Goal: Task Accomplishment & Management: Manage account settings

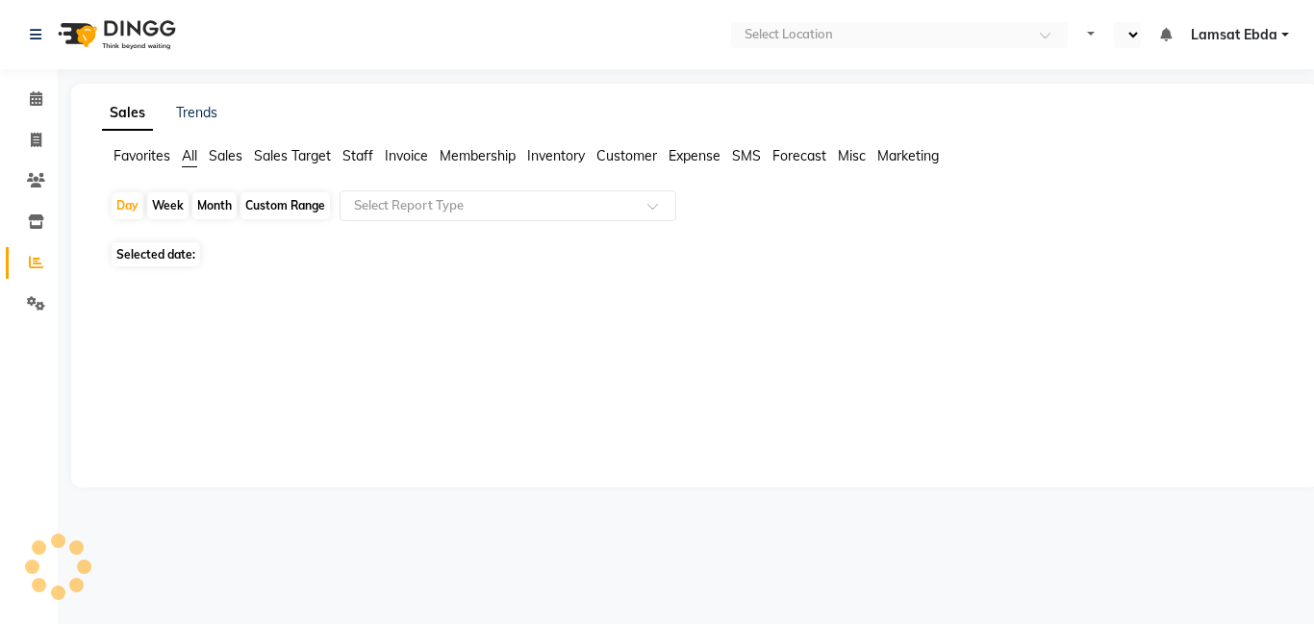
select select "en"
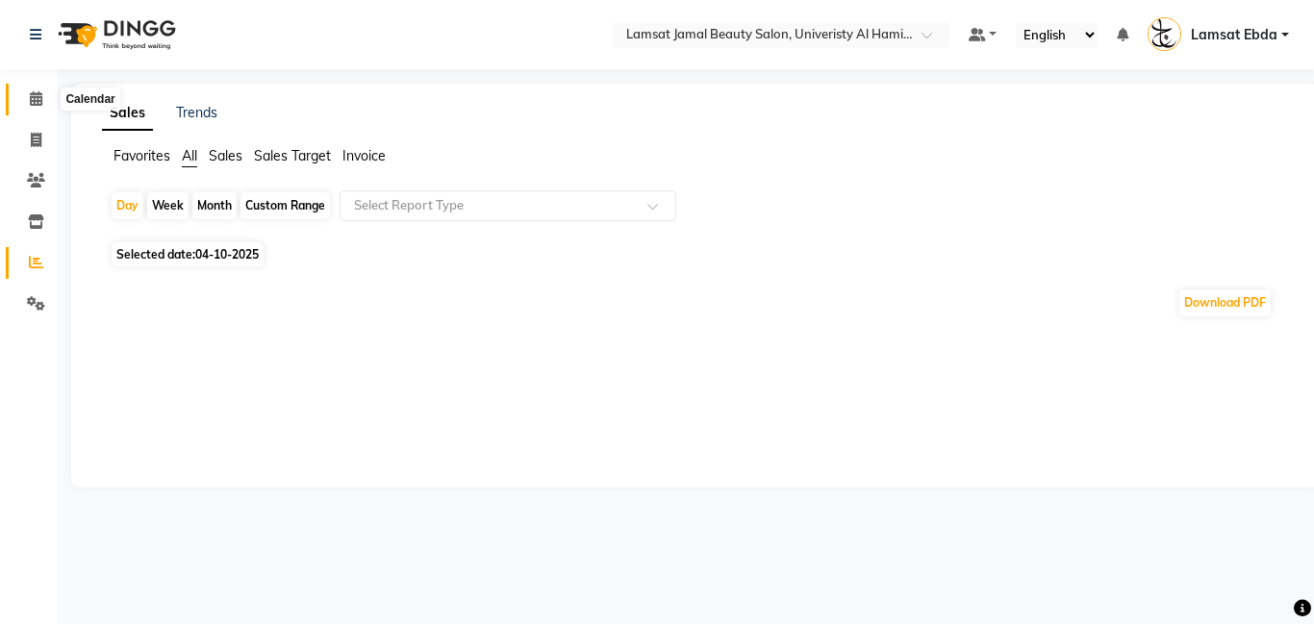
click at [41, 100] on icon at bounding box center [36, 98] width 13 height 14
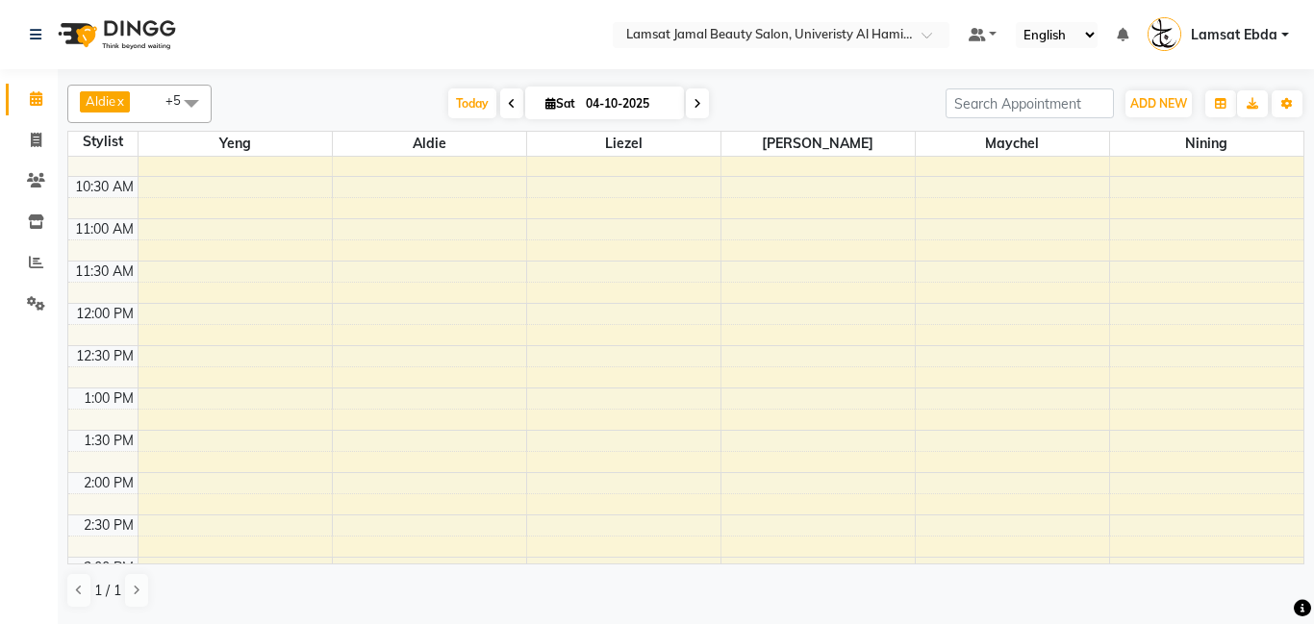
scroll to position [109, 0]
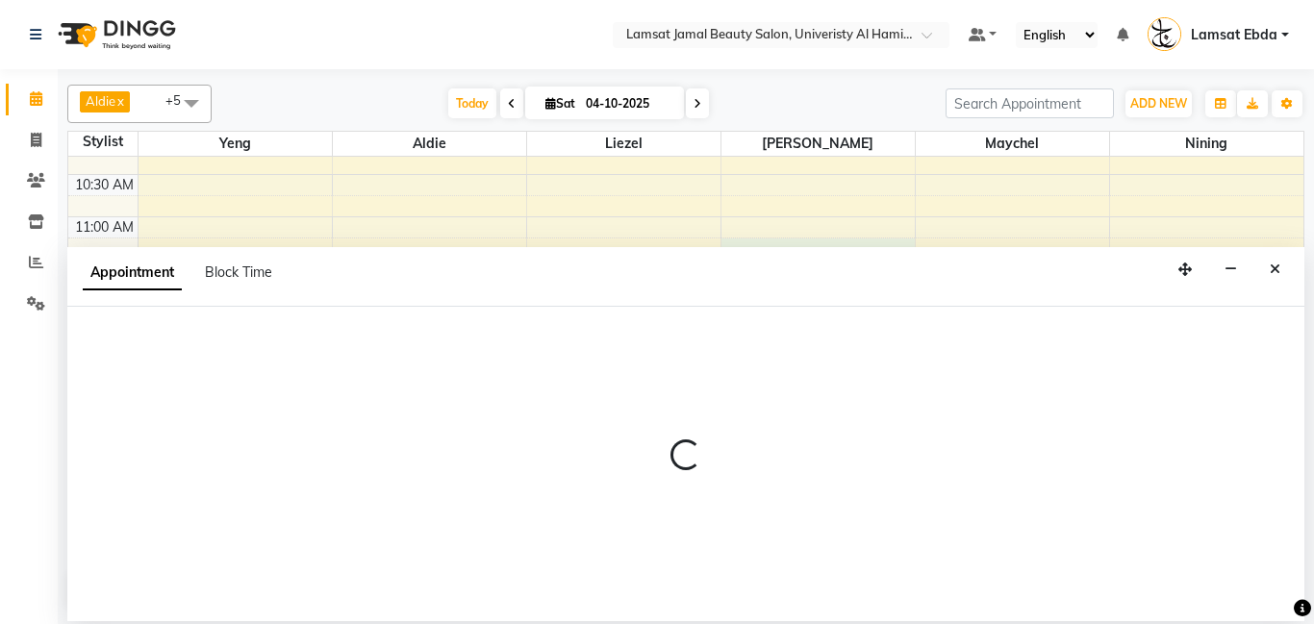
select select "79906"
select select "tentative"
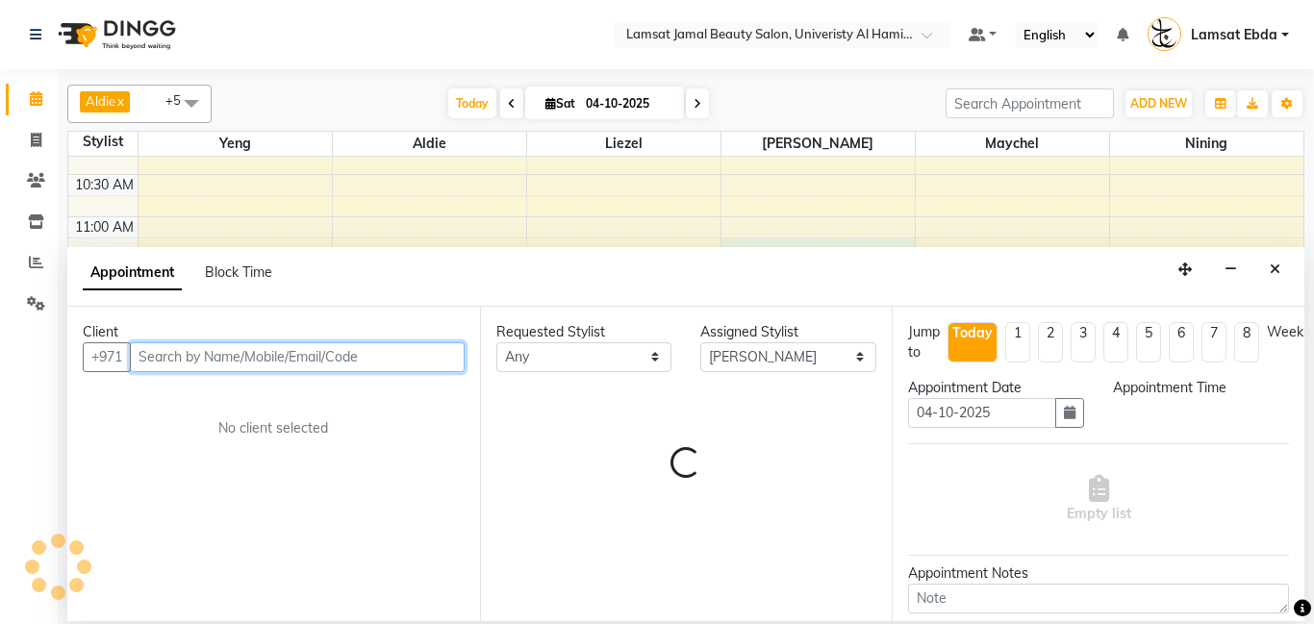
select select "675"
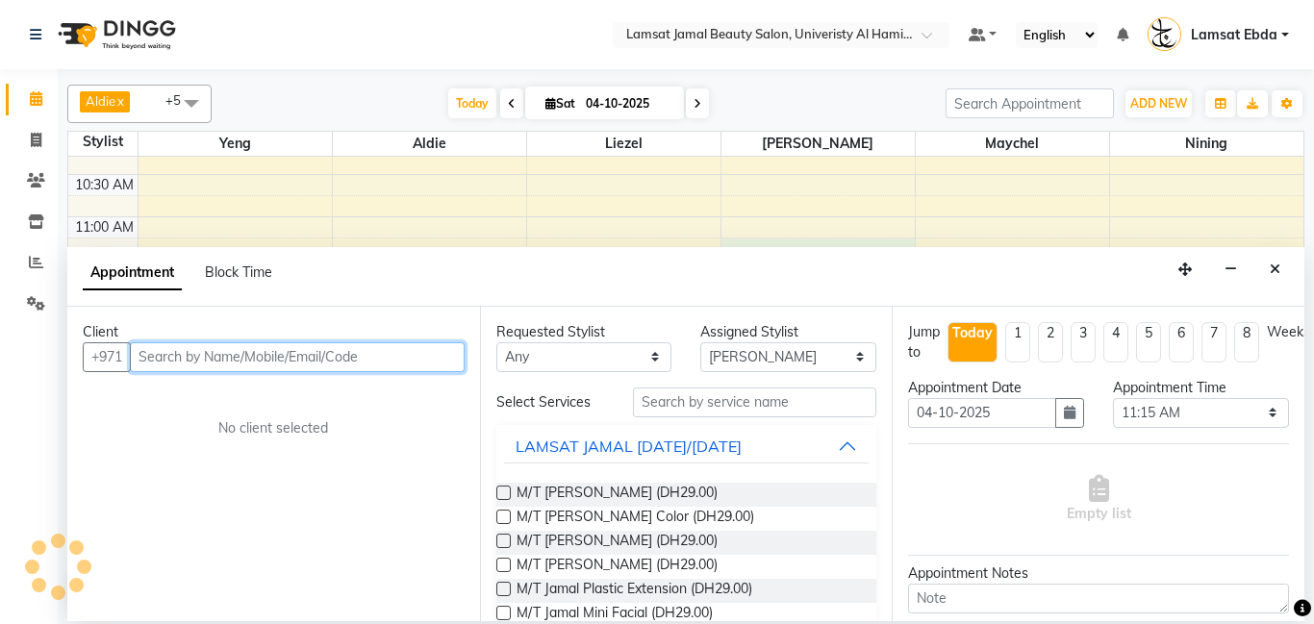
click at [327, 355] on input "text" at bounding box center [297, 357] width 335 height 30
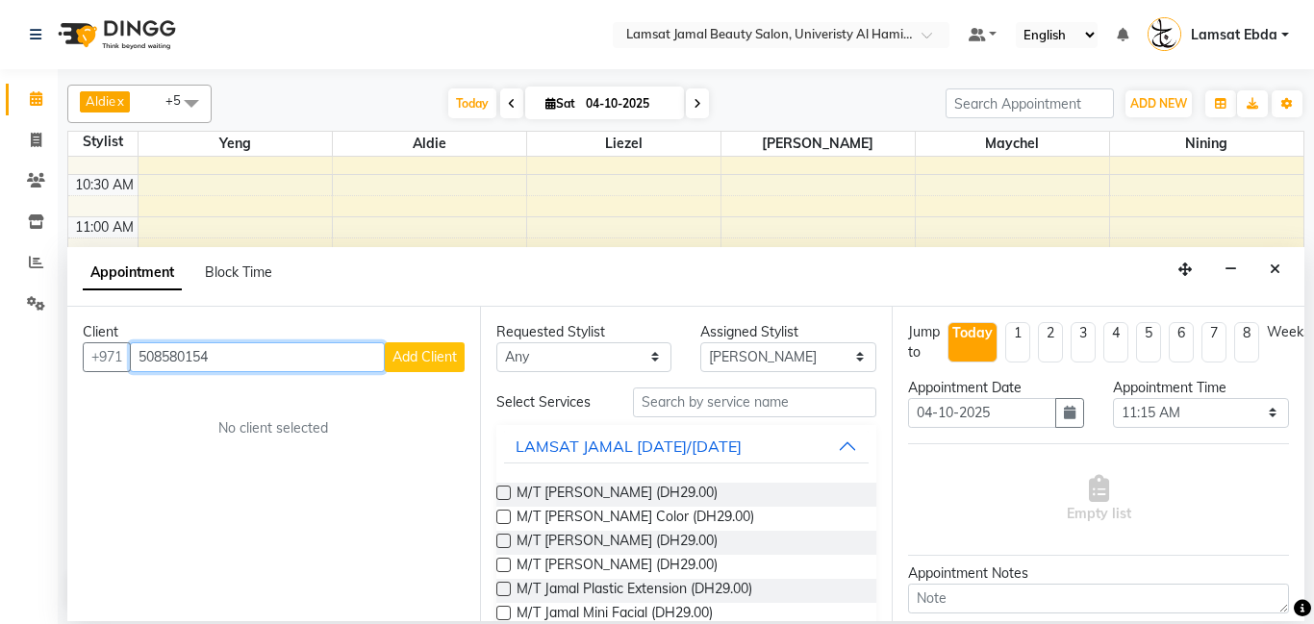
type input "508580154"
click at [439, 352] on span "Add Client" at bounding box center [424, 356] width 64 height 17
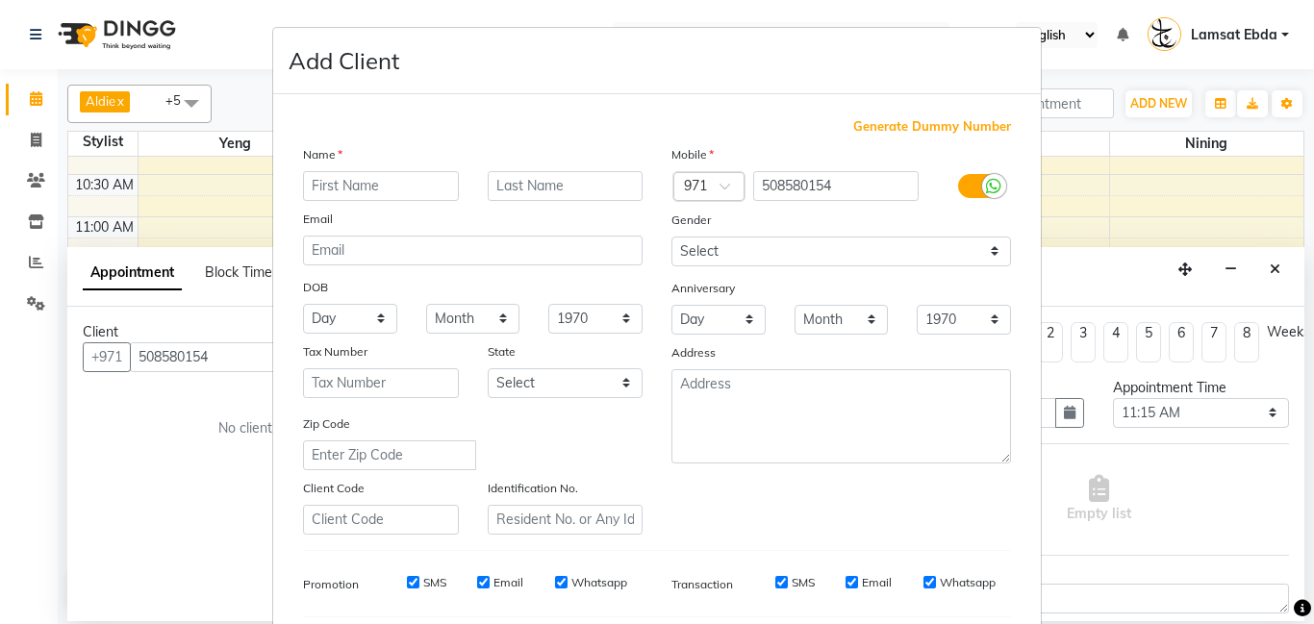
click at [406, 179] on input "text" at bounding box center [381, 186] width 156 height 30
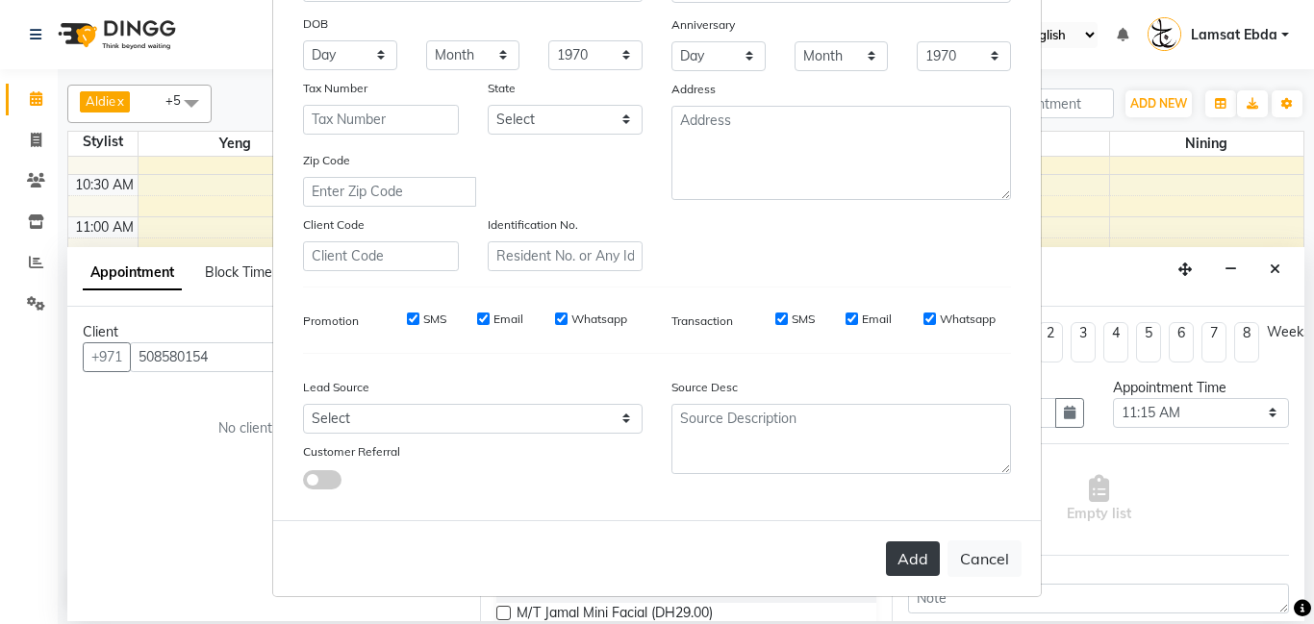
type input "[PERSON_NAME]"
click at [912, 565] on button "Add" at bounding box center [913, 558] width 54 height 35
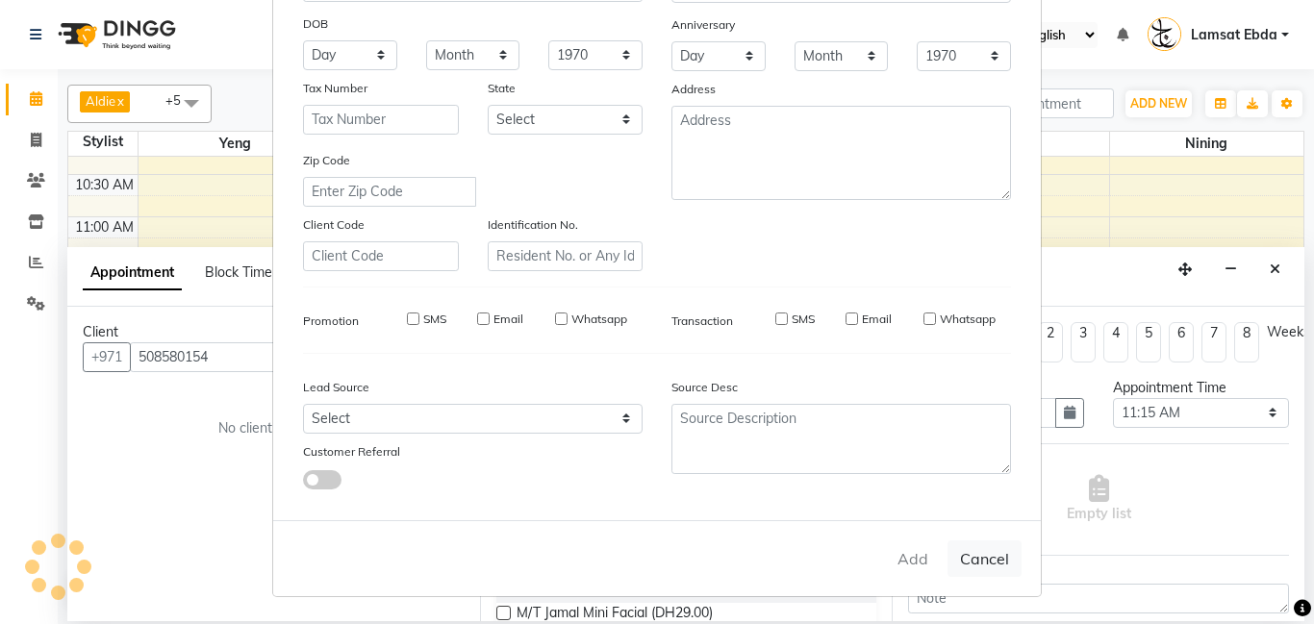
type input "50*****54"
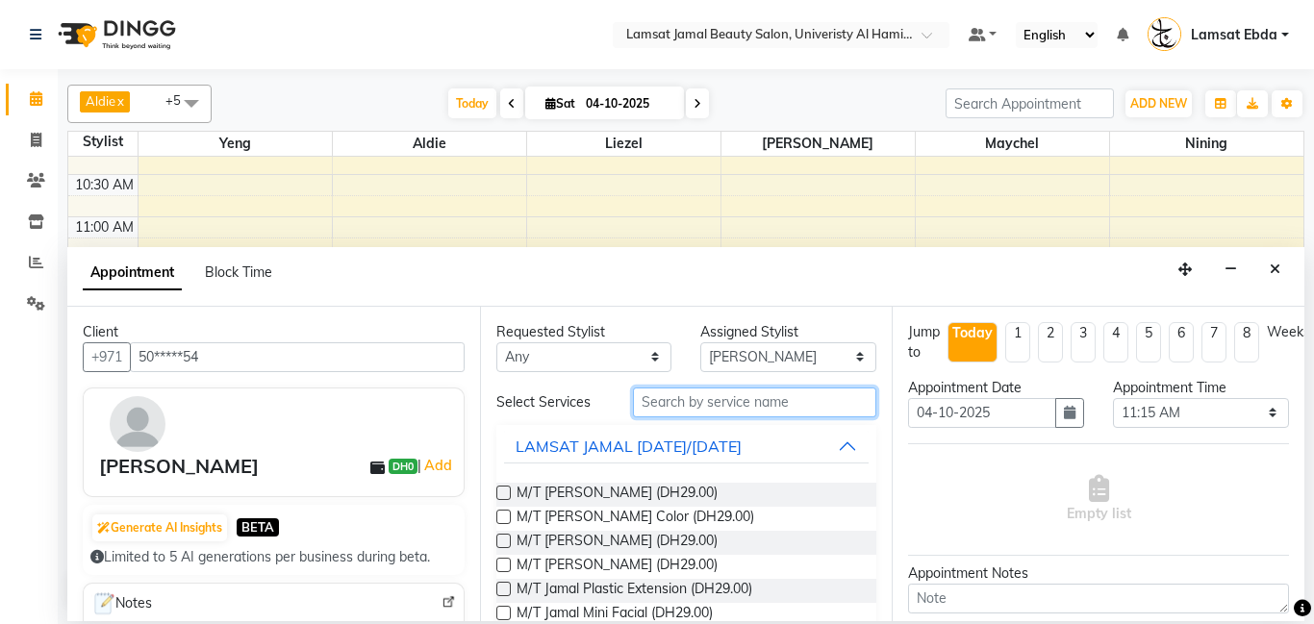
click at [767, 405] on input "text" at bounding box center [755, 403] width 244 height 30
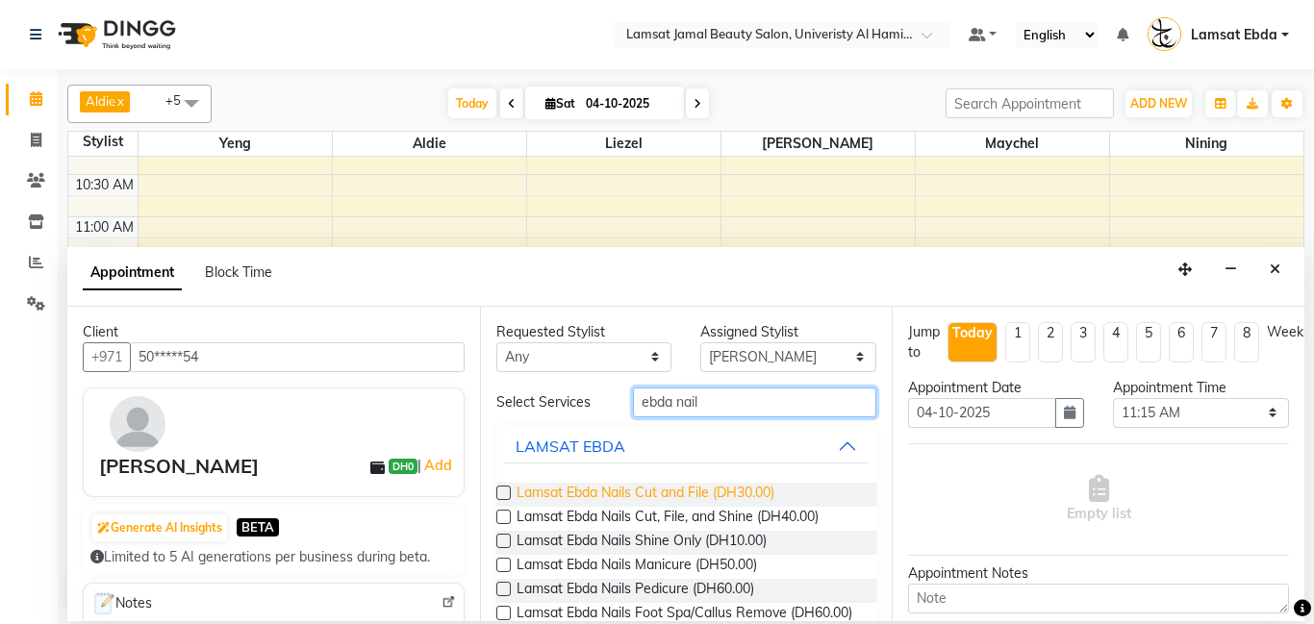
type input "ebda nail"
click at [758, 488] on span "Lamsat Ebda Nails Cut and File (DH30.00)" at bounding box center [645, 495] width 258 height 24
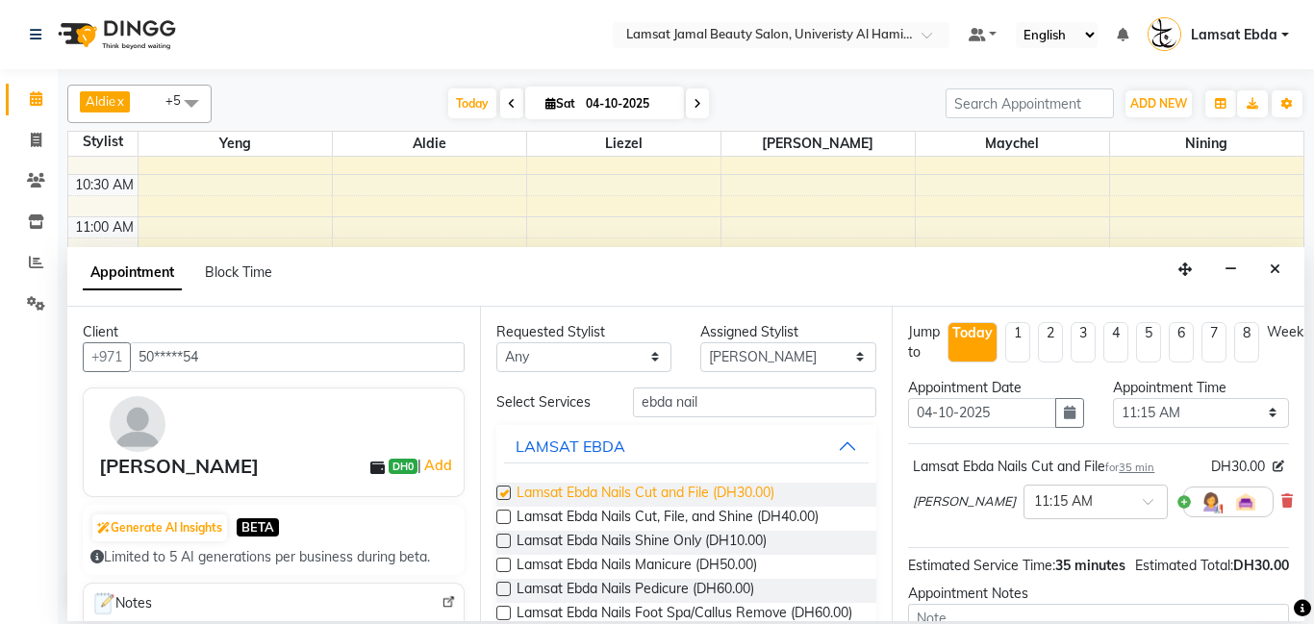
checkbox input "false"
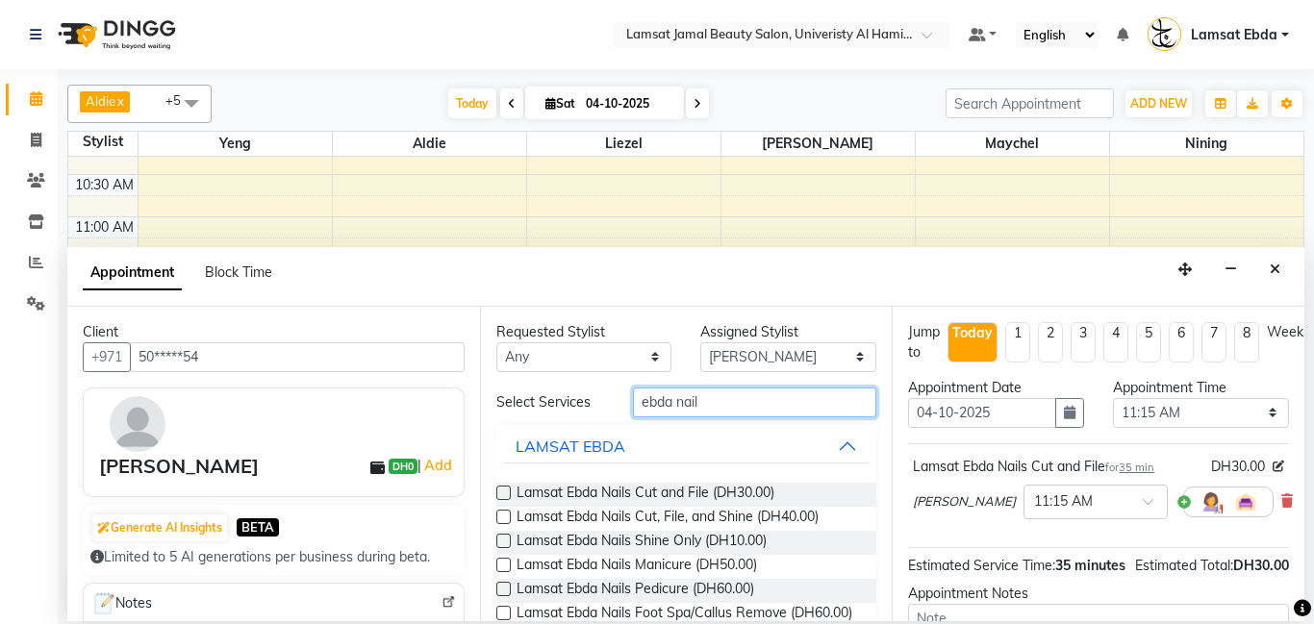
click at [716, 400] on input "ebda nail" at bounding box center [755, 403] width 244 height 30
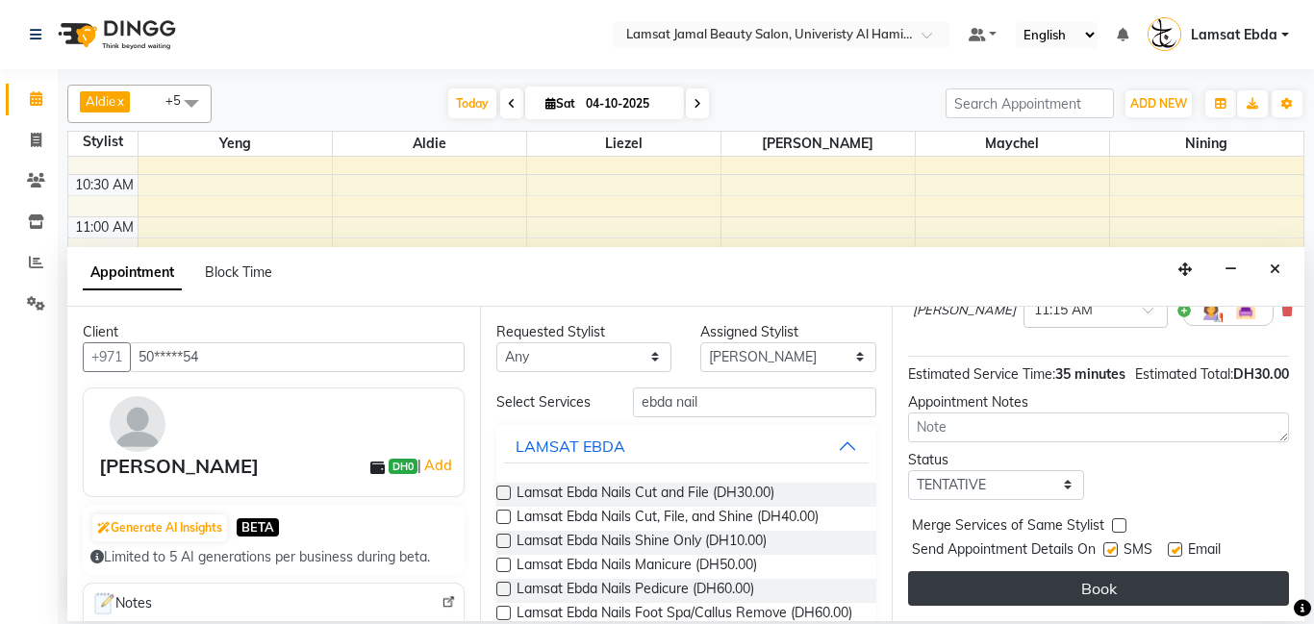
click at [1098, 579] on button "Book" at bounding box center [1098, 588] width 381 height 35
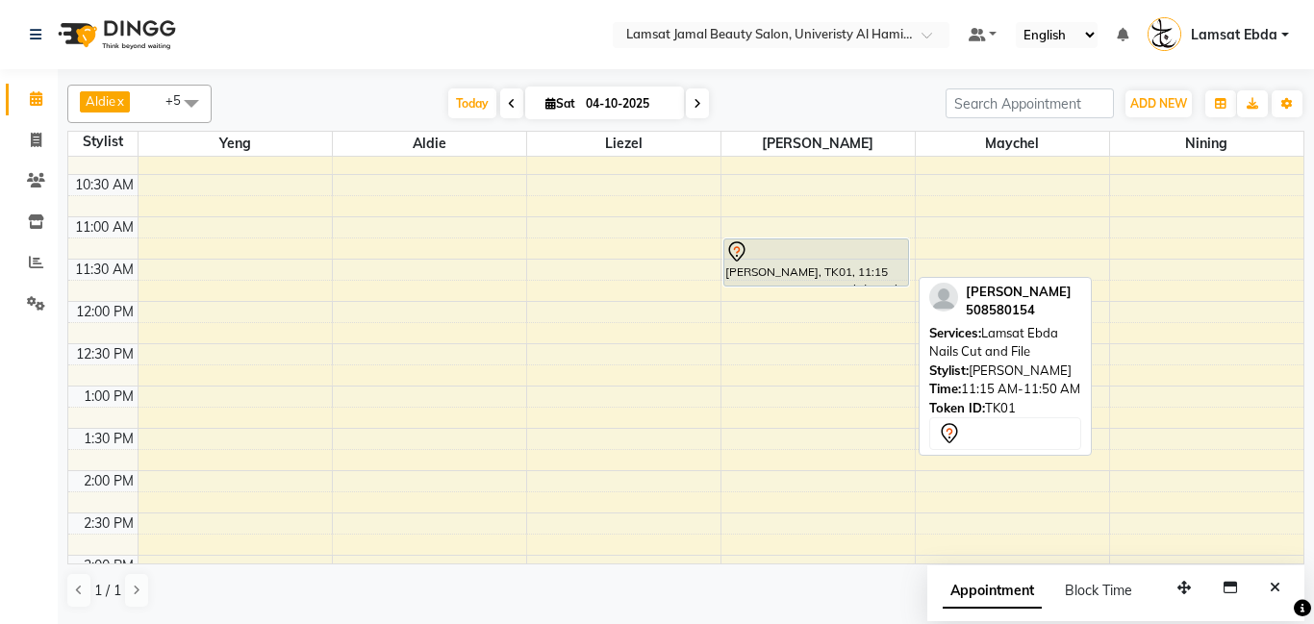
click at [868, 264] on div "[PERSON_NAME], TK01, 11:15 AM-11:50 AM, Lamsat Ebda Nails Cut and File" at bounding box center [816, 262] width 185 height 46
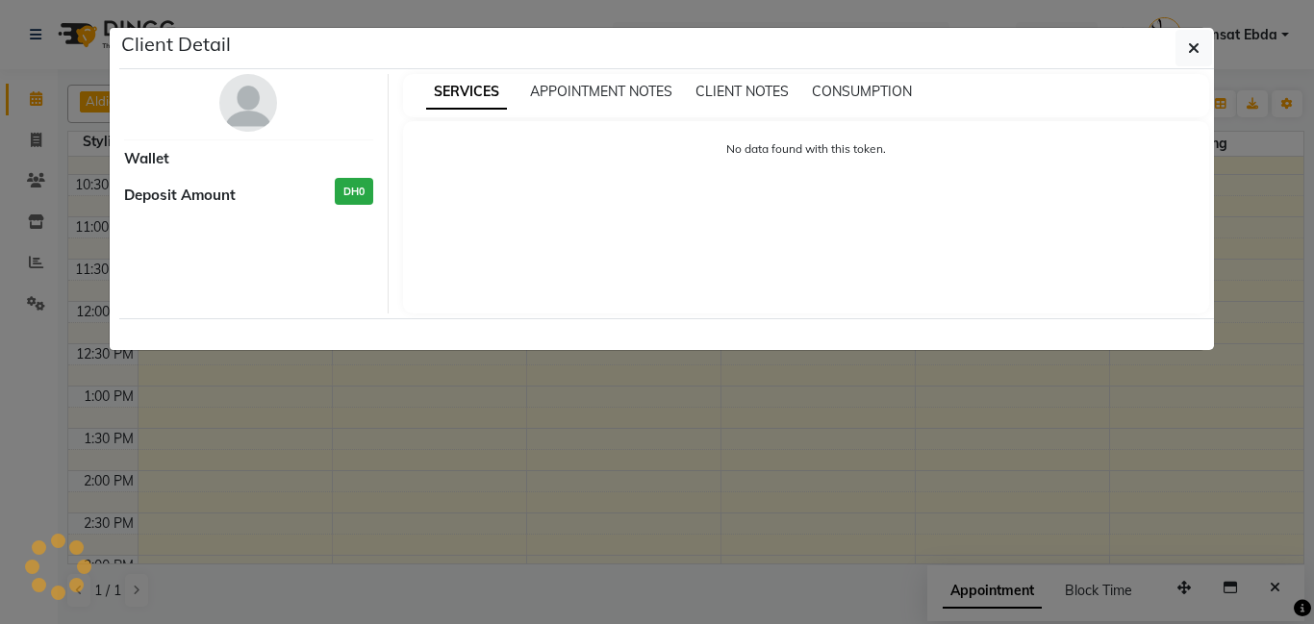
select select "7"
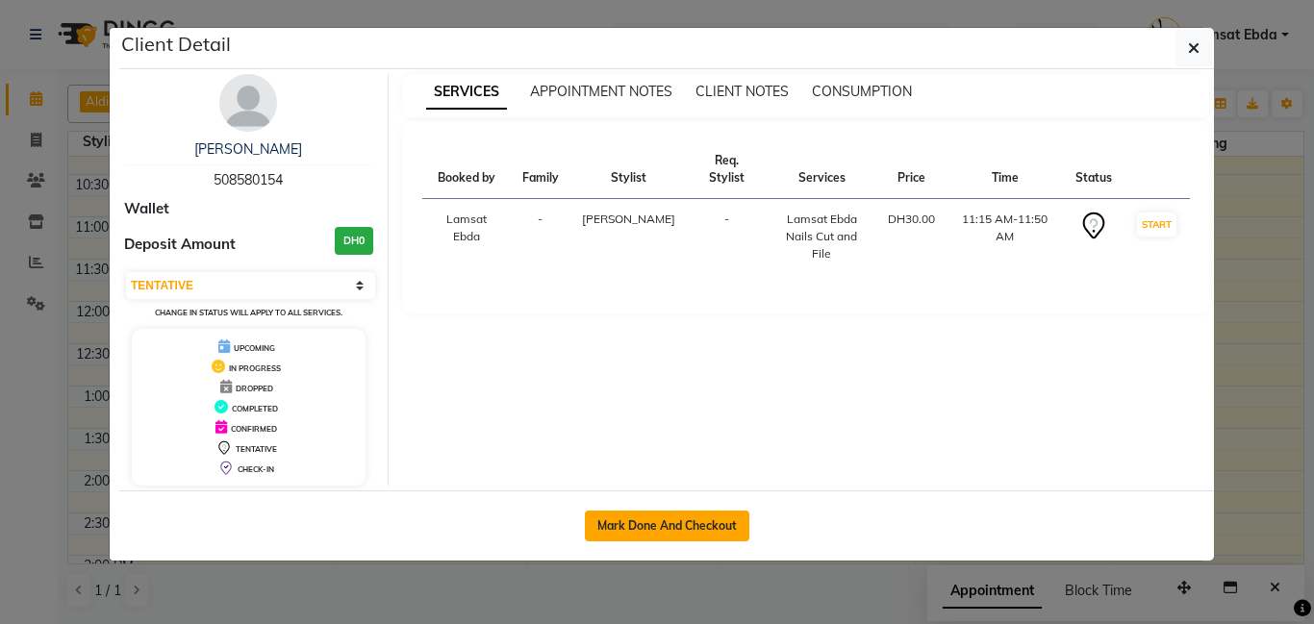
click at [693, 521] on button "Mark Done And Checkout" at bounding box center [667, 526] width 164 height 31
select select "service"
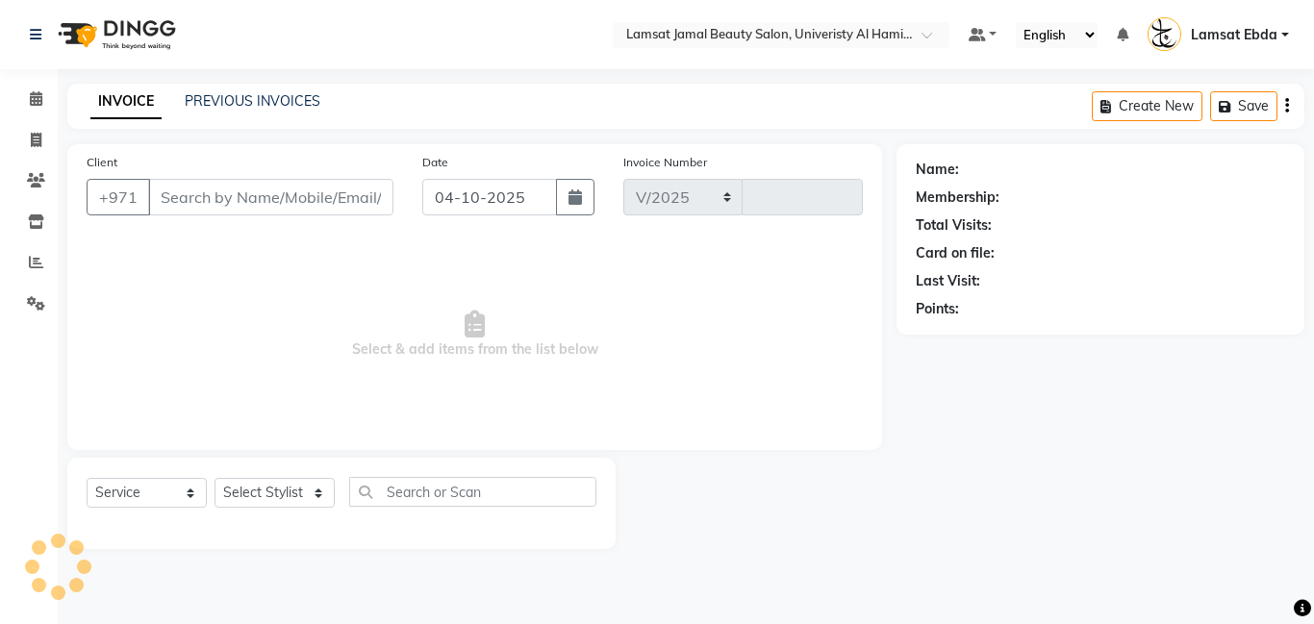
select select "8294"
type input "4094"
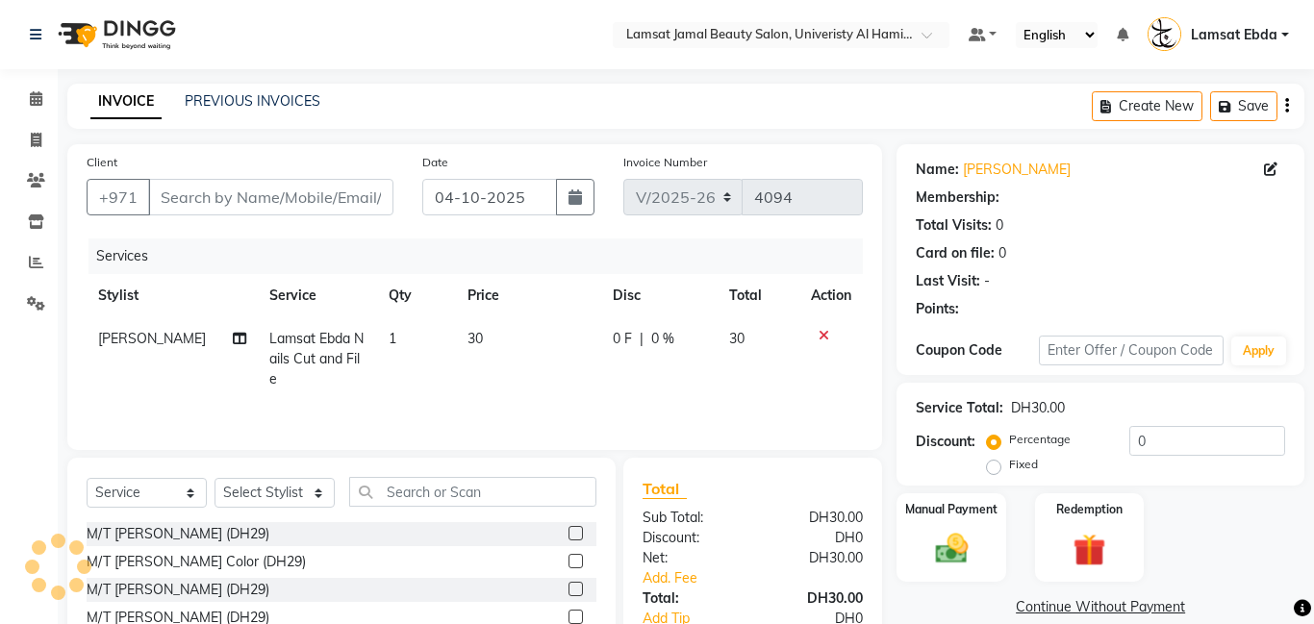
type input "50*****54"
select select "79906"
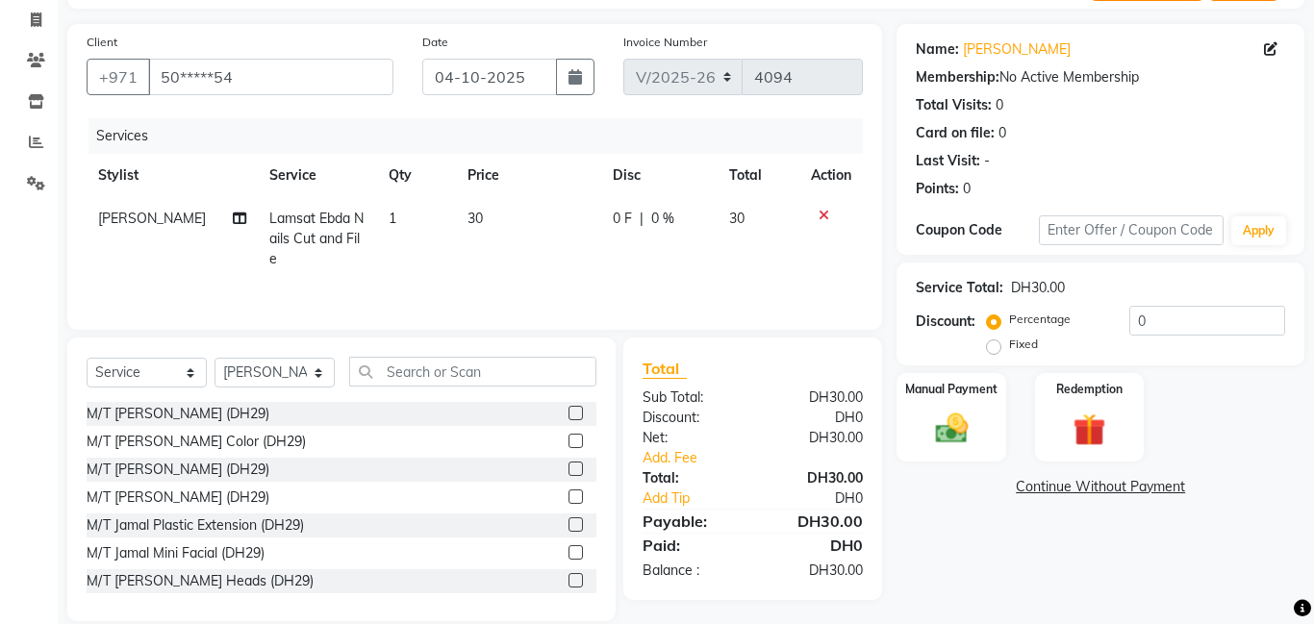
scroll to position [146, 0]
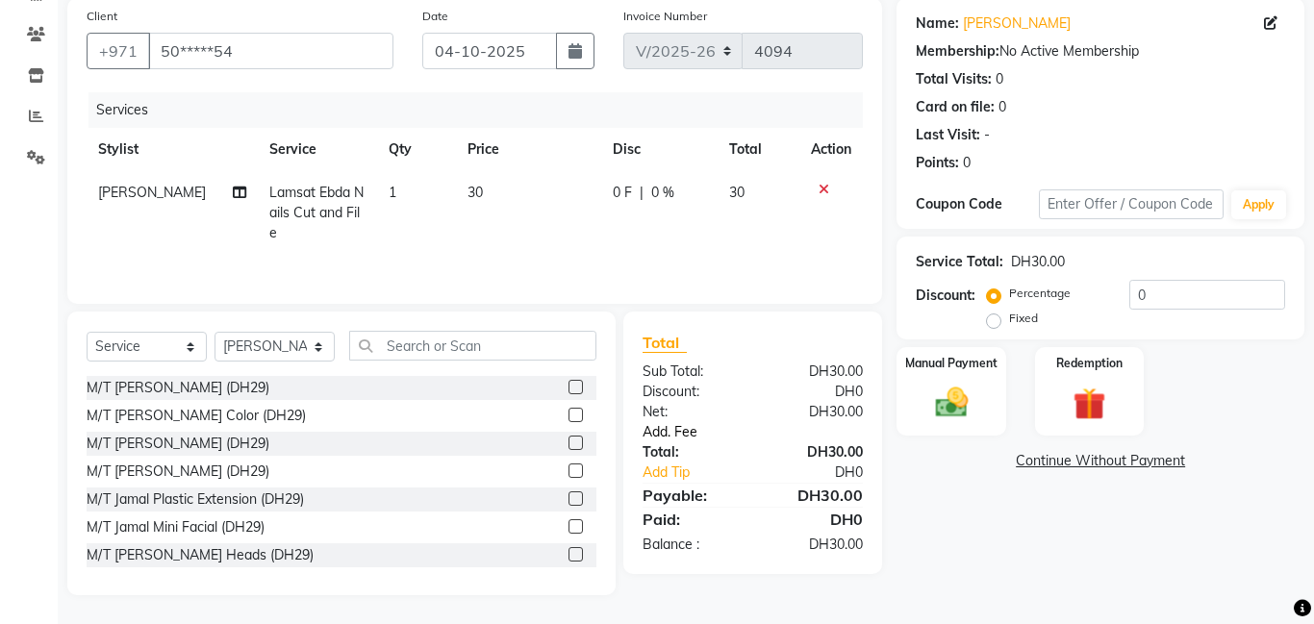
click at [681, 433] on link "Add. Fee" at bounding box center [752, 432] width 249 height 20
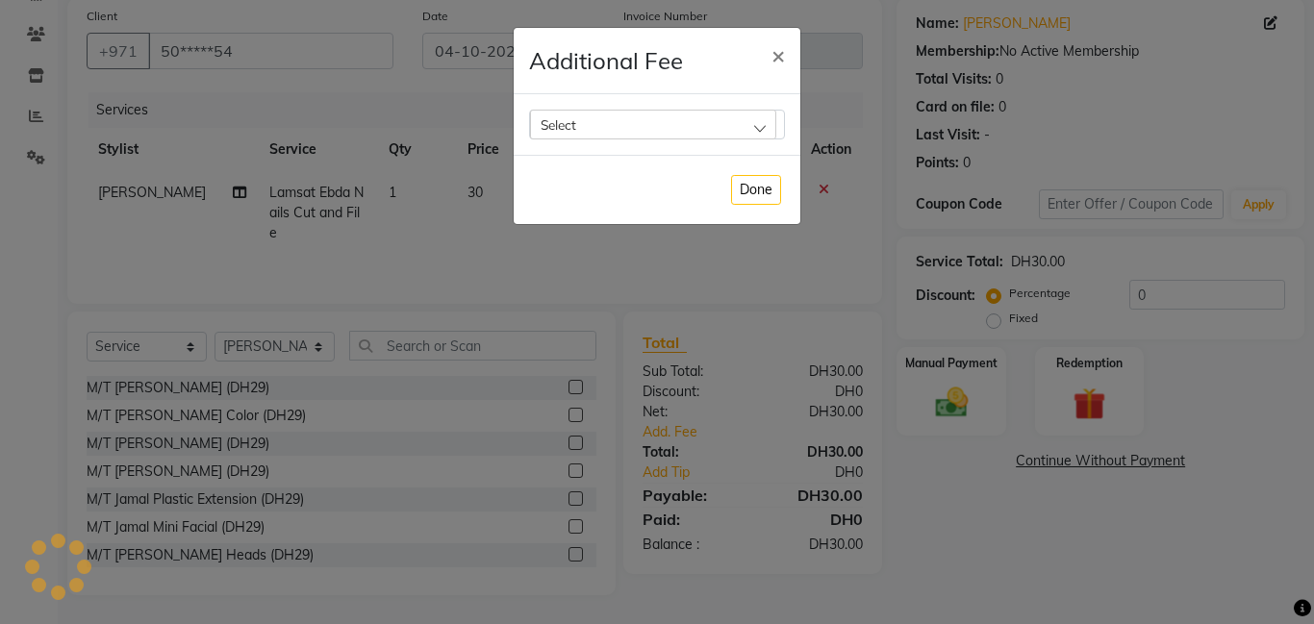
click at [716, 128] on div "Select" at bounding box center [653, 124] width 246 height 29
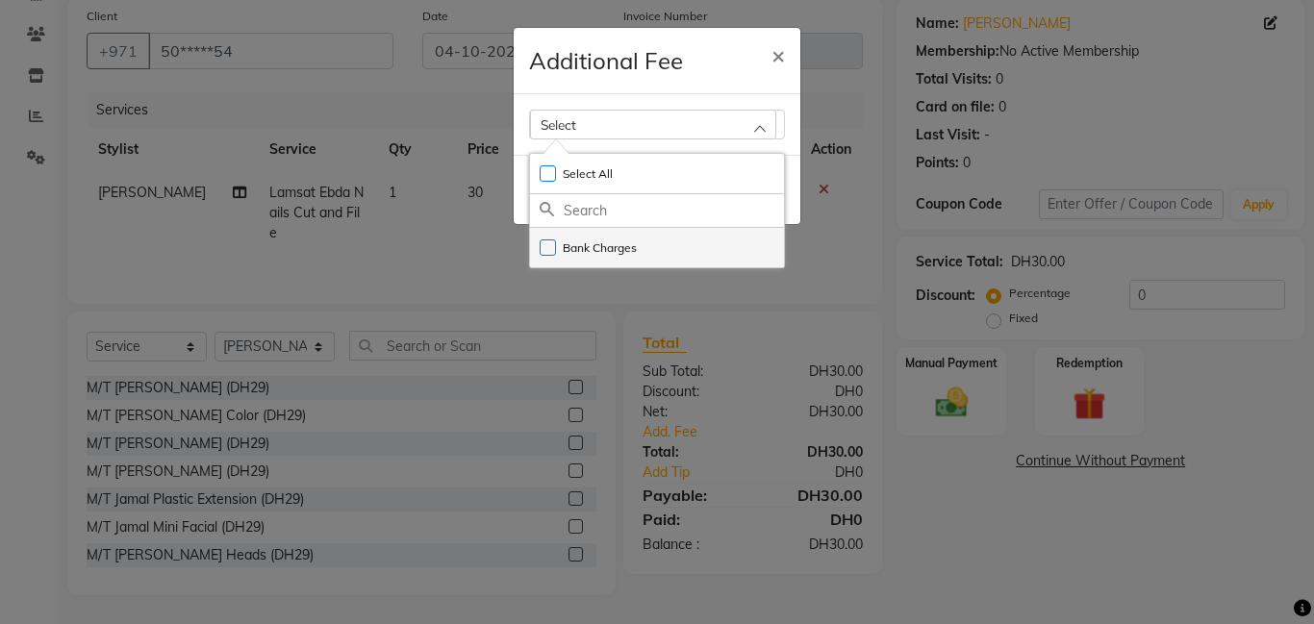
click at [617, 248] on label "Bank Charges" at bounding box center [588, 247] width 97 height 17
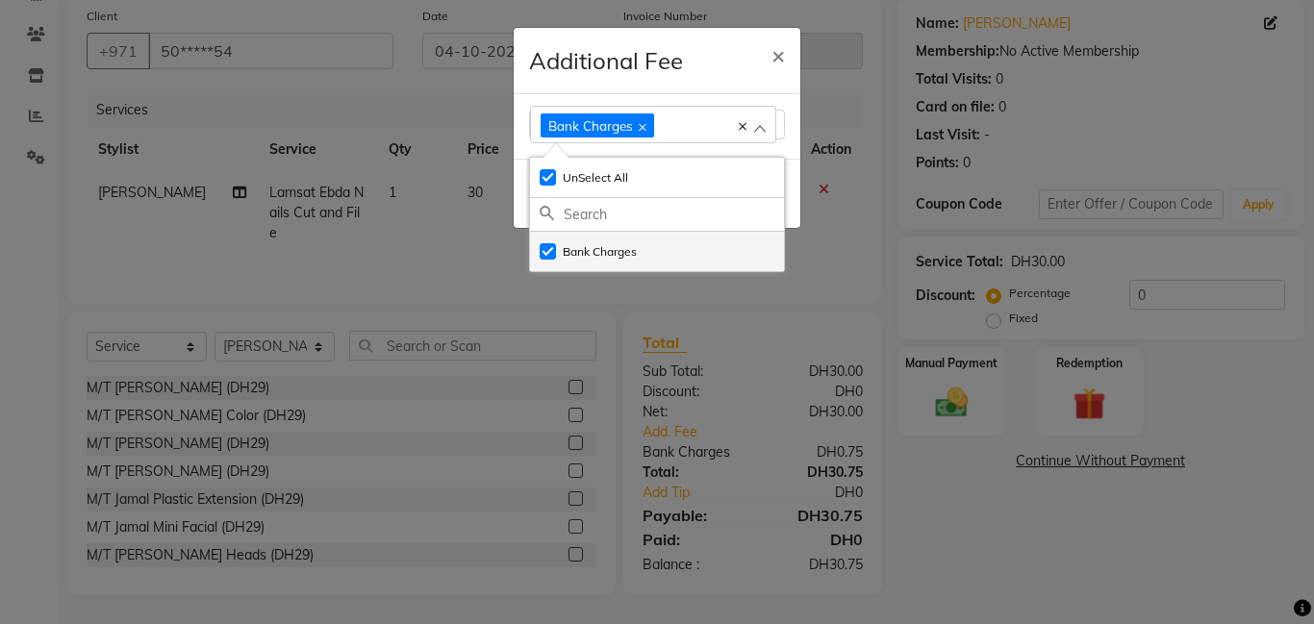
checkbox input "true"
click at [975, 370] on ngb-modal-window "Additional Fee × Bank Charges Select All UnSelect All Bank Charges Done" at bounding box center [657, 312] width 1314 height 624
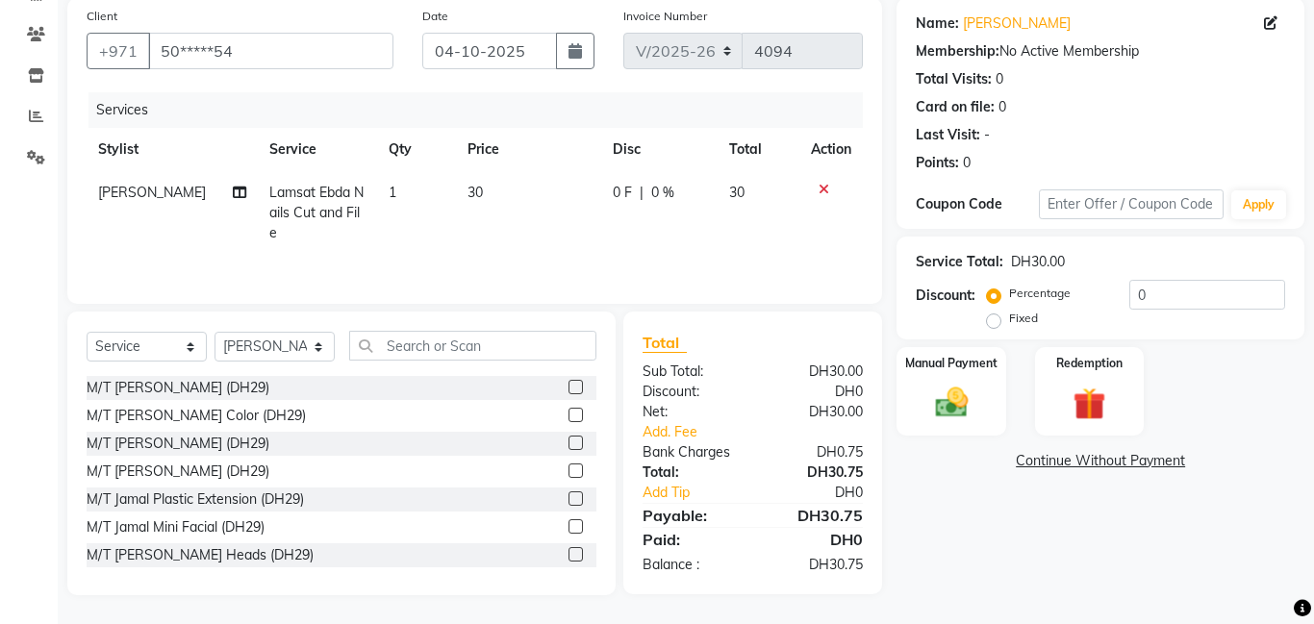
click at [975, 370] on ngb-modal-window "Additional Fee × Bank Charges Select All UnSelect All Bank Charges Done" at bounding box center [657, 312] width 1314 height 624
click at [975, 370] on label "Manual Payment" at bounding box center [951, 363] width 92 height 17
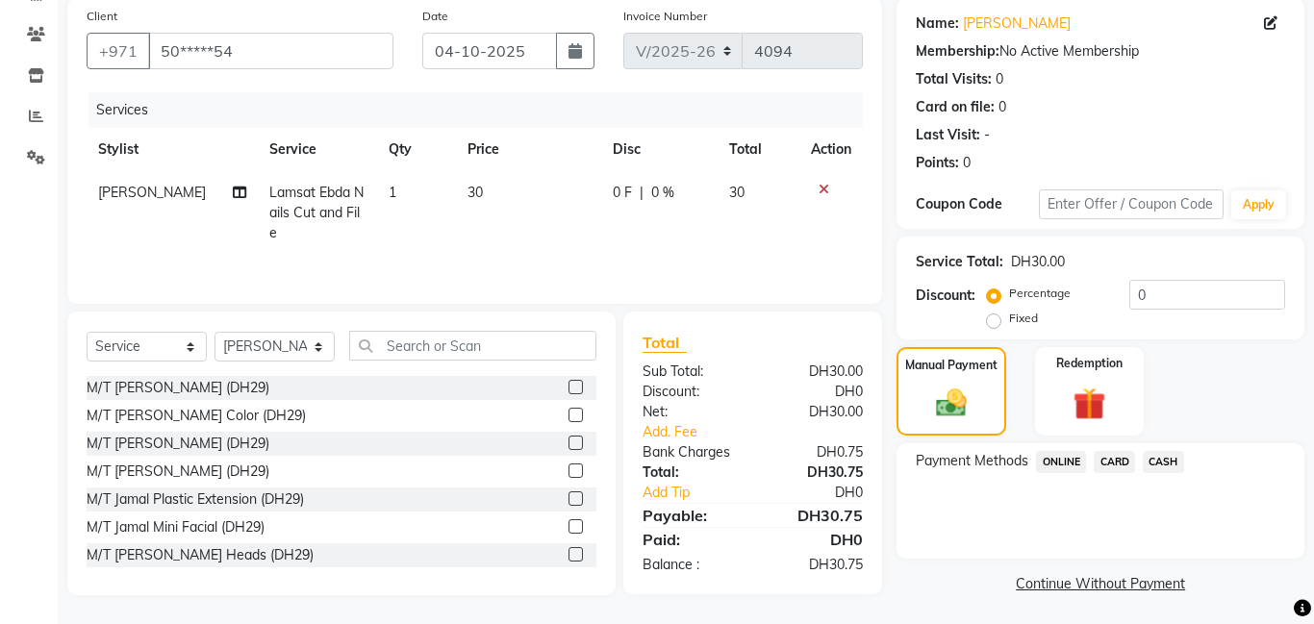
click at [1114, 460] on span "CARD" at bounding box center [1114, 462] width 41 height 22
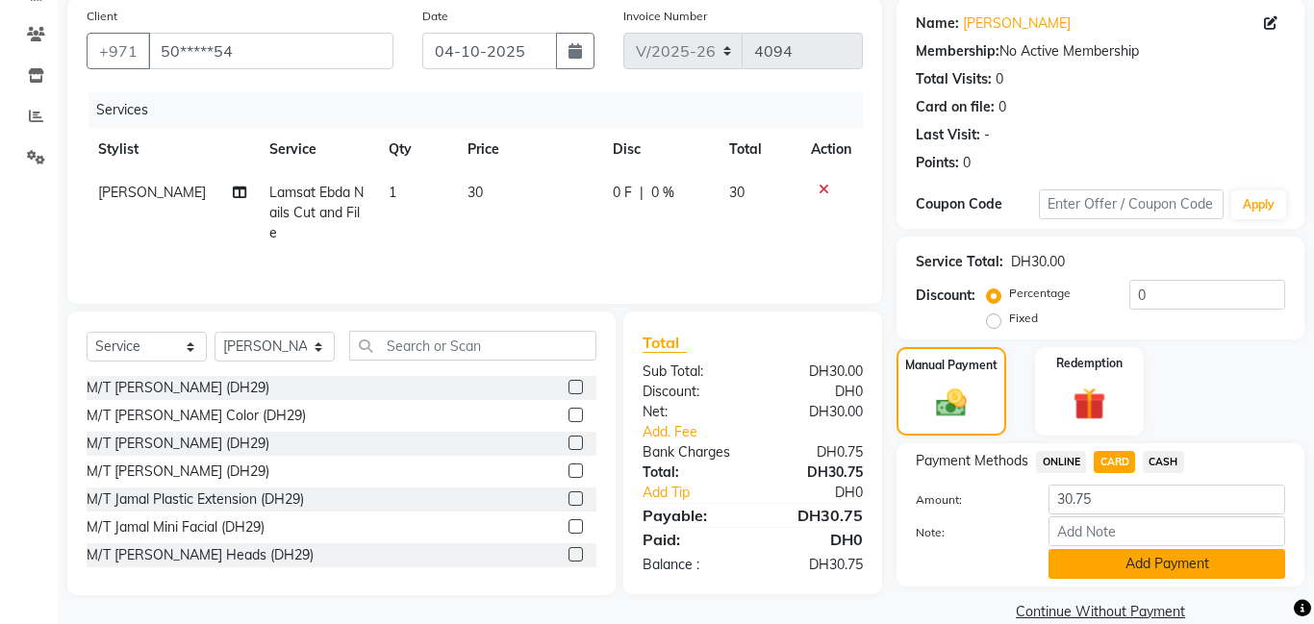
click at [1093, 569] on button "Add Payment" at bounding box center [1166, 564] width 237 height 30
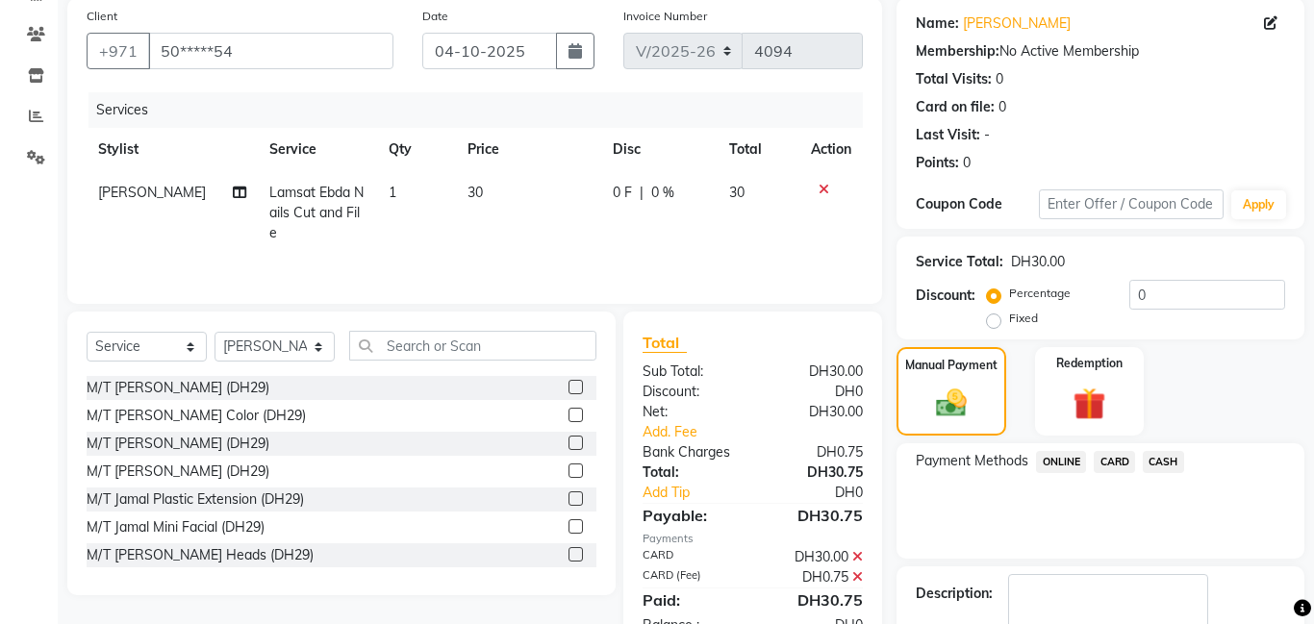
scroll to position [258, 0]
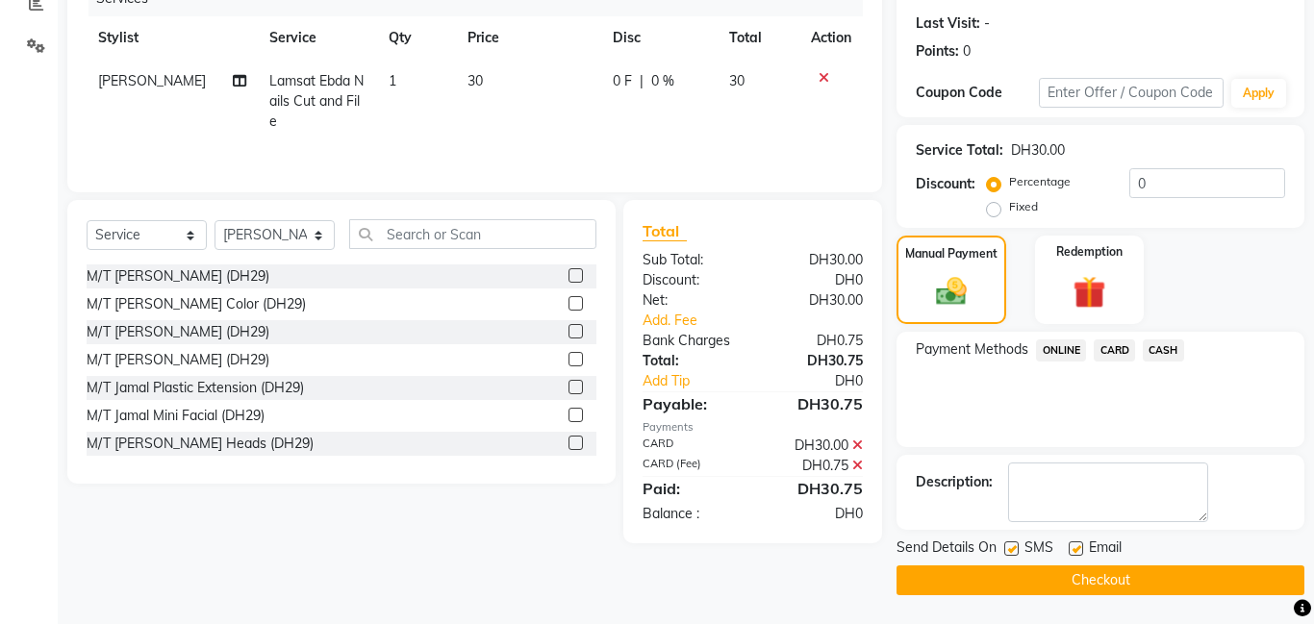
click at [1034, 579] on button "Checkout" at bounding box center [1100, 581] width 408 height 30
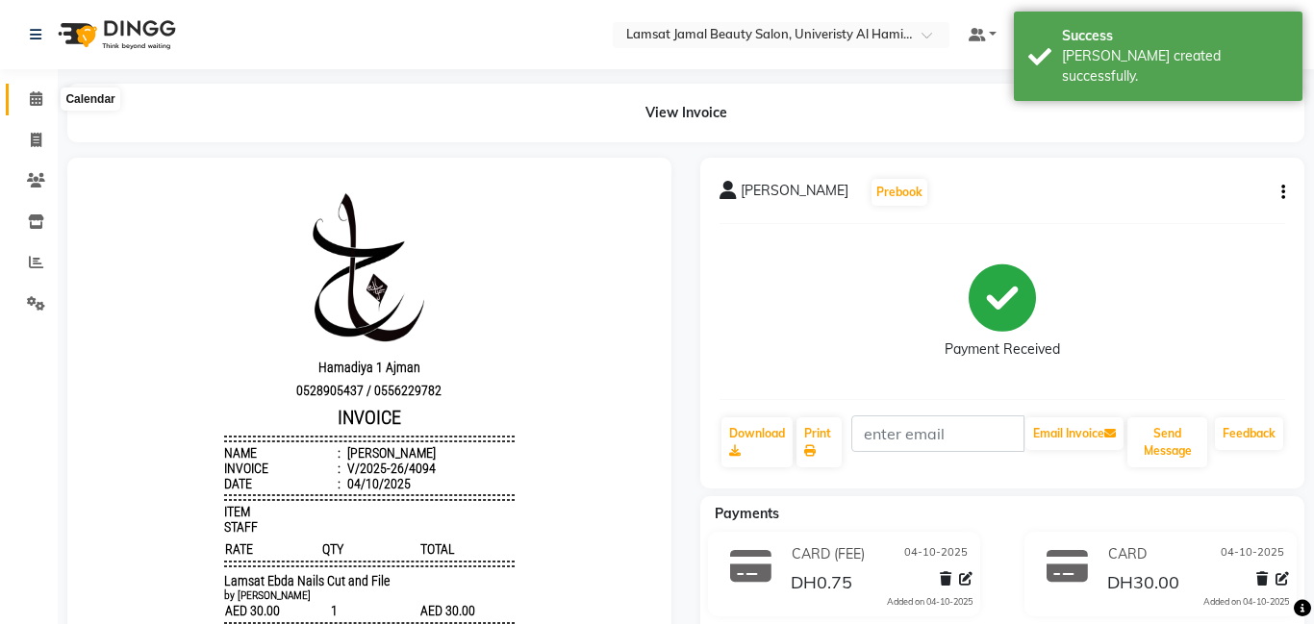
click at [36, 98] on icon at bounding box center [36, 98] width 13 height 14
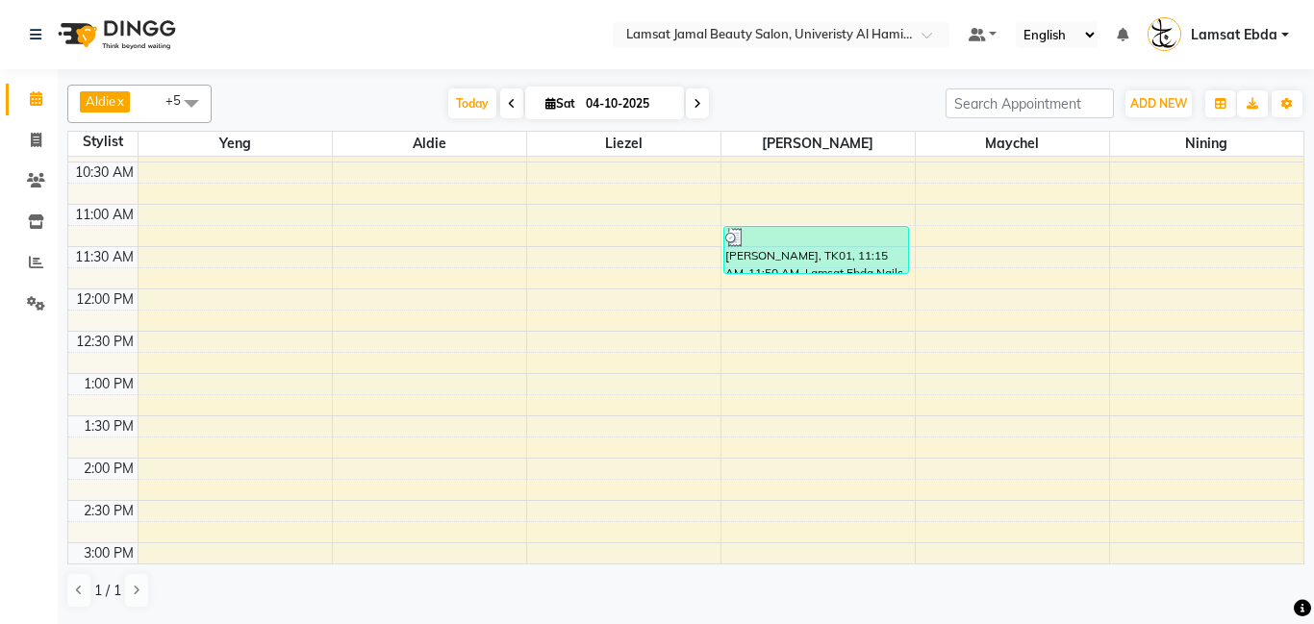
scroll to position [139, 0]
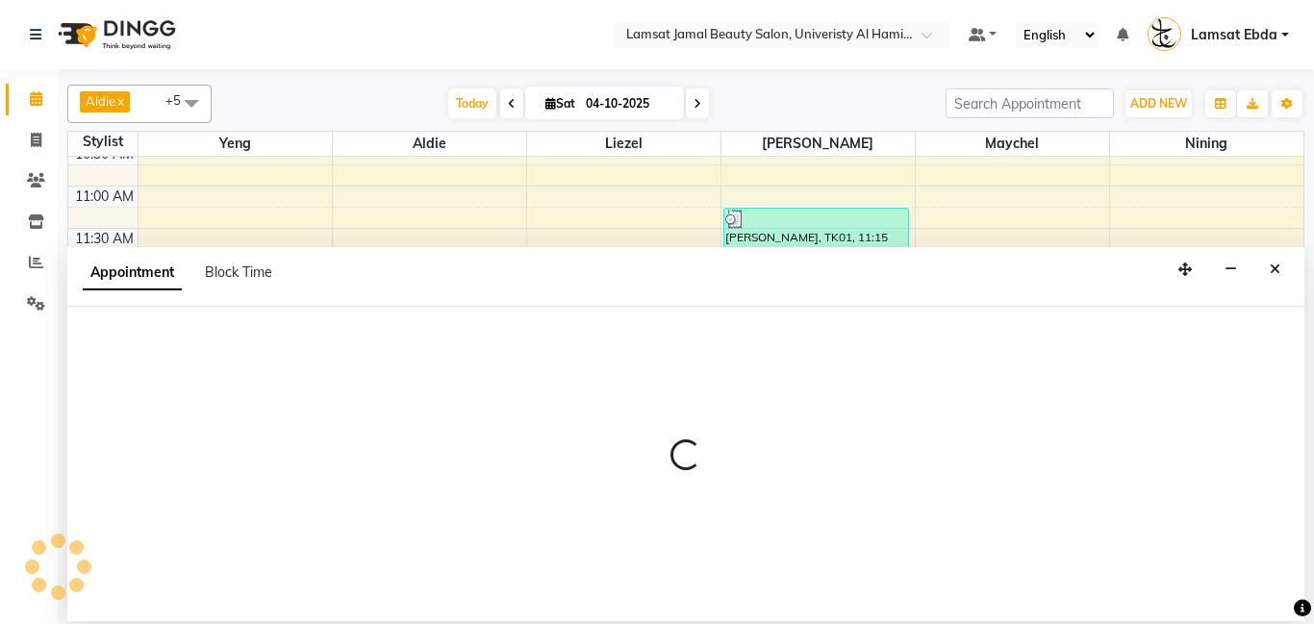
select select "79906"
select select "tentative"
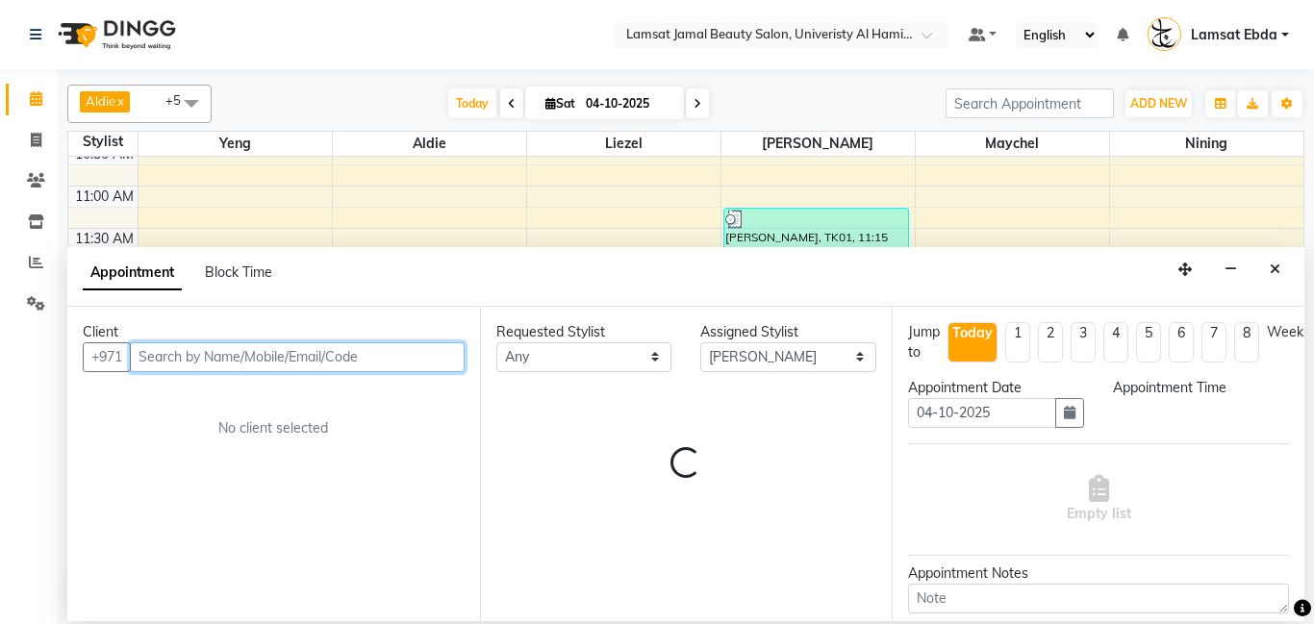
select select "765"
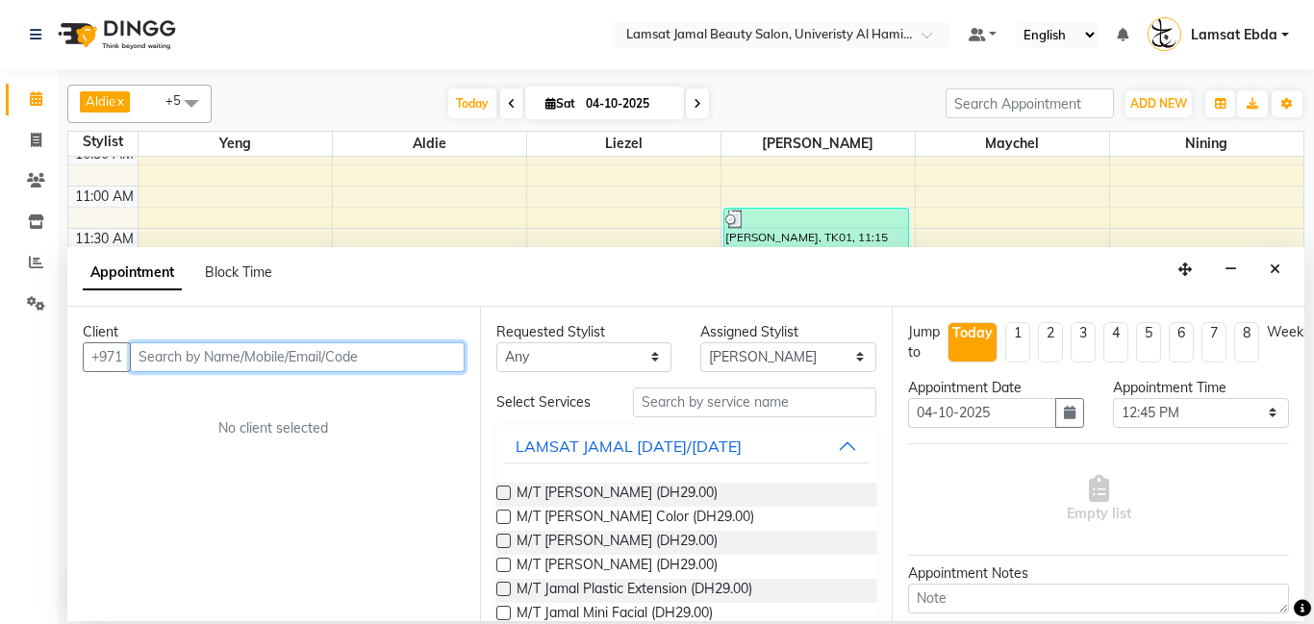
click at [375, 357] on input "text" at bounding box center [297, 357] width 335 height 30
click at [279, 350] on input "0mar" at bounding box center [257, 357] width 255 height 30
click at [290, 368] on input "0mar" at bounding box center [257, 357] width 255 height 30
type input "0"
type input "o"
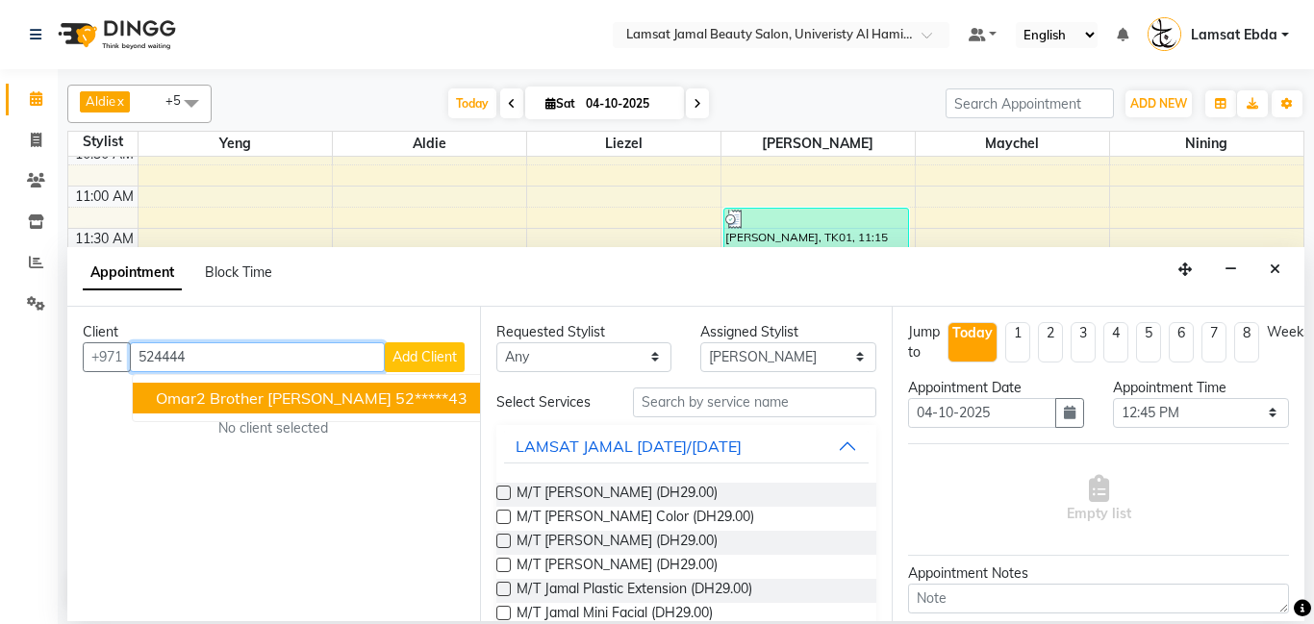
click at [395, 393] on ngb-highlight "52*****43" at bounding box center [431, 398] width 72 height 19
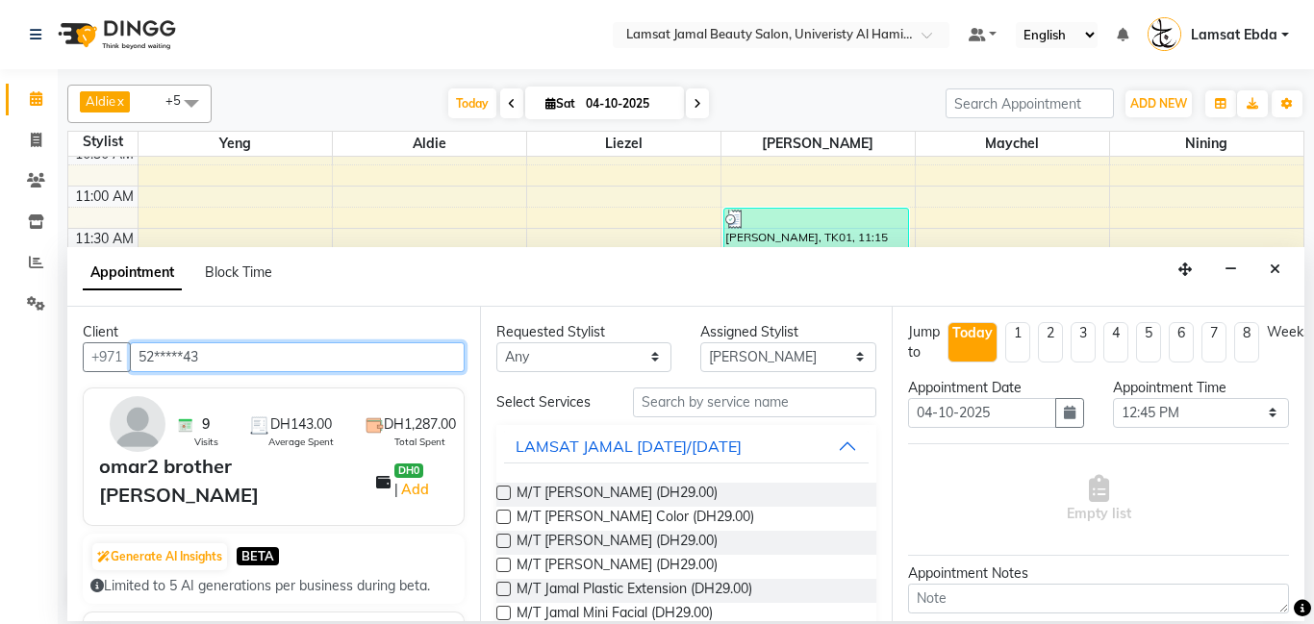
type input "52*****43"
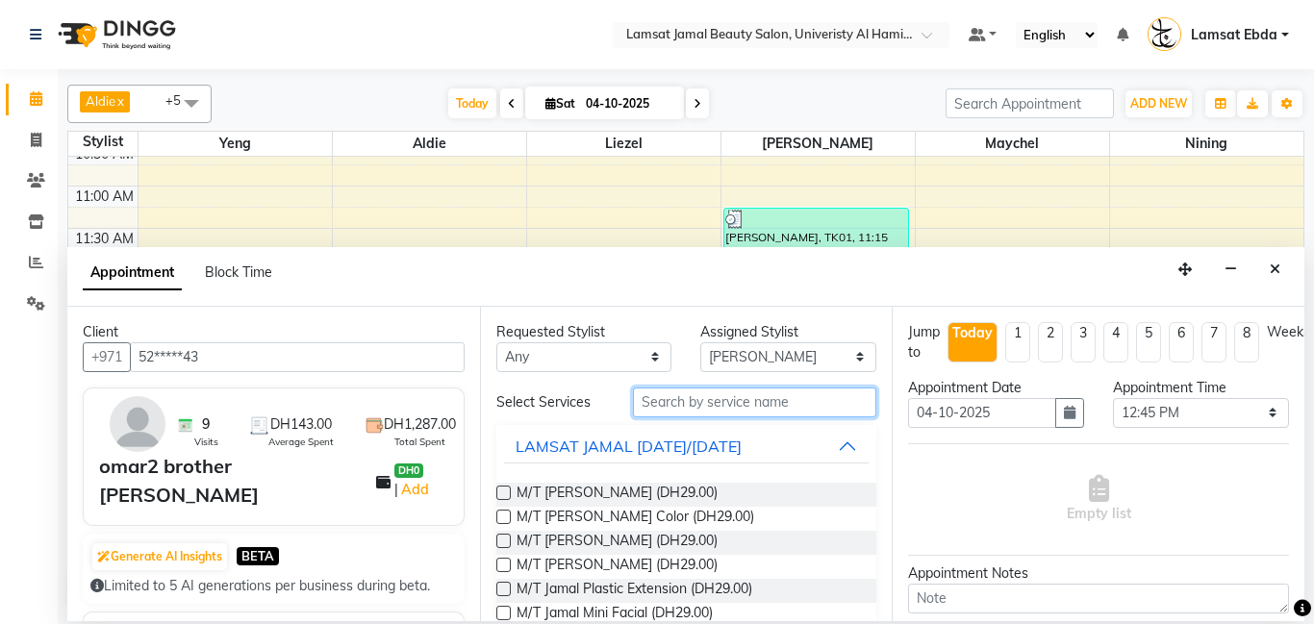
click at [720, 402] on input "text" at bounding box center [755, 403] width 244 height 30
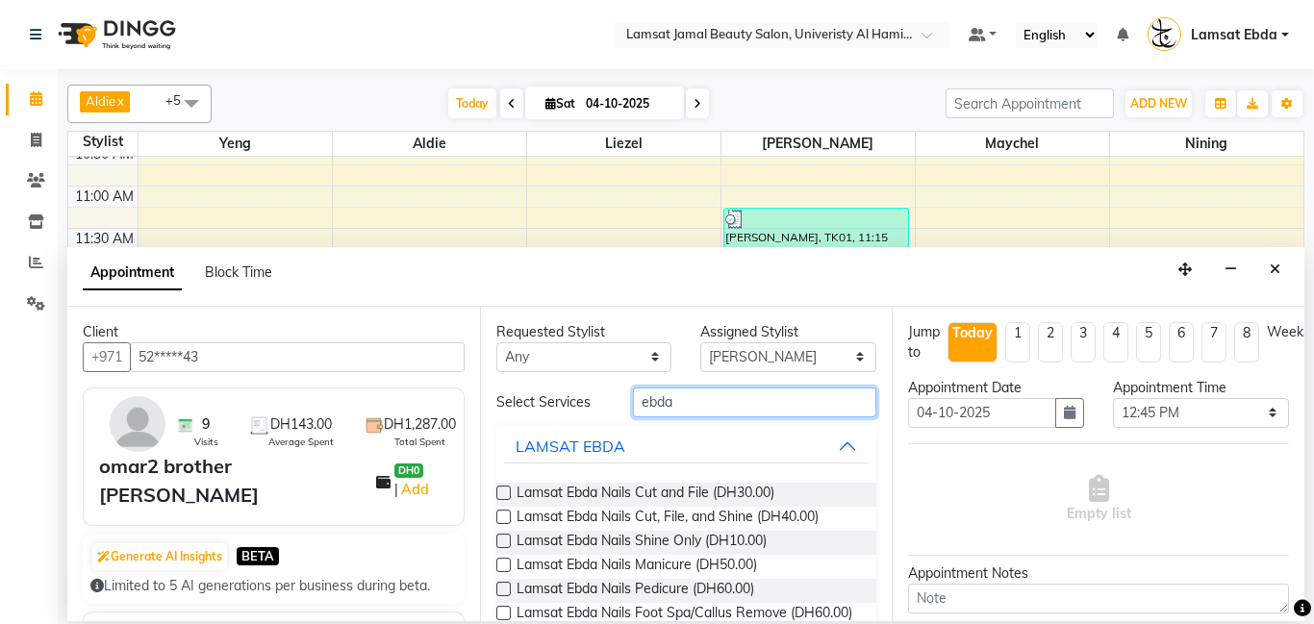
click at [716, 396] on input "ebda" at bounding box center [755, 403] width 244 height 30
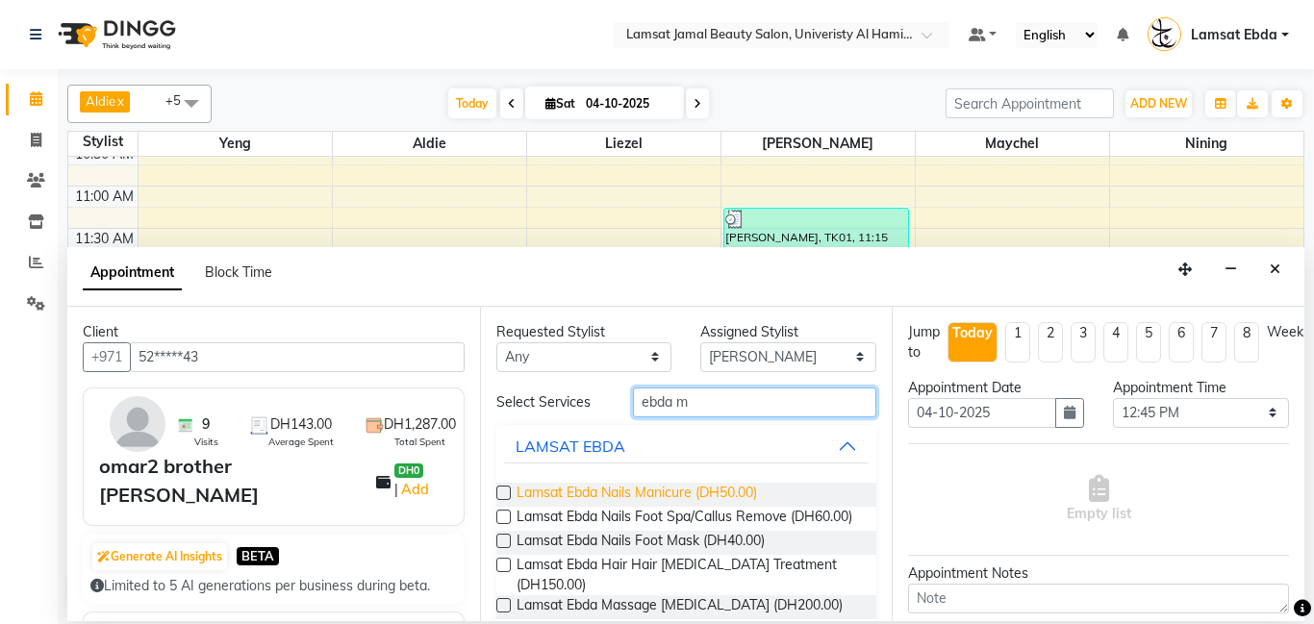
type input "ebda m"
click at [656, 495] on span "Lamsat Ebda Nails Manicure (DH50.00)" at bounding box center [636, 495] width 240 height 24
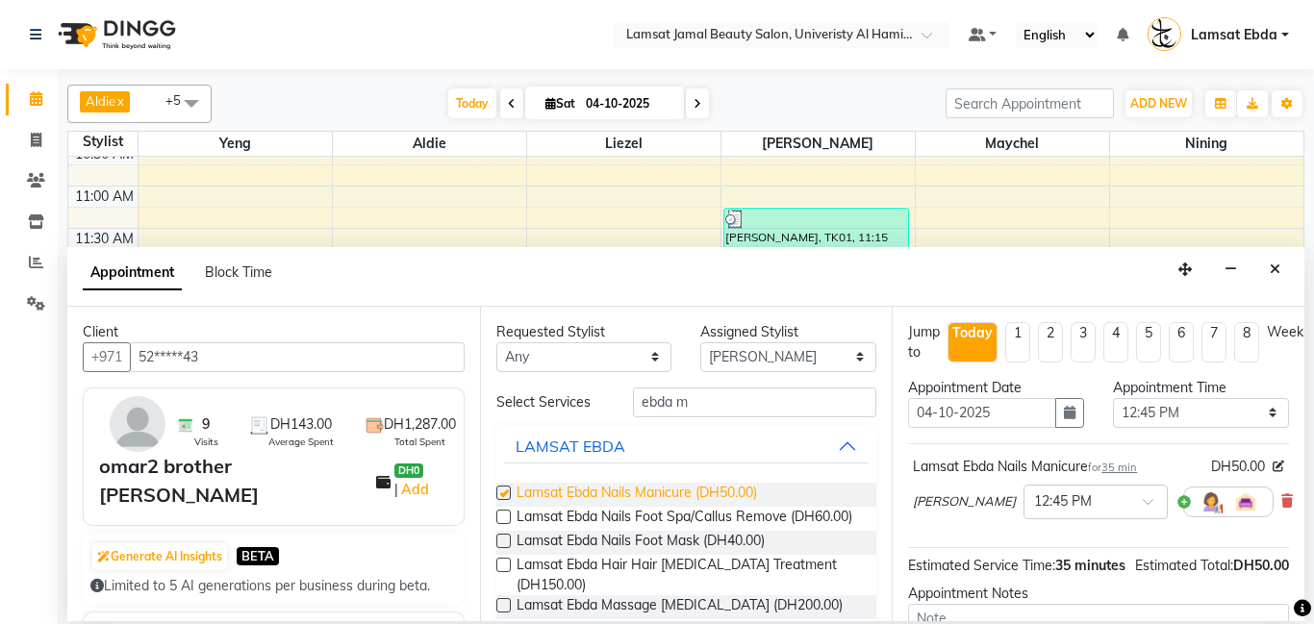
checkbox input "false"
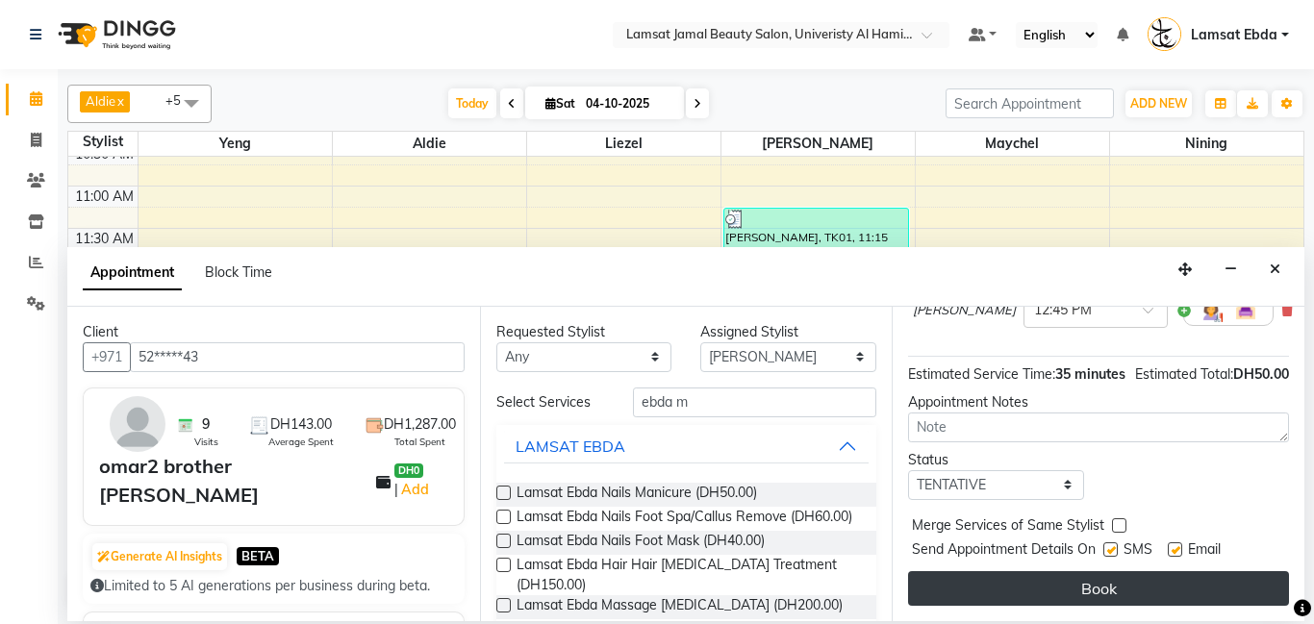
click at [1110, 583] on button "Book" at bounding box center [1098, 588] width 381 height 35
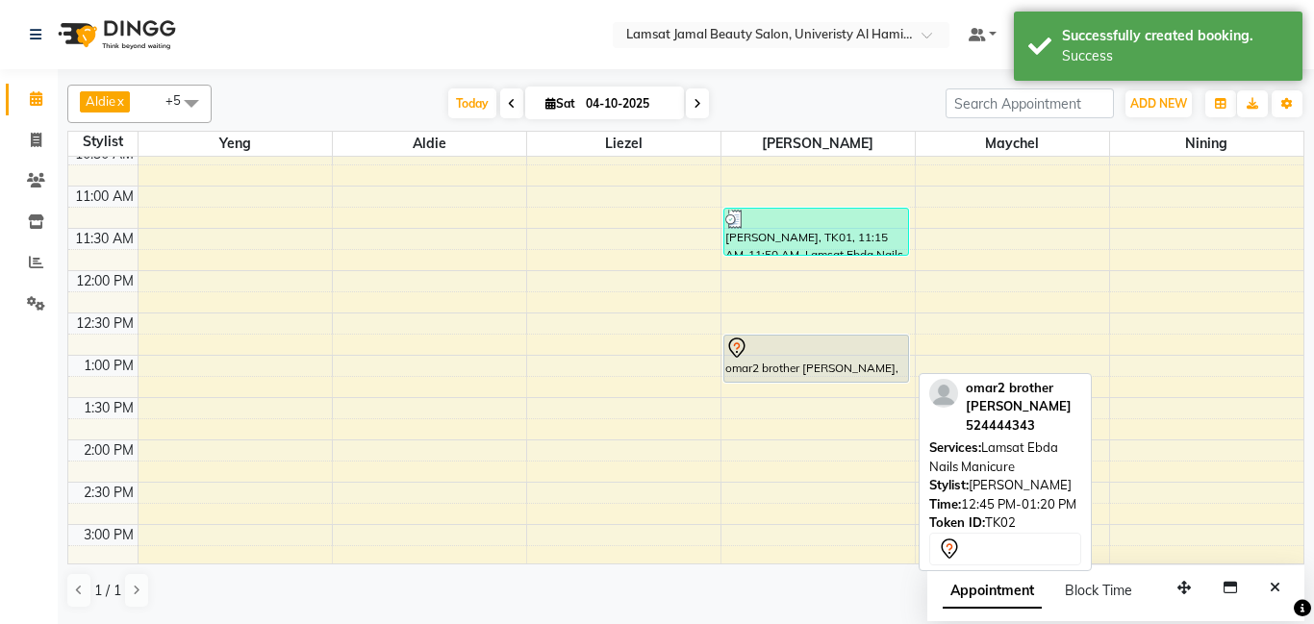
click at [845, 373] on div "omar2 brother [PERSON_NAME], TK02, 12:45 PM-01:20 PM, [PERSON_NAME] Ebda Nails …" at bounding box center [816, 359] width 185 height 46
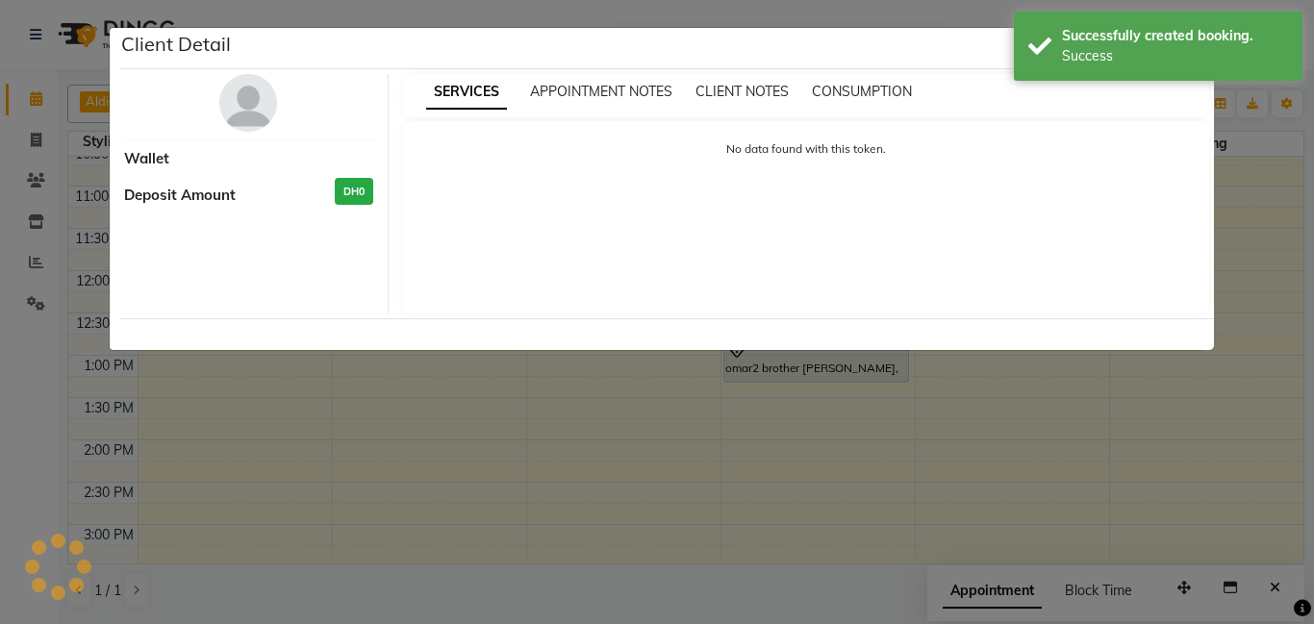
select select "7"
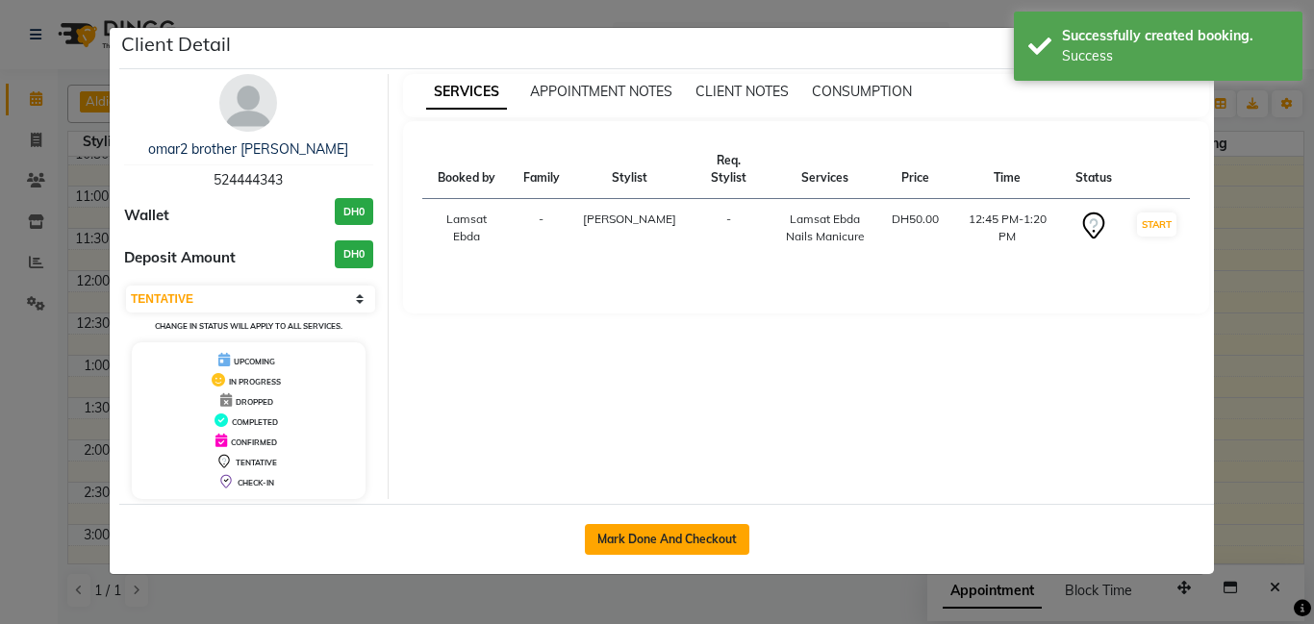
click at [656, 542] on button "Mark Done And Checkout" at bounding box center [667, 539] width 164 height 31
select select "service"
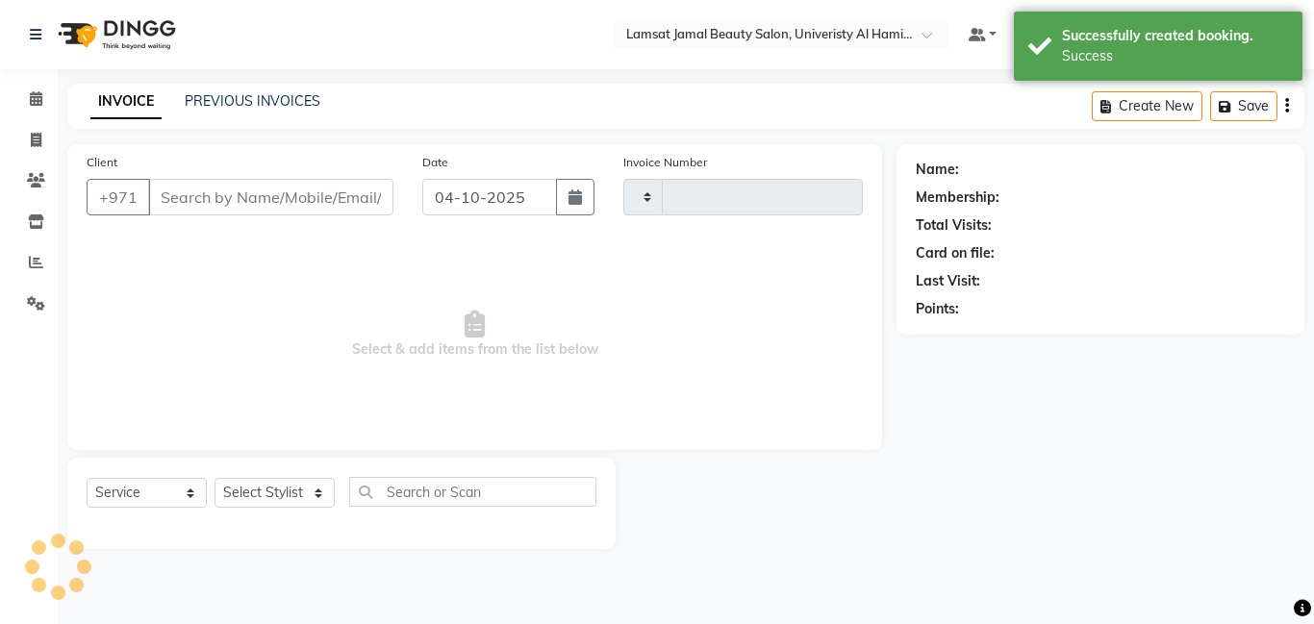
type input "4095"
select select "8294"
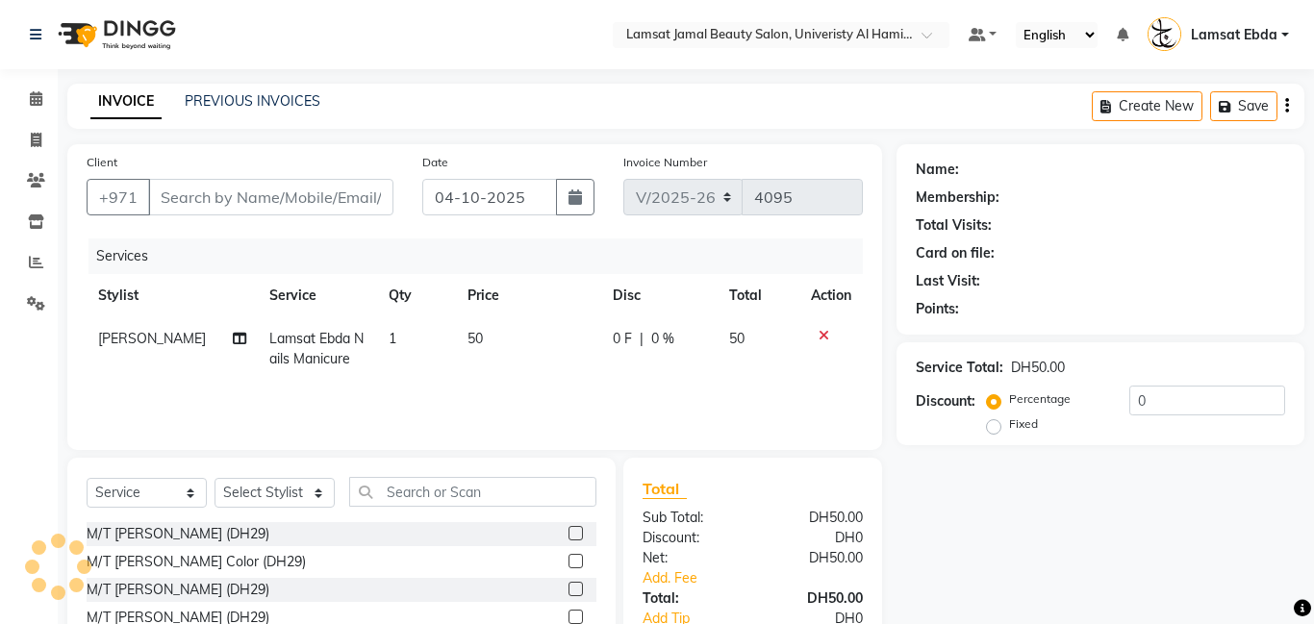
type input "52*****43"
select select "79906"
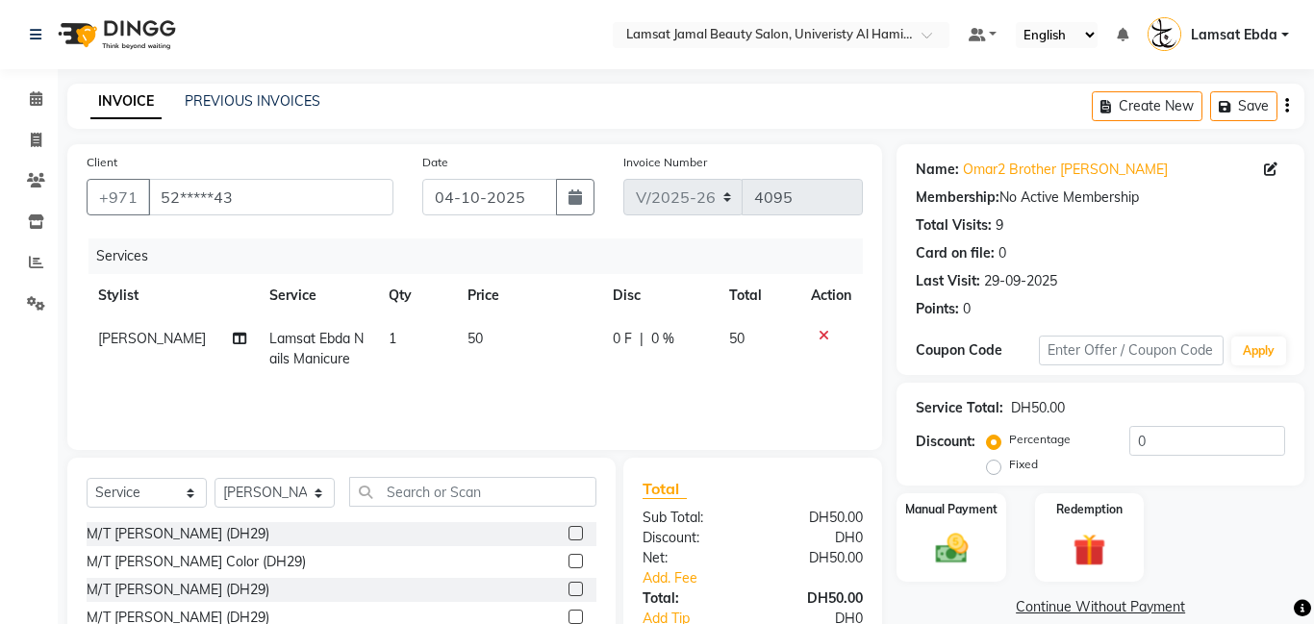
scroll to position [146, 0]
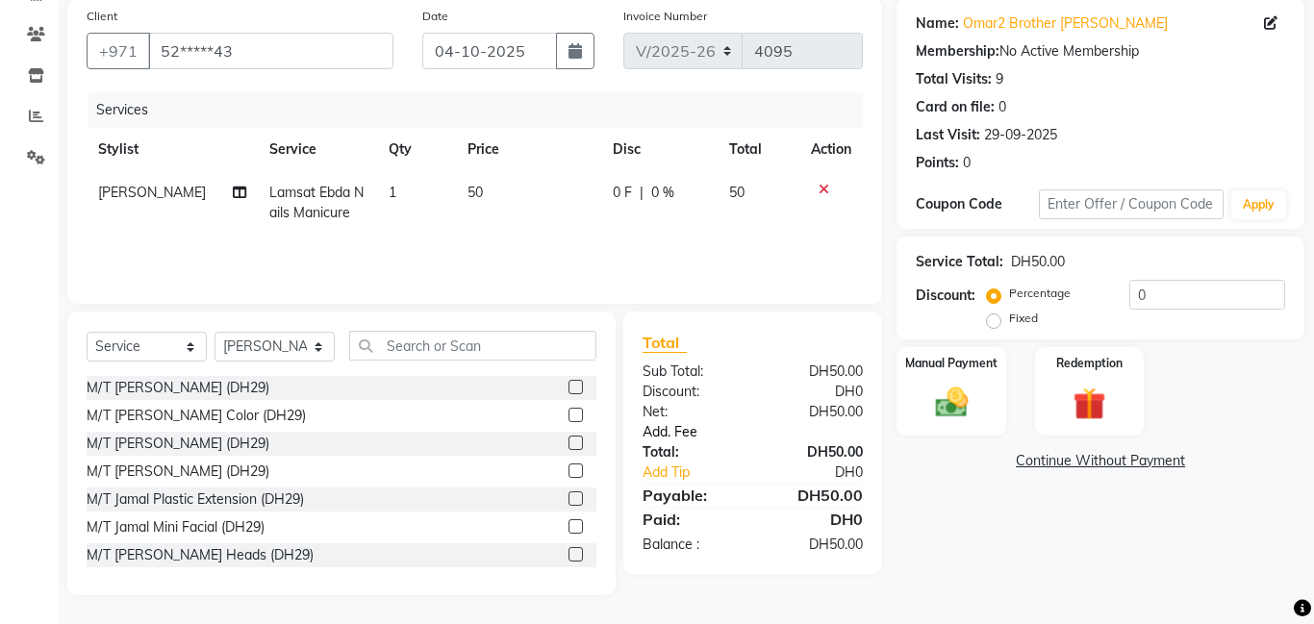
click at [669, 436] on link "Add. Fee" at bounding box center [752, 432] width 249 height 20
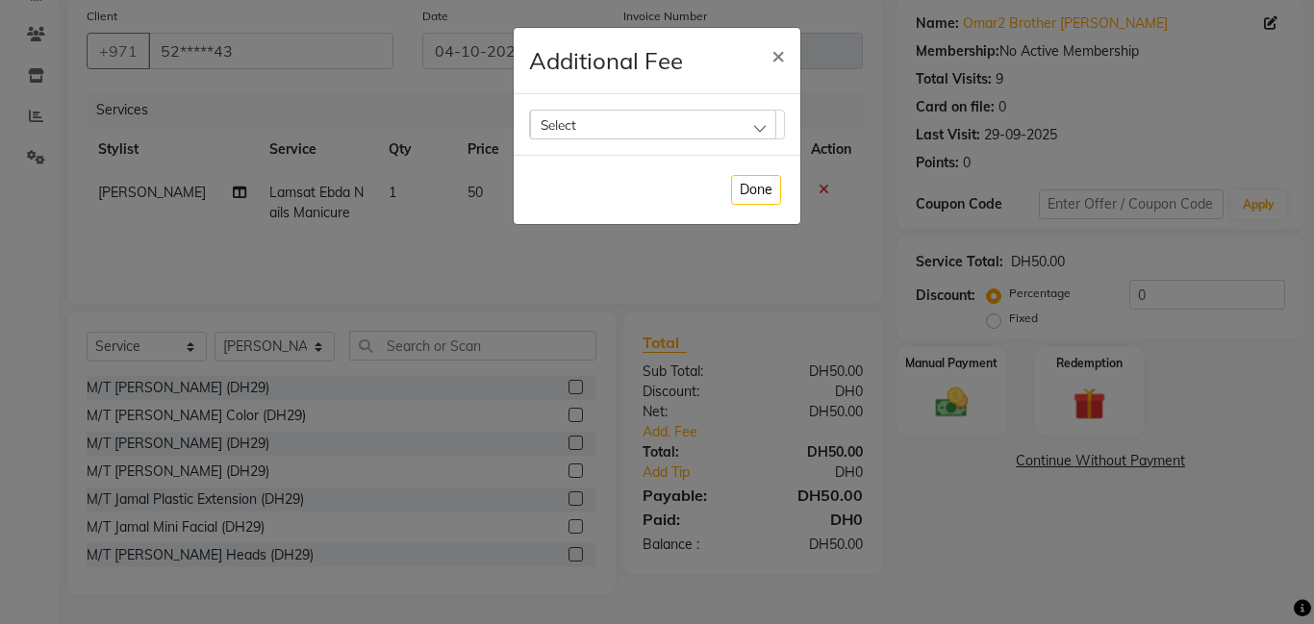
click at [723, 127] on div "Select" at bounding box center [653, 124] width 246 height 29
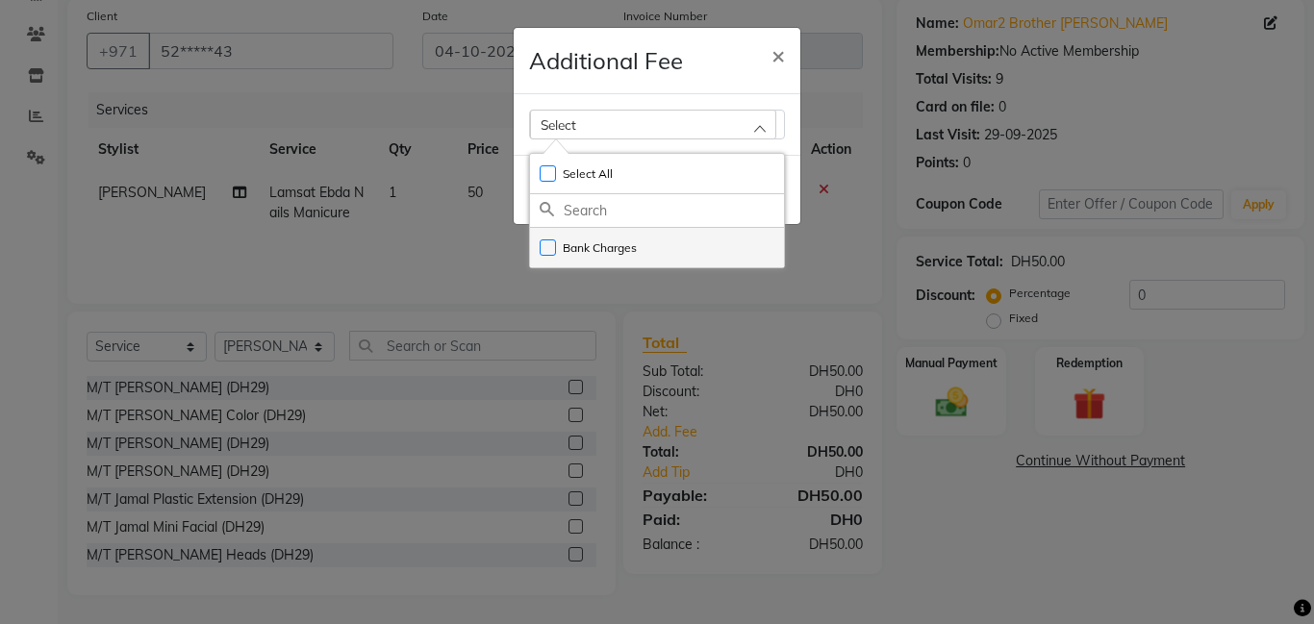
click at [613, 250] on label "Bank Charges" at bounding box center [588, 247] width 97 height 17
checkbox input "true"
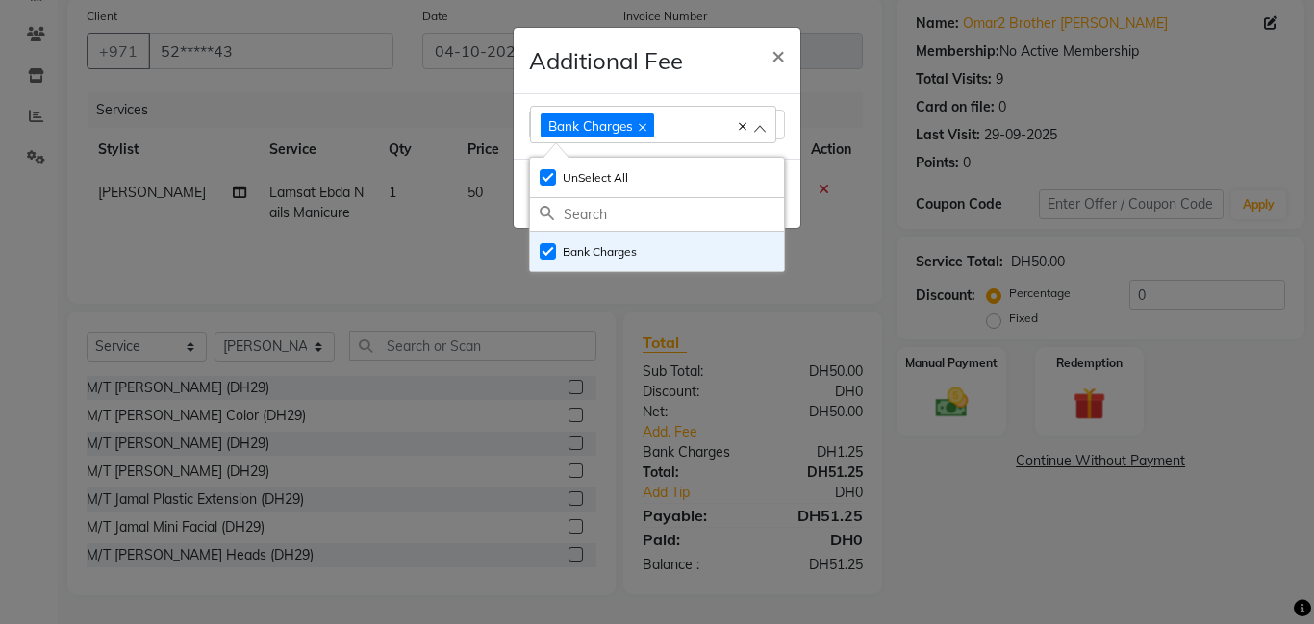
click at [964, 374] on ngb-modal-window "Additional Fee × Bank Charges Select All UnSelect All Bank Charges Done" at bounding box center [657, 312] width 1314 height 624
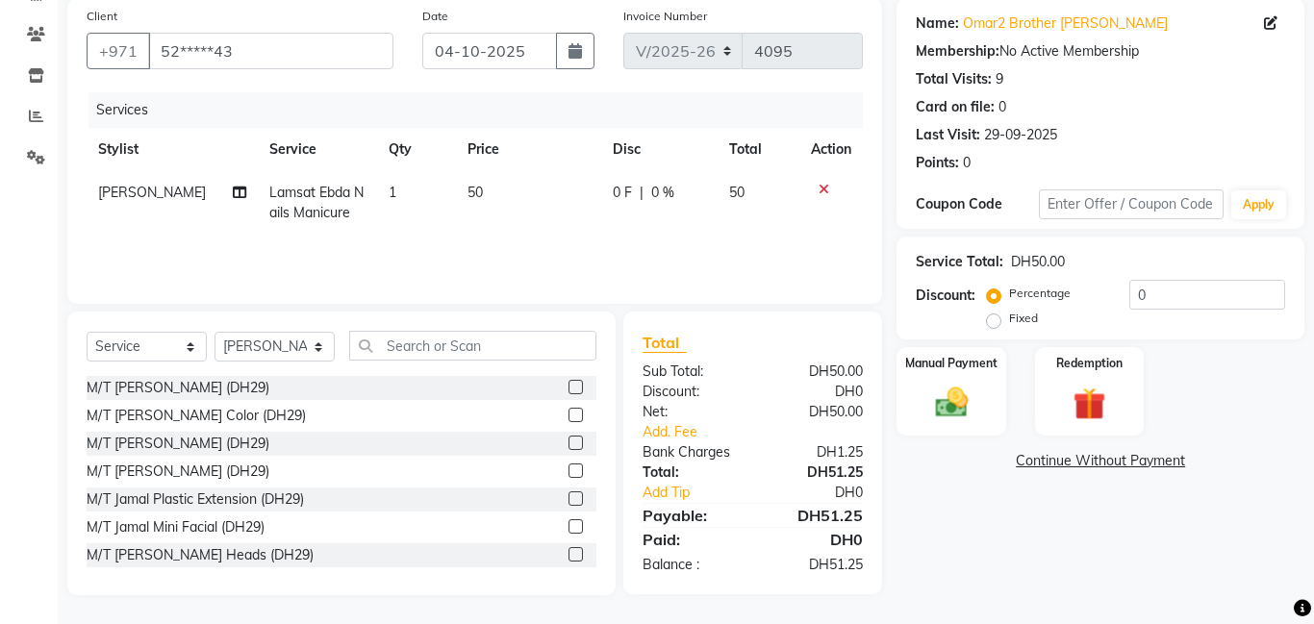
click at [964, 374] on div "Manual Payment" at bounding box center [950, 391] width 109 height 88
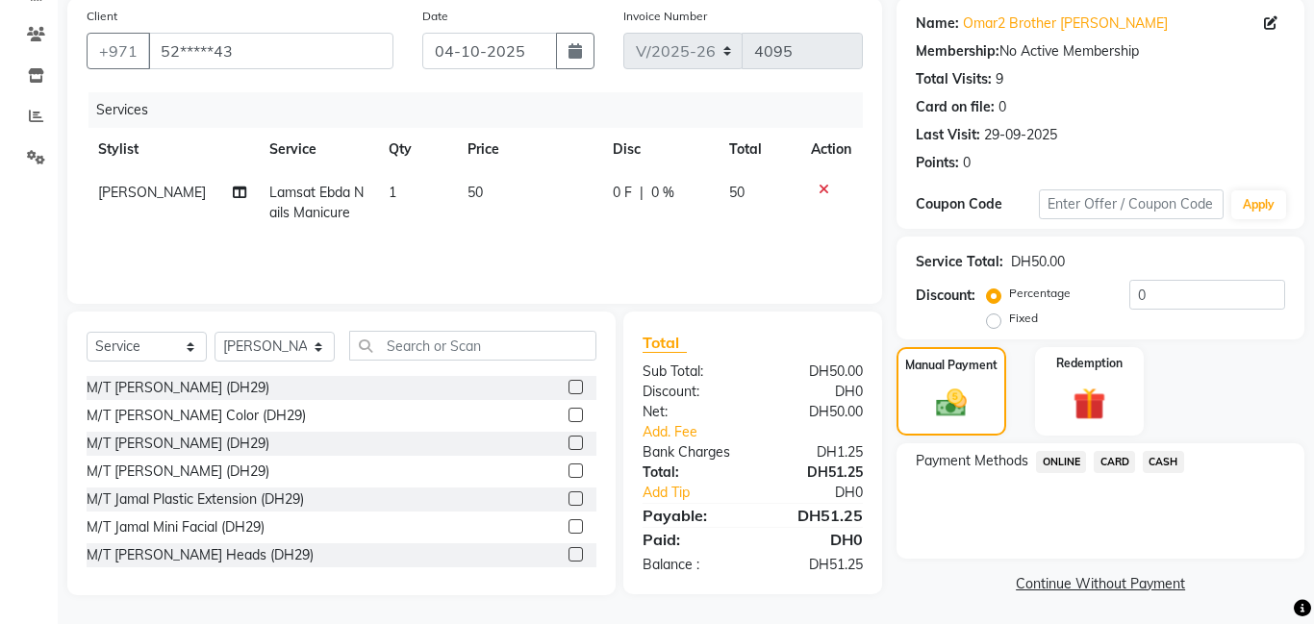
click at [1116, 462] on span "CARD" at bounding box center [1114, 462] width 41 height 22
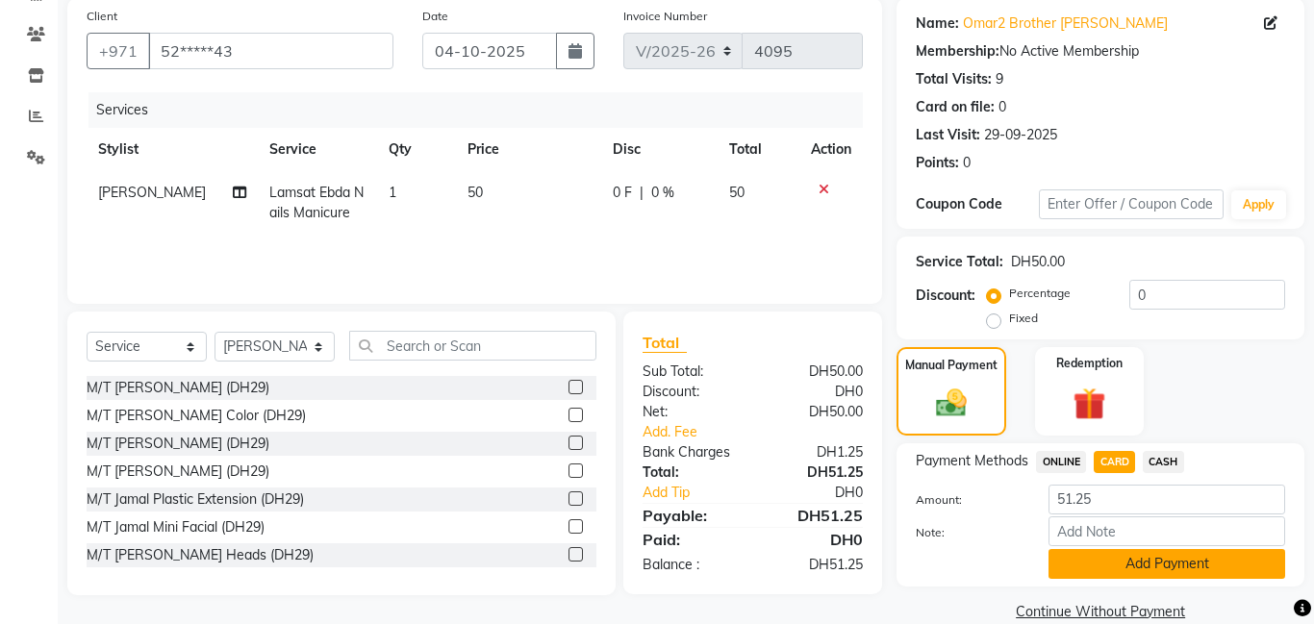
click at [1192, 561] on button "Add Payment" at bounding box center [1166, 564] width 237 height 30
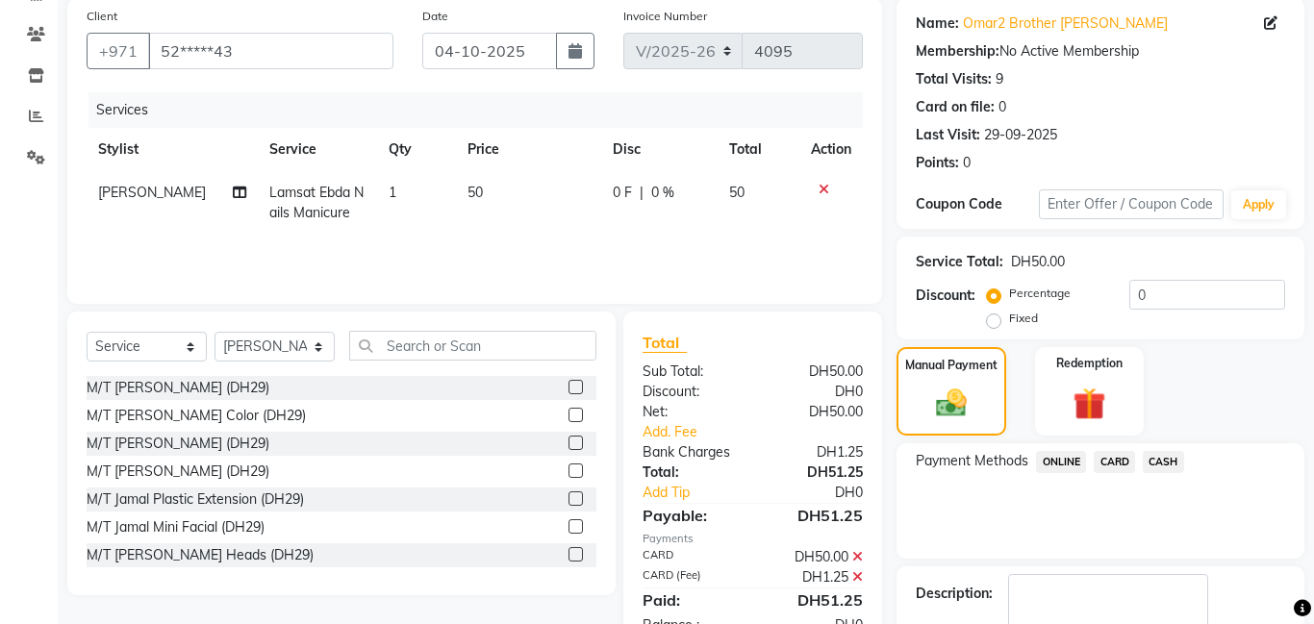
scroll to position [258, 0]
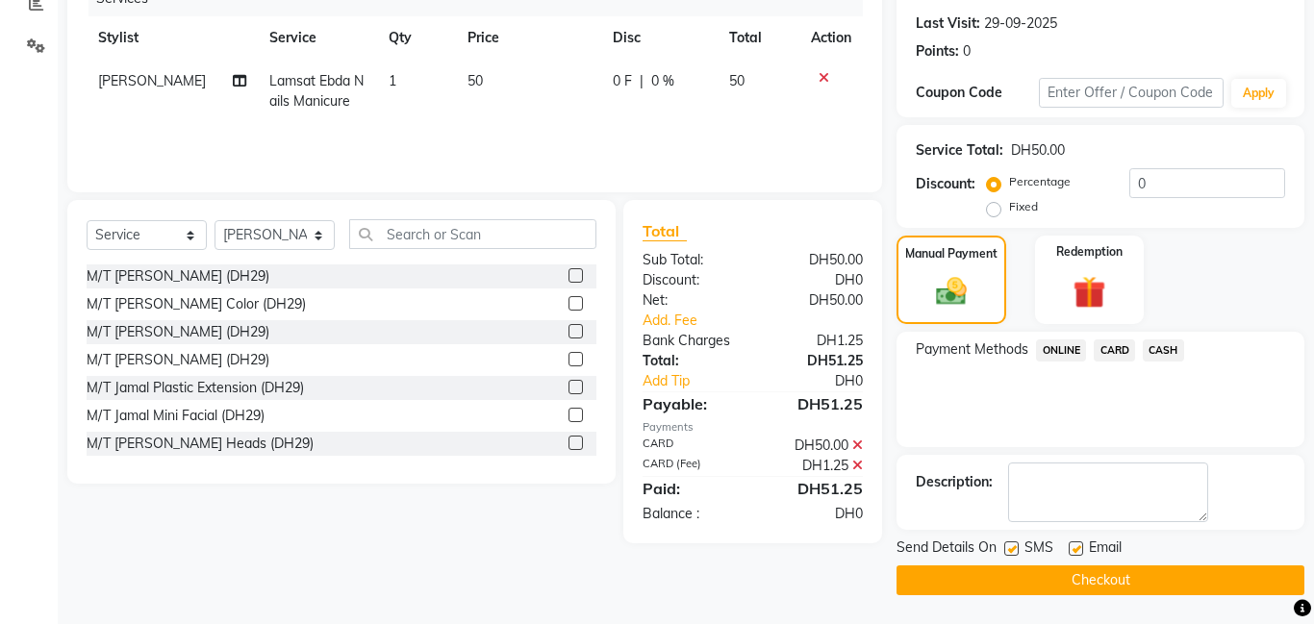
click at [1129, 578] on button "Checkout" at bounding box center [1100, 581] width 408 height 30
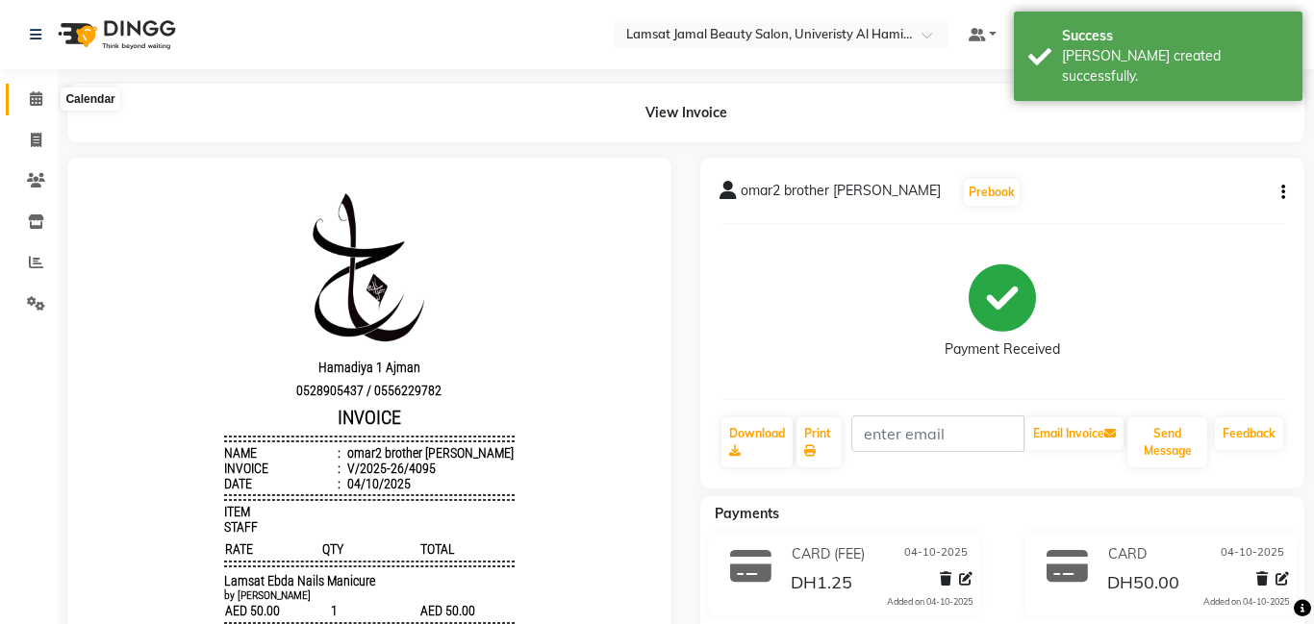
click at [36, 96] on icon at bounding box center [36, 98] width 13 height 14
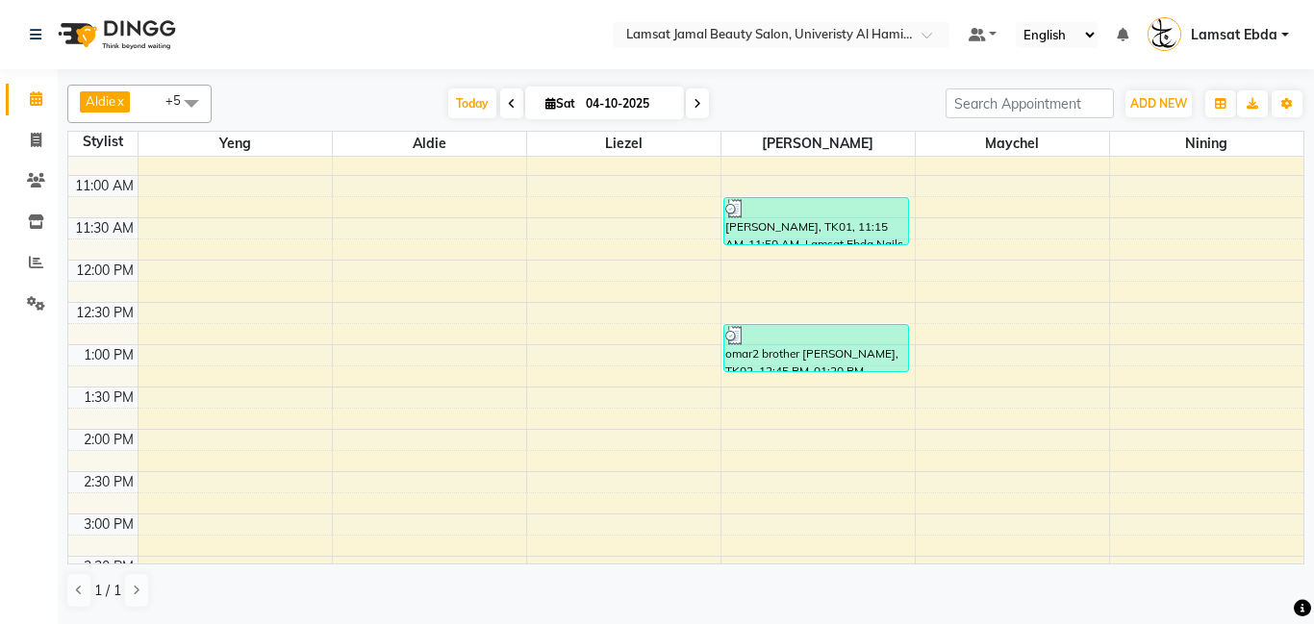
scroll to position [153, 0]
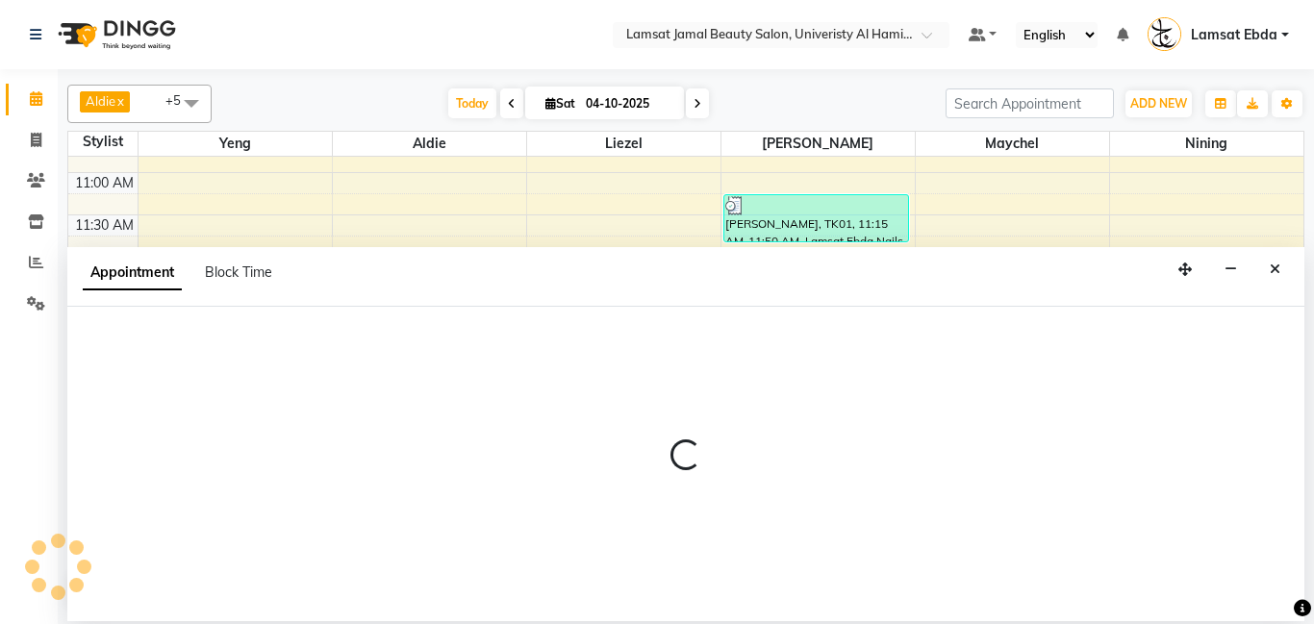
select select "79903"
select select "tentative"
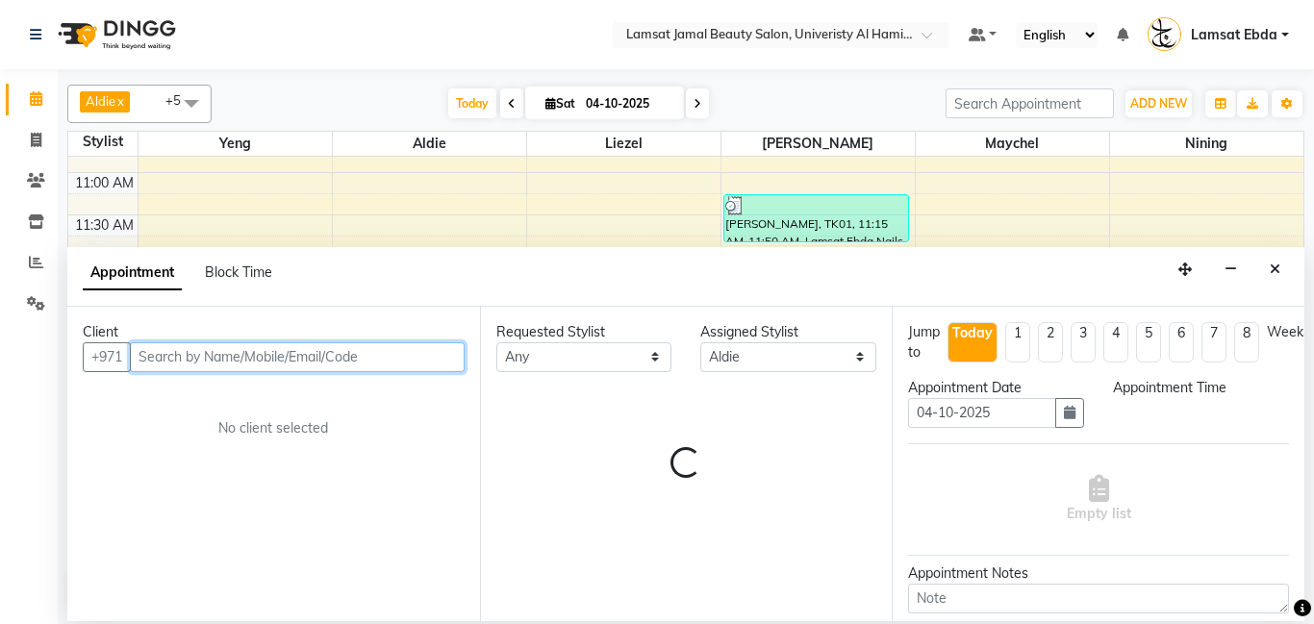
select select "840"
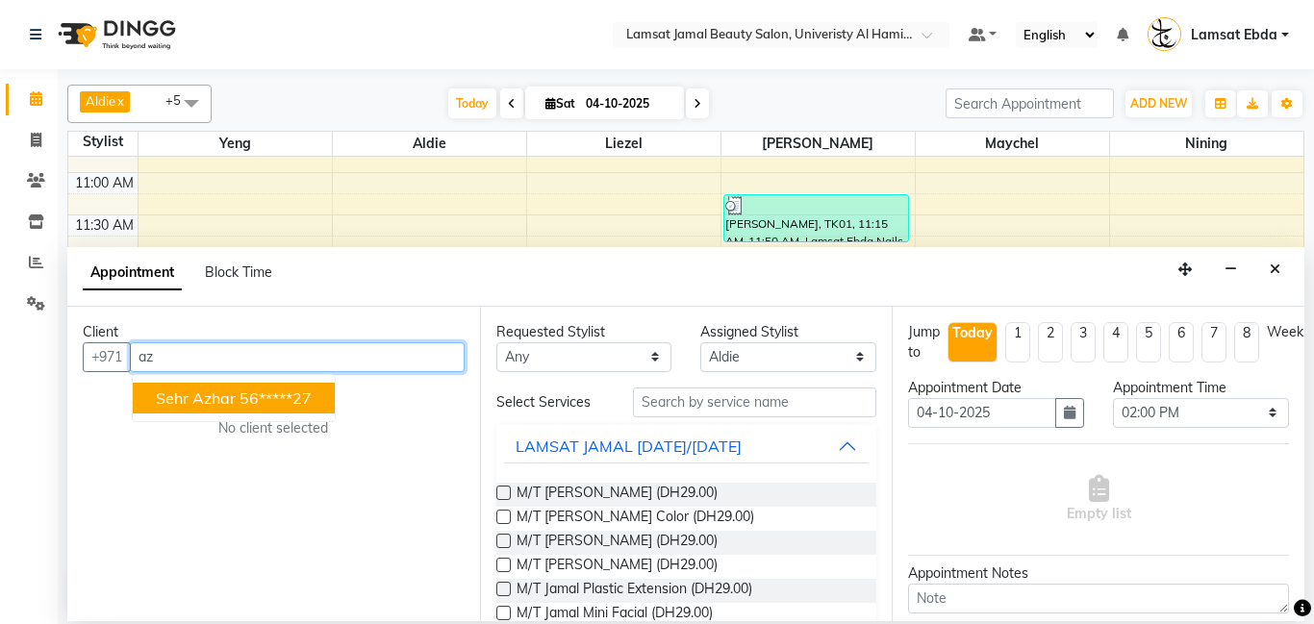
type input "a"
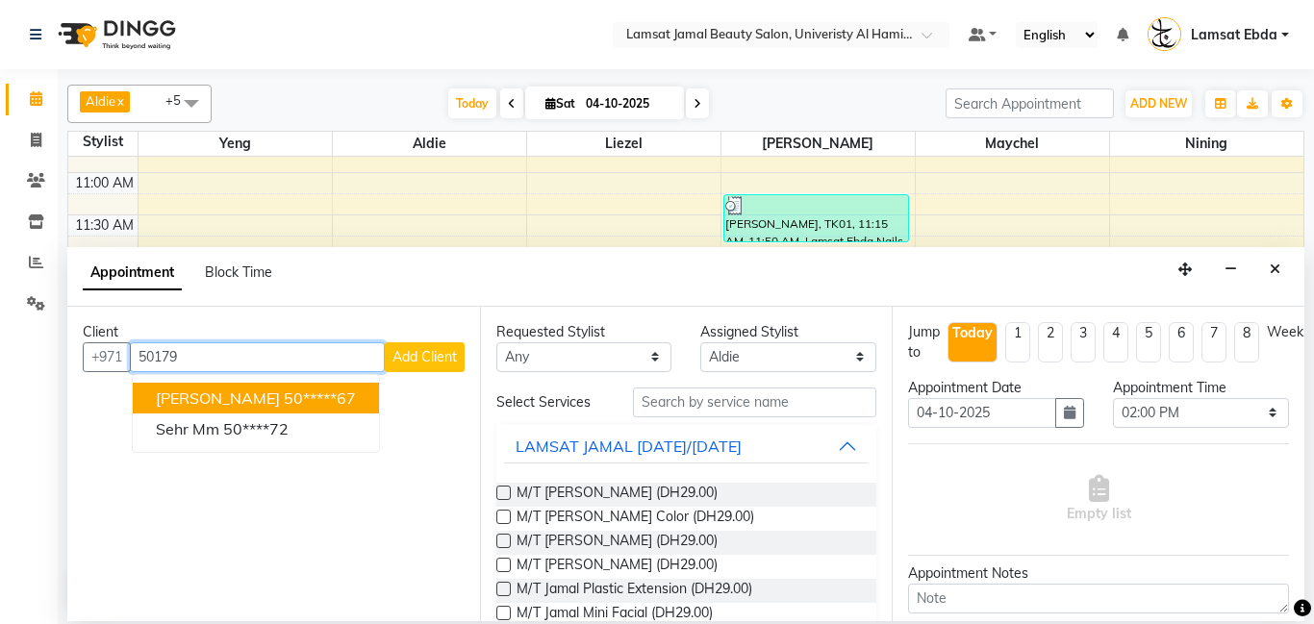
click at [284, 394] on ngb-highlight "50*****67" at bounding box center [320, 398] width 72 height 19
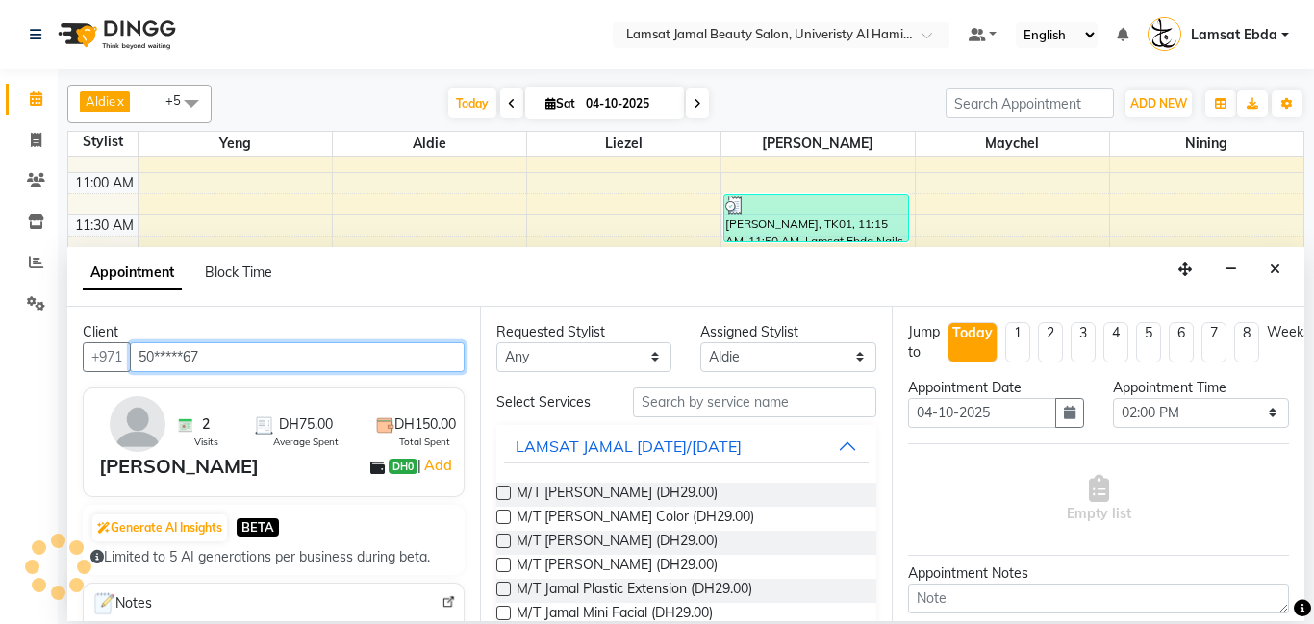
type input "50*****67"
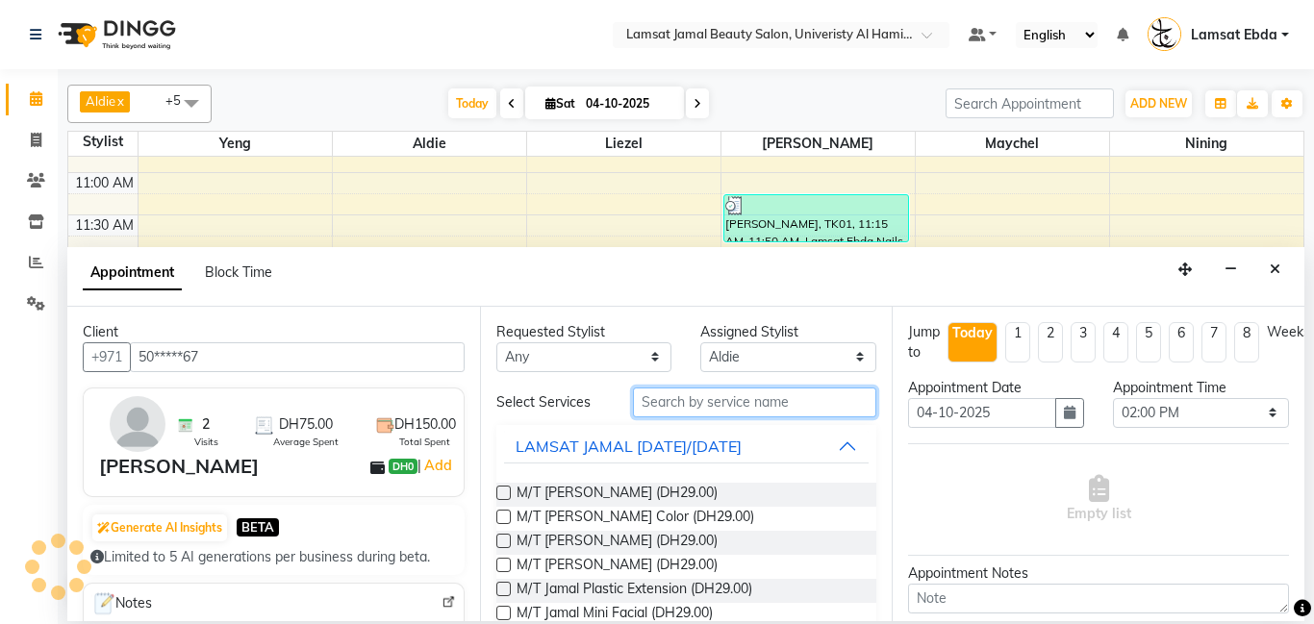
click at [719, 400] on input "text" at bounding box center [755, 403] width 244 height 30
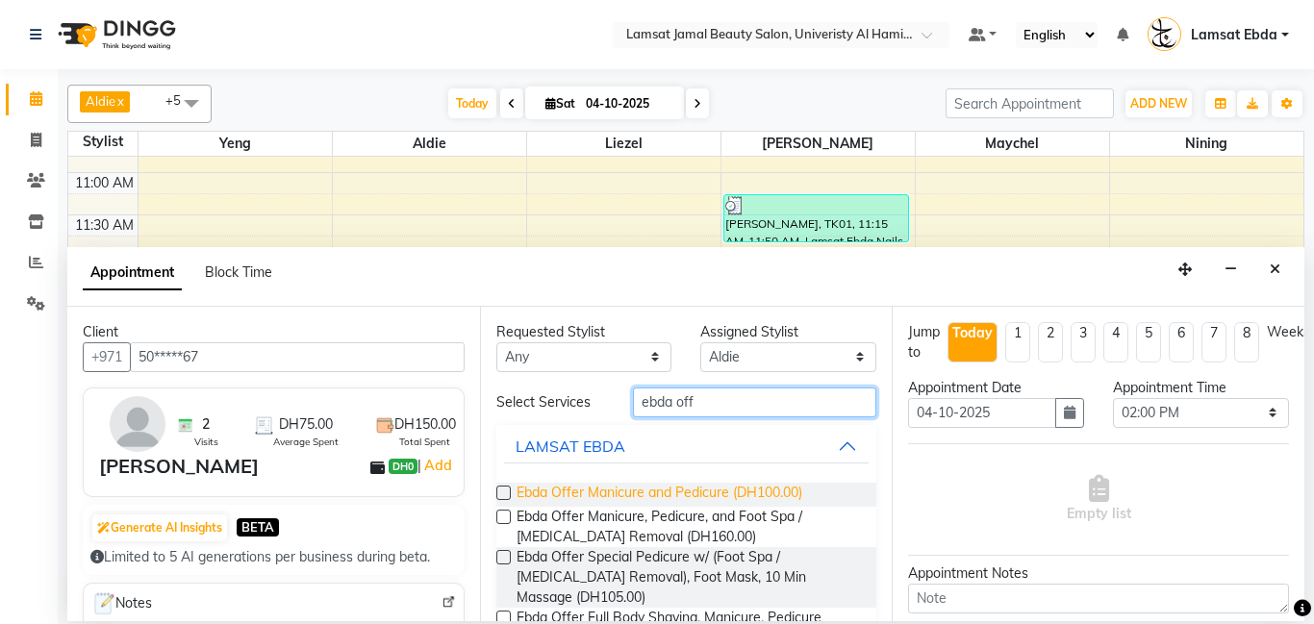
type input "ebda off"
click at [784, 488] on span "Ebda Offer Manicure and Pedicure (DH100.00)" at bounding box center [659, 495] width 286 height 24
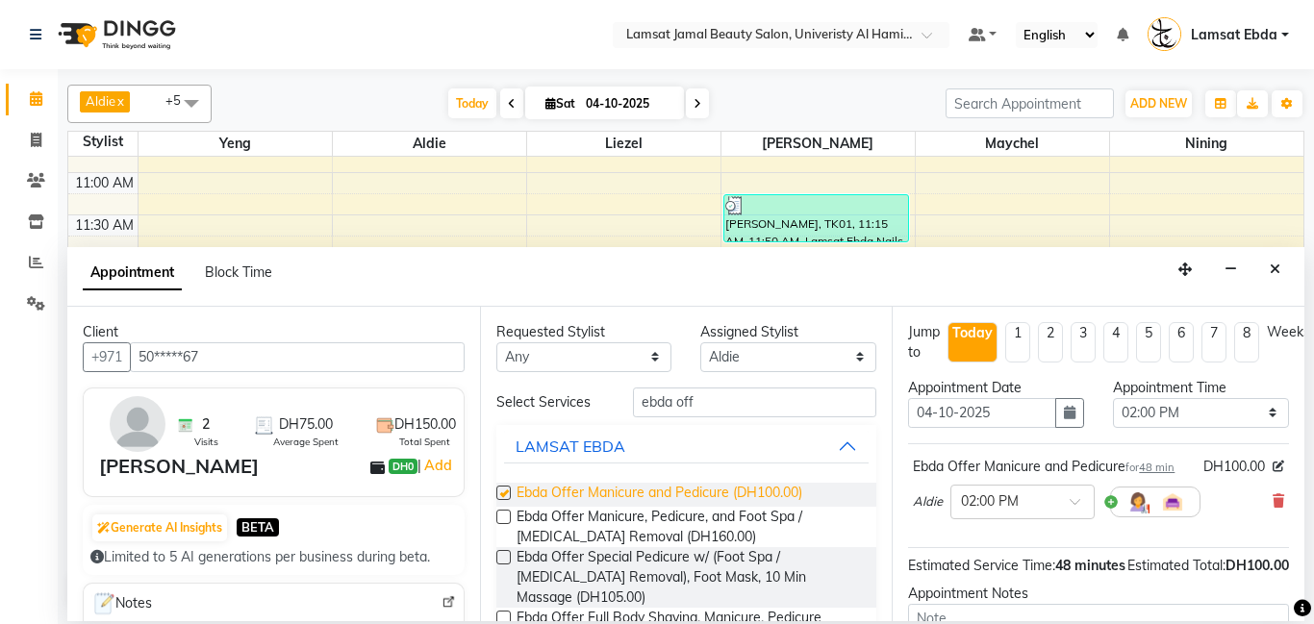
checkbox input "false"
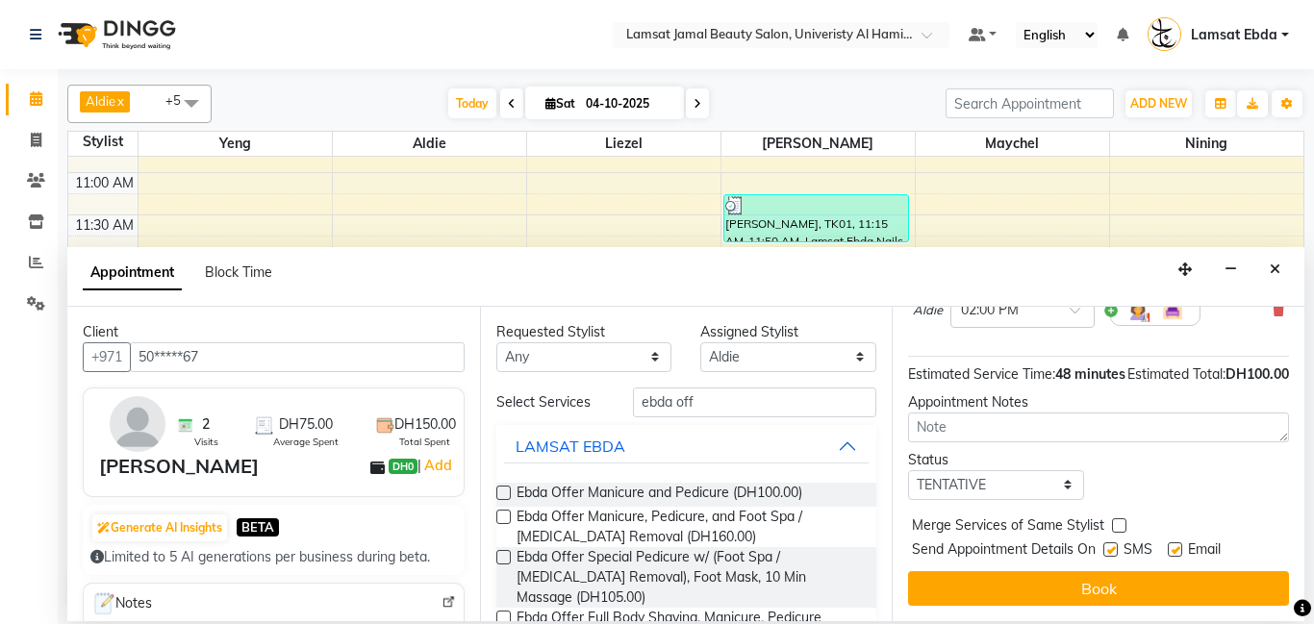
scroll to position [212, 8]
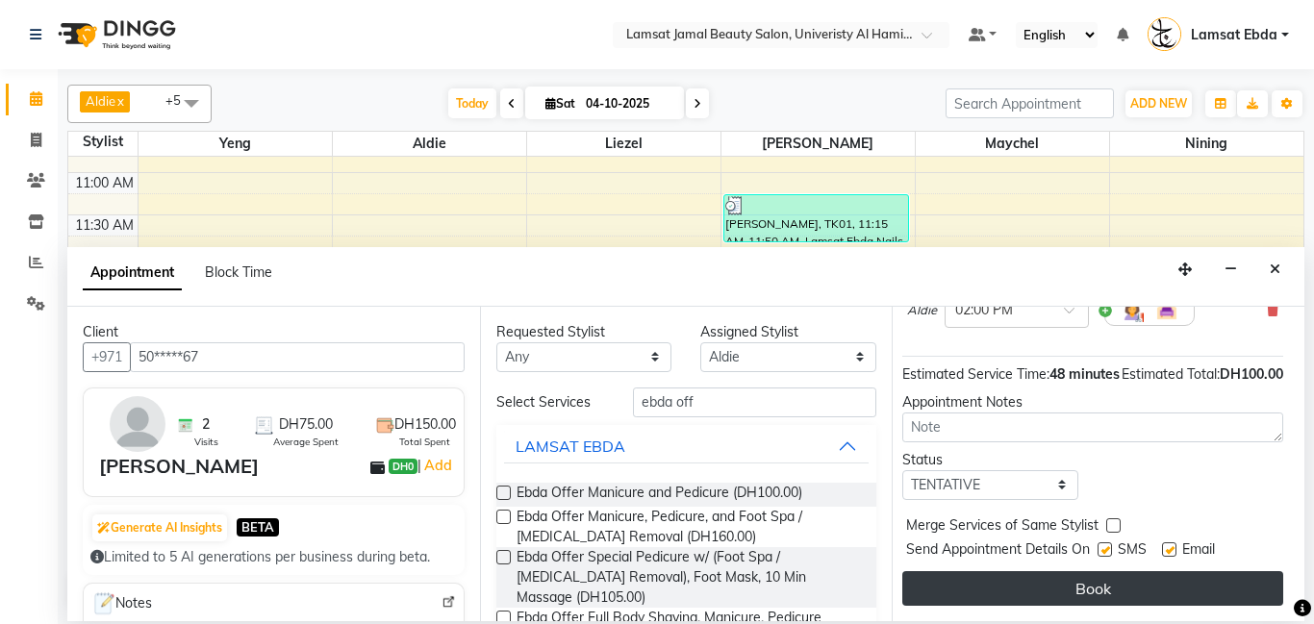
click at [1132, 585] on button "Book" at bounding box center [1092, 588] width 381 height 35
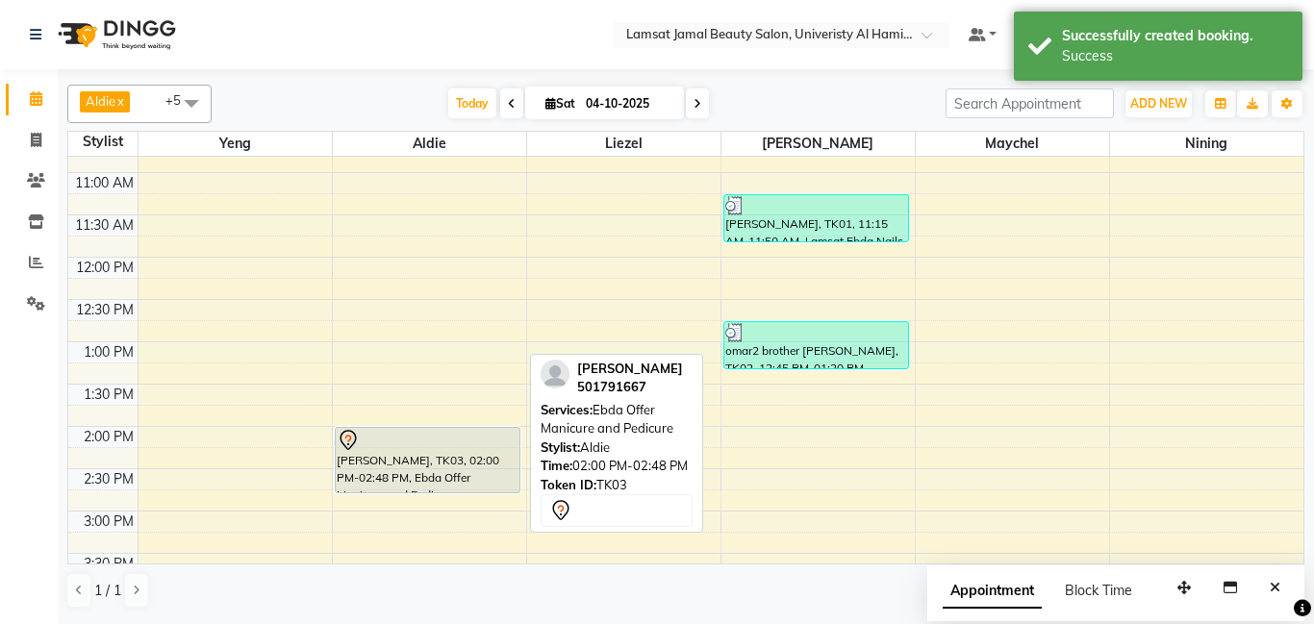
click at [388, 467] on div "[PERSON_NAME], TK03, 02:00 PM-02:48 PM, Ebda Offer Manicure and Pedicure" at bounding box center [428, 460] width 185 height 64
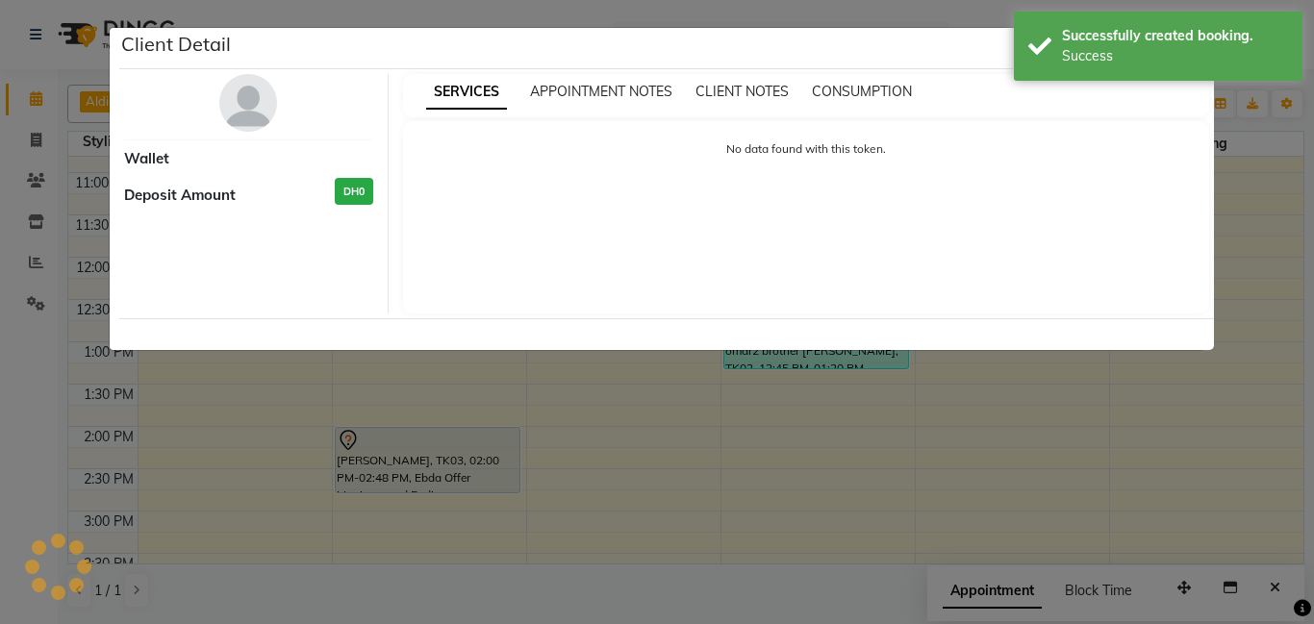
select select "7"
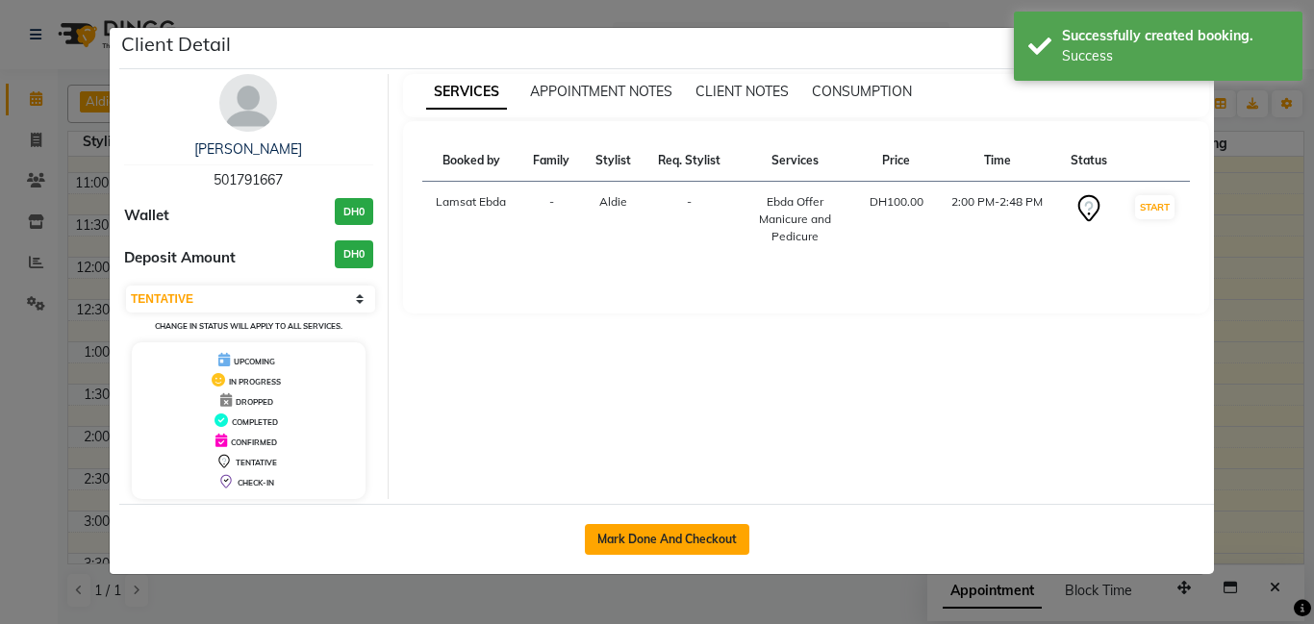
click at [700, 537] on button "Mark Done And Checkout" at bounding box center [667, 539] width 164 height 31
select select "service"
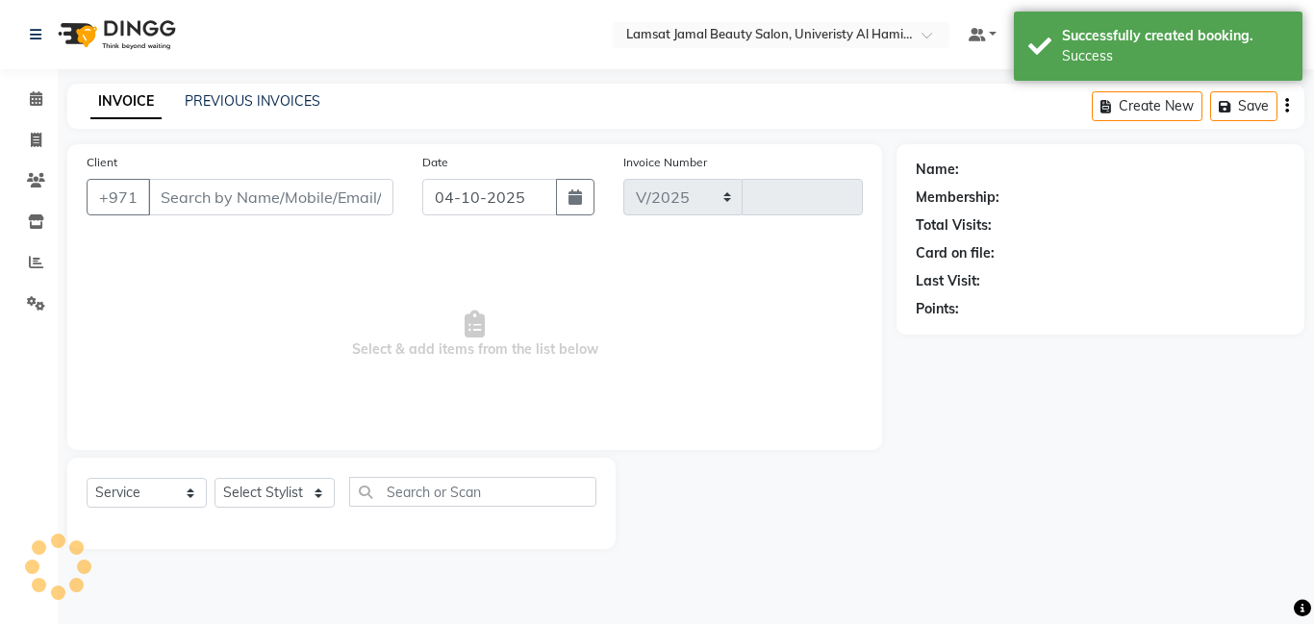
select select "8294"
type input "4096"
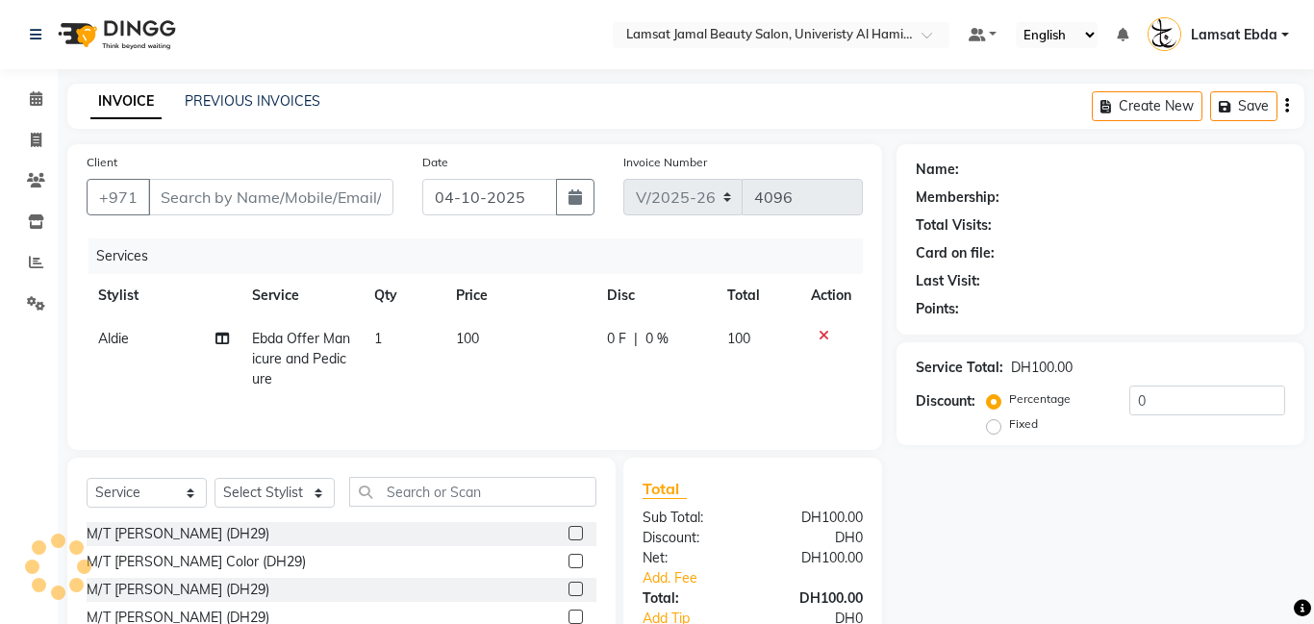
type input "50*****67"
select select "79903"
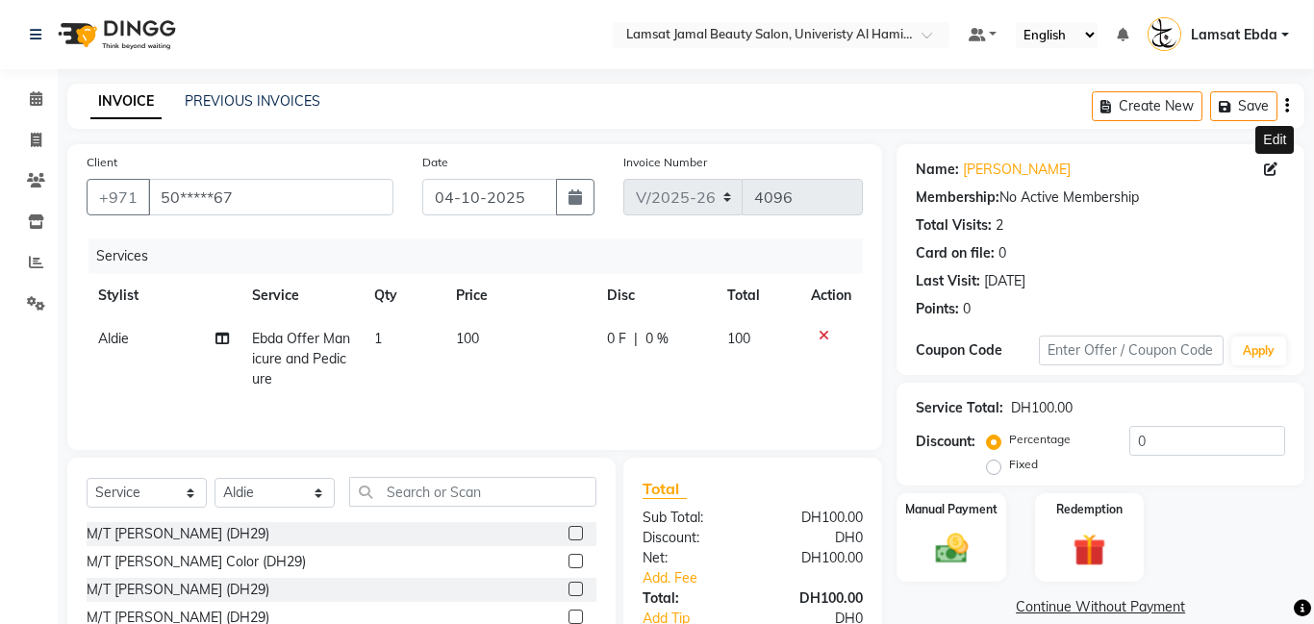
click at [1268, 173] on icon at bounding box center [1270, 169] width 13 height 13
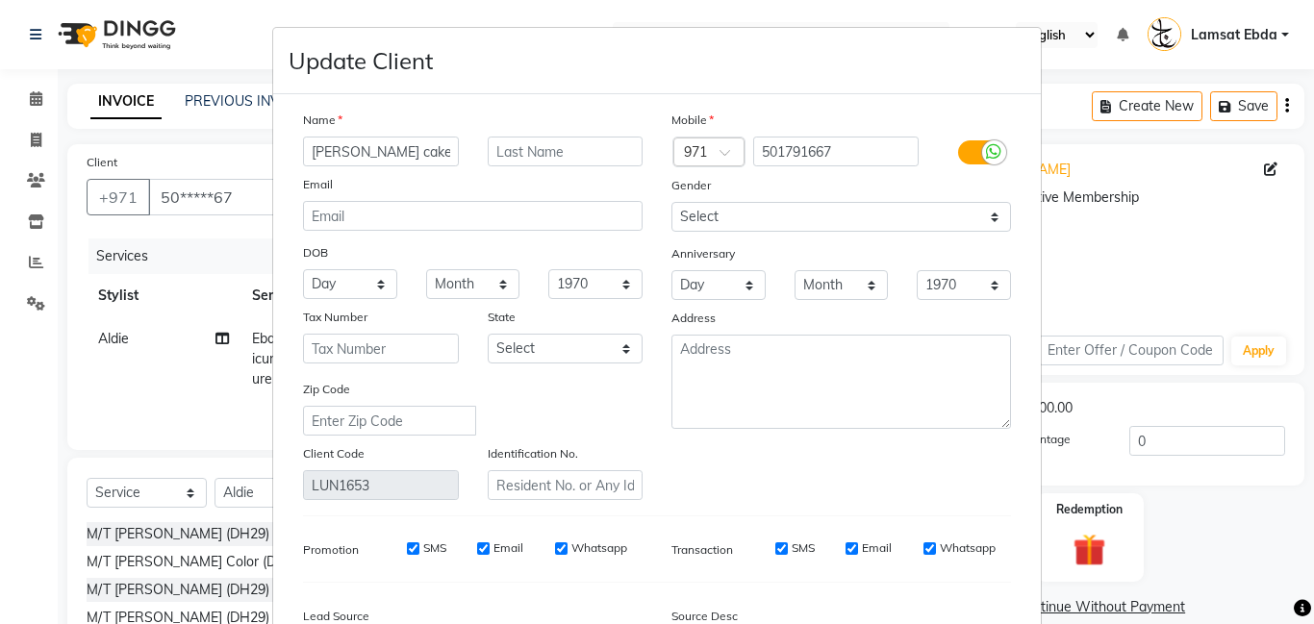
scroll to position [229, 0]
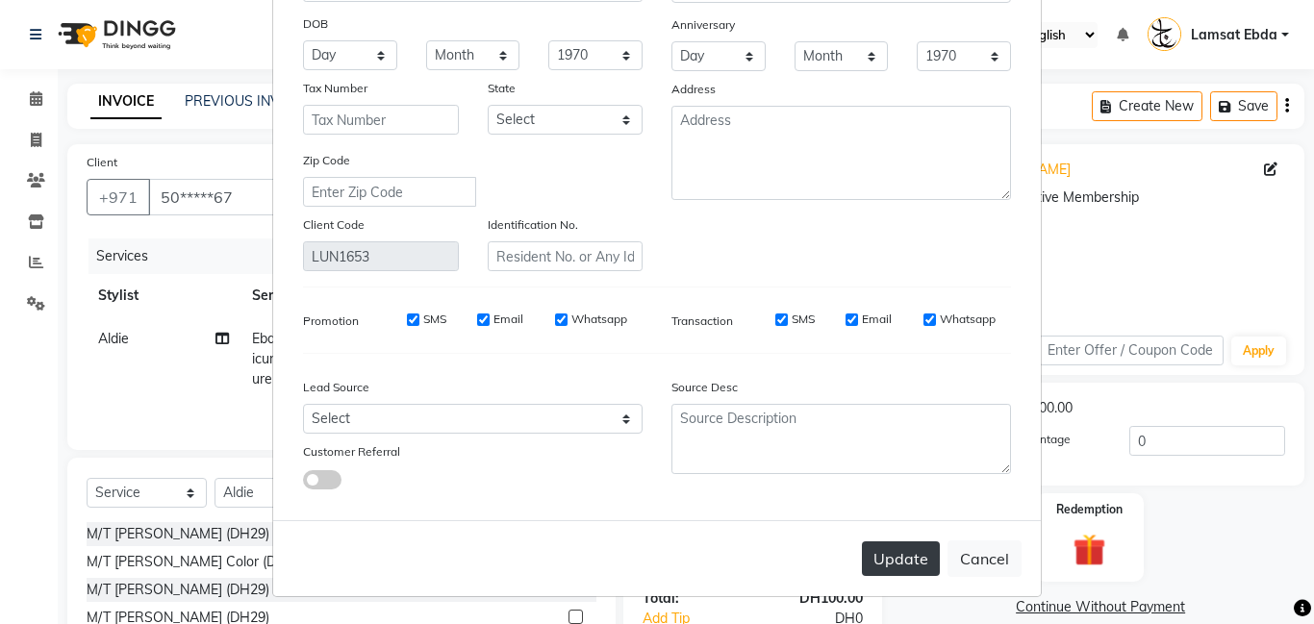
type input "[PERSON_NAME] cake"
click at [916, 550] on button "Update" at bounding box center [901, 558] width 78 height 35
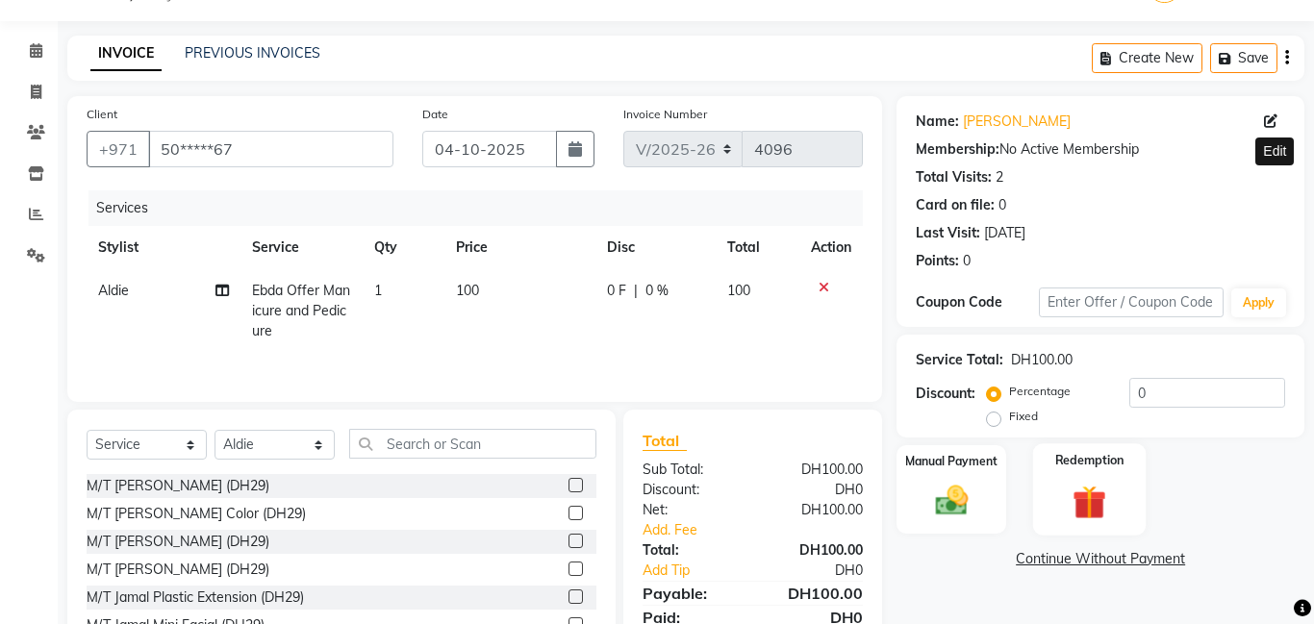
scroll to position [146, 0]
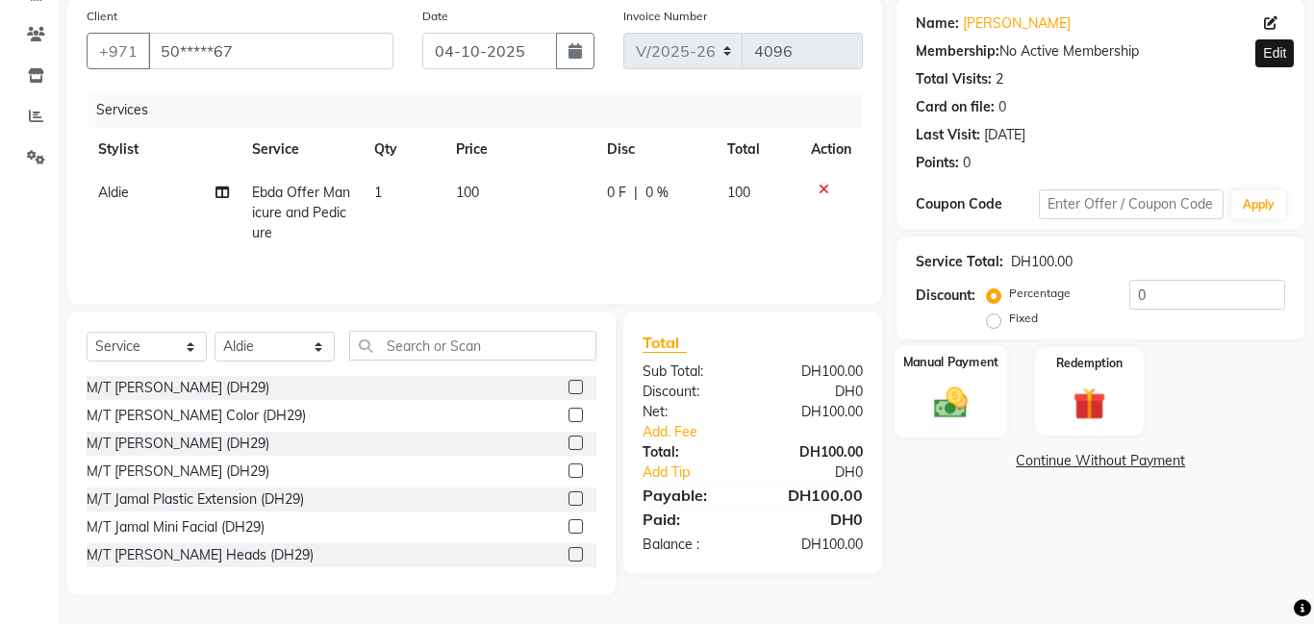
click at [956, 366] on label "Manual Payment" at bounding box center [951, 362] width 96 height 18
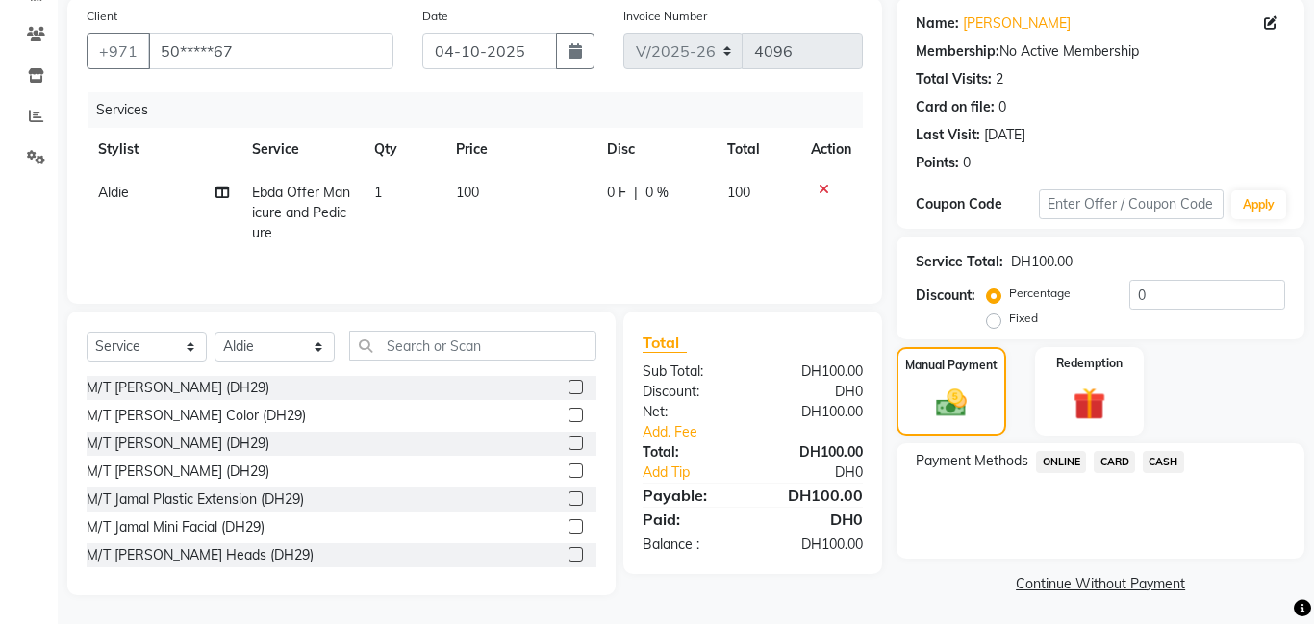
click at [1169, 461] on span "CASH" at bounding box center [1163, 462] width 41 height 22
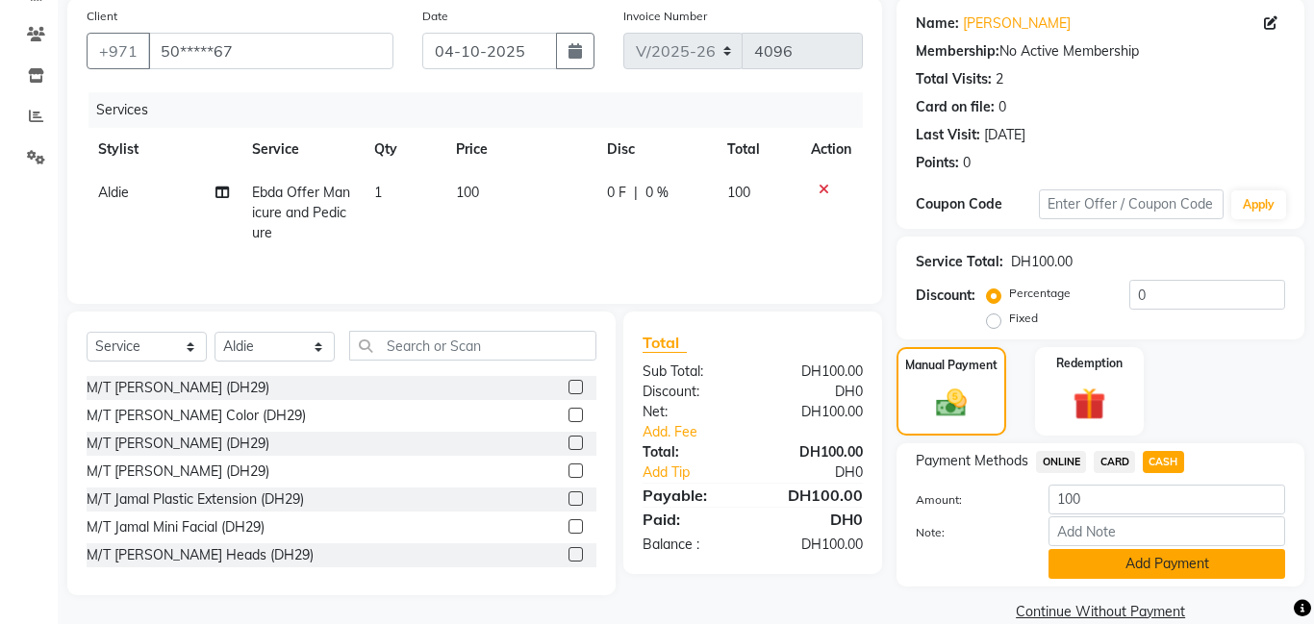
click at [1202, 562] on button "Add Payment" at bounding box center [1166, 564] width 237 height 30
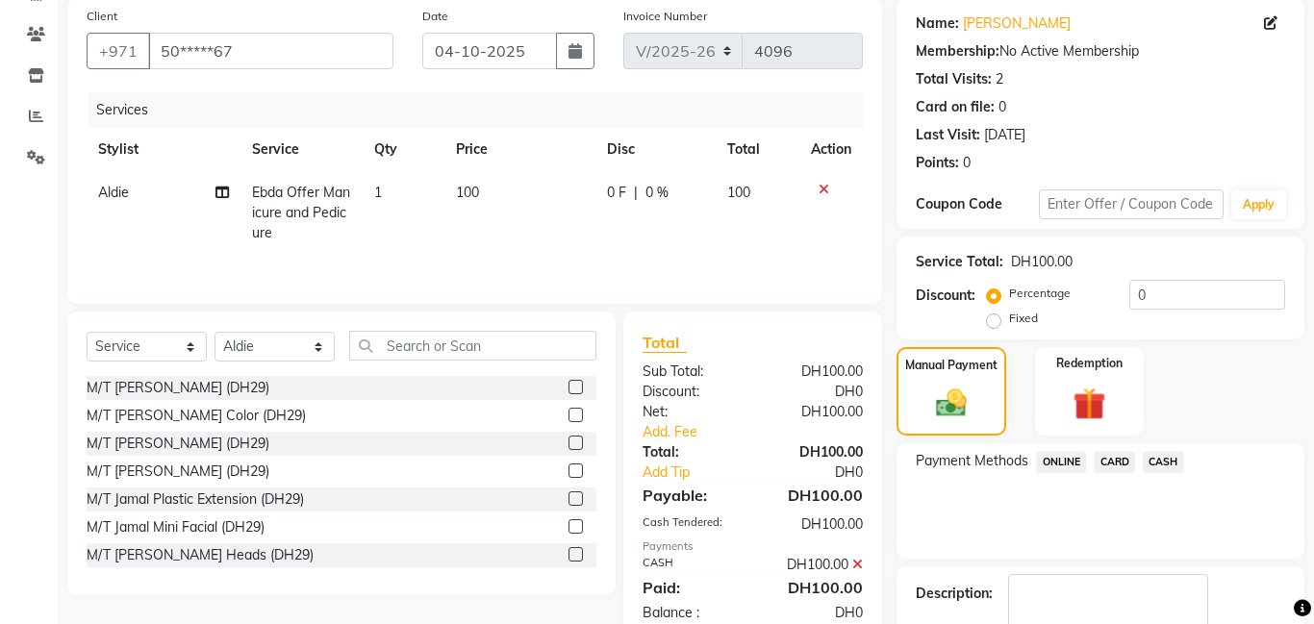
scroll to position [258, 0]
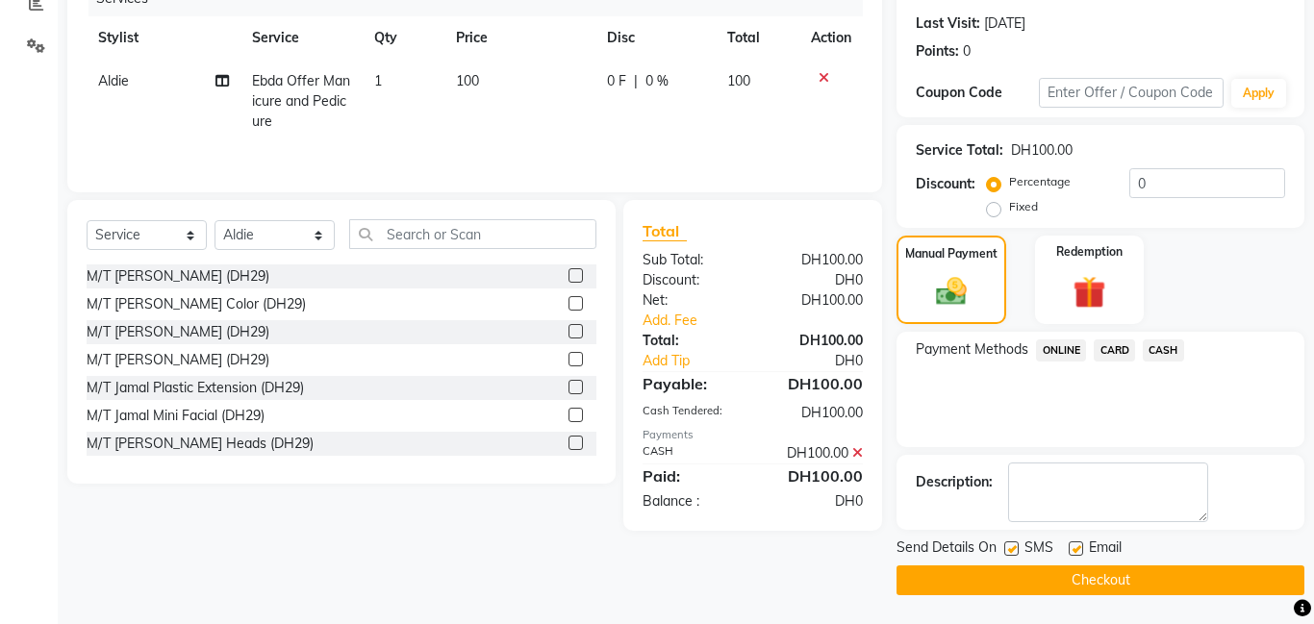
click at [1177, 571] on button "Checkout" at bounding box center [1100, 581] width 408 height 30
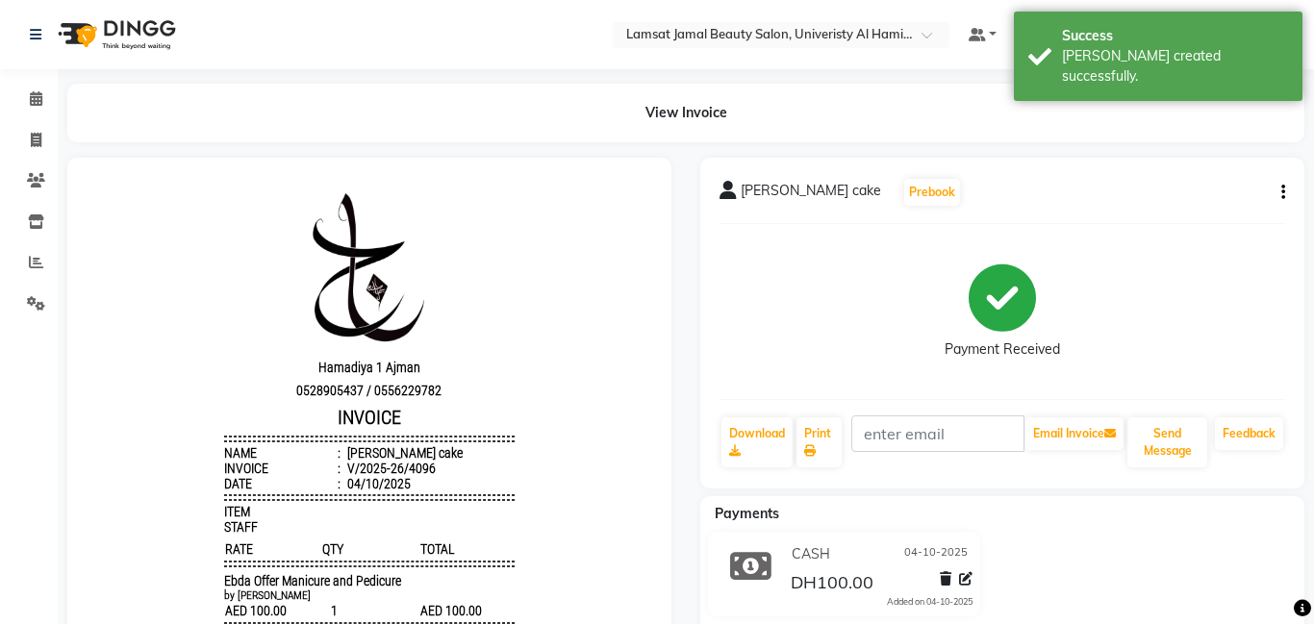
click at [1285, 189] on div "[PERSON_NAME] cake Prebook Payment Received Download Print Email Invoice Send M…" at bounding box center [1002, 323] width 604 height 331
click at [1283, 192] on icon "button" at bounding box center [1283, 192] width 4 height 1
